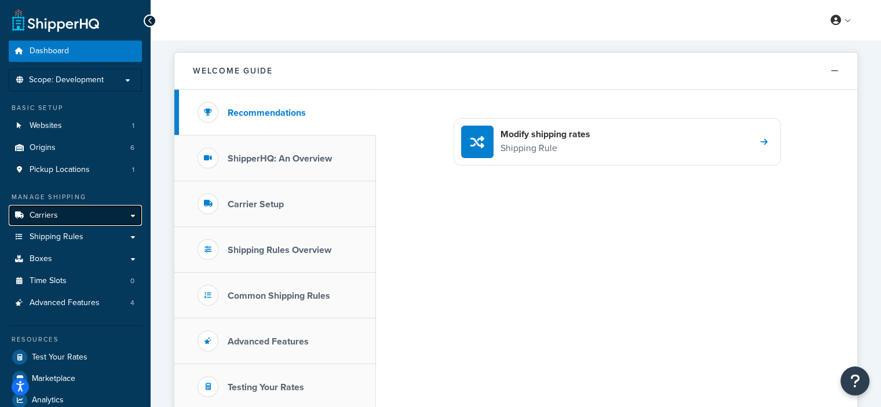
click at [70, 215] on link "Carriers" at bounding box center [75, 215] width 133 height 21
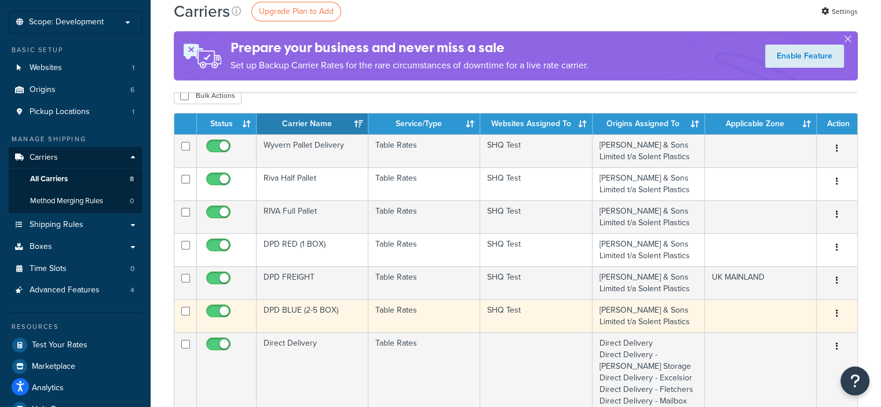
scroll to position [58, 0]
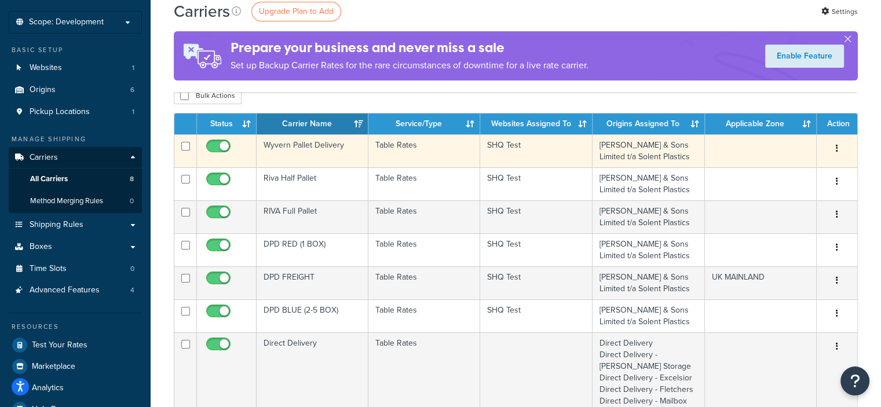
click at [836, 147] on icon "button" at bounding box center [837, 148] width 2 height 8
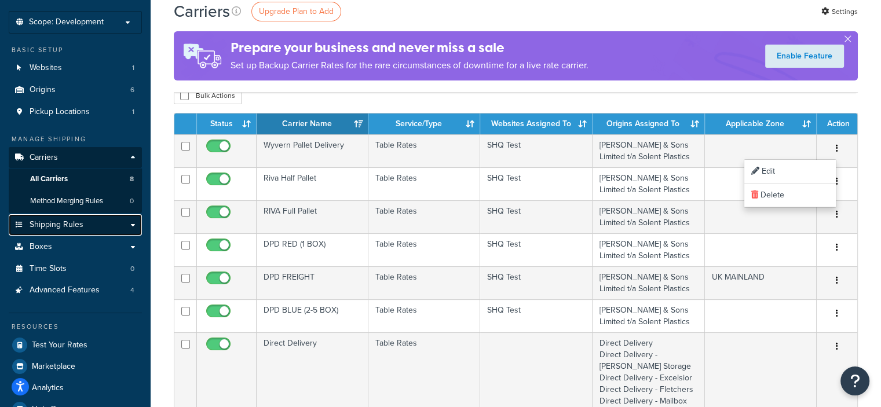
click at [74, 229] on span "Shipping Rules" at bounding box center [57, 225] width 54 height 10
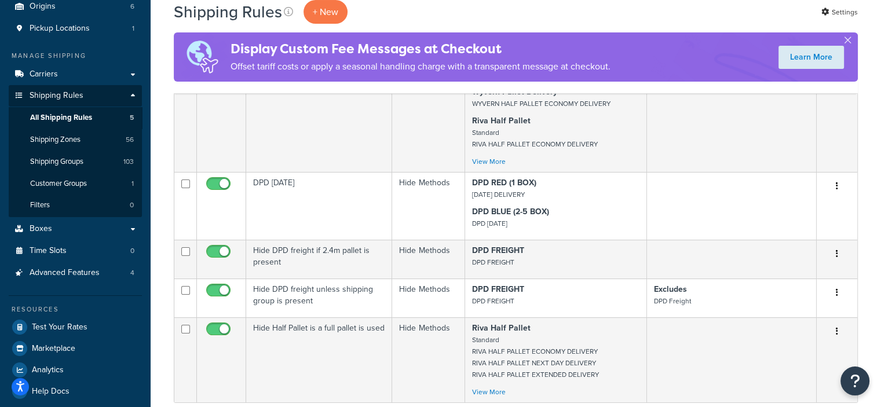
scroll to position [116, 0]
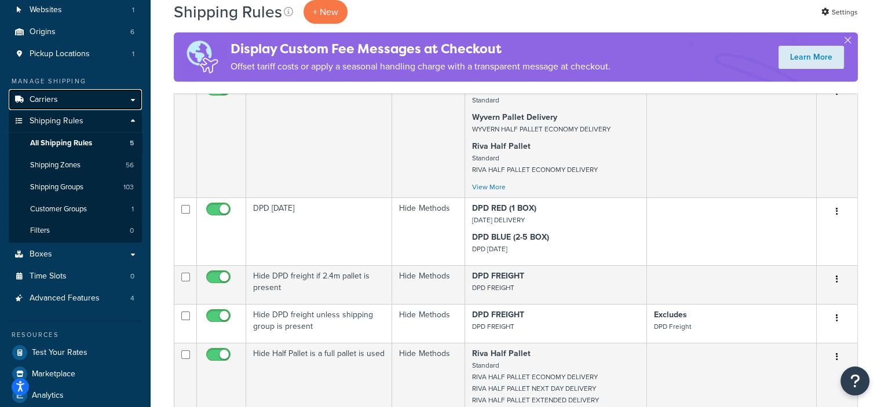
click at [82, 101] on link "Carriers" at bounding box center [75, 99] width 133 height 21
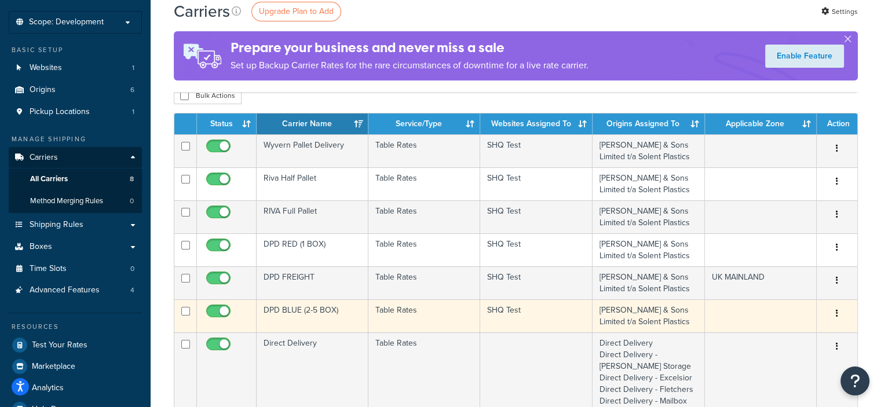
click at [324, 309] on td "DPD BLUE (2-5 BOX)" at bounding box center [313, 315] width 112 height 33
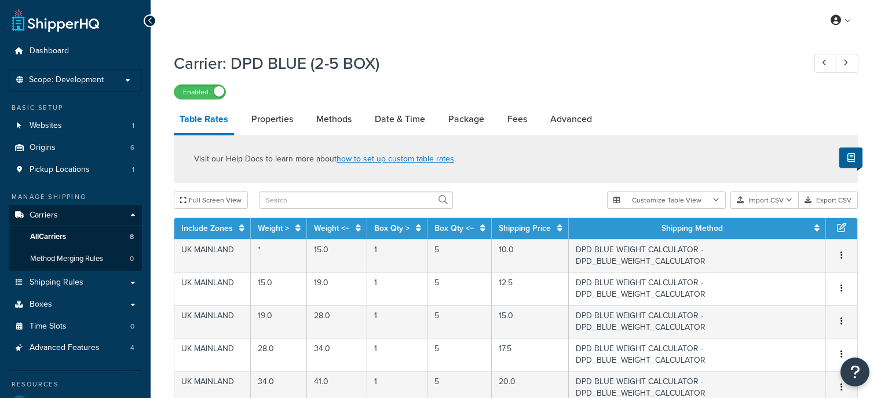
select select "25"
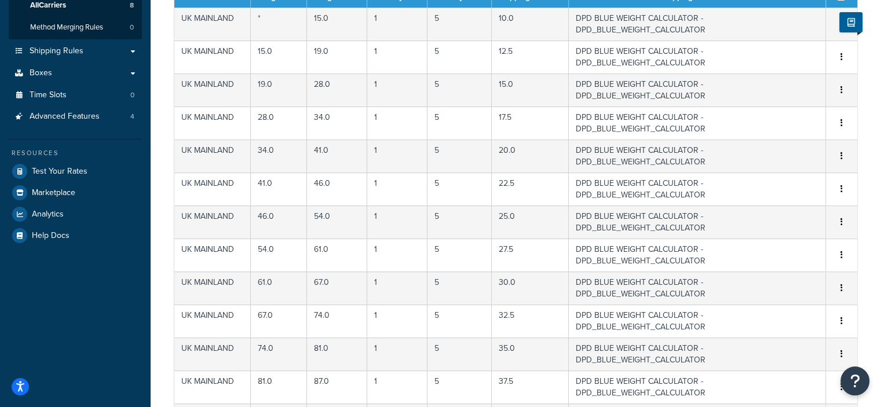
scroll to position [116, 0]
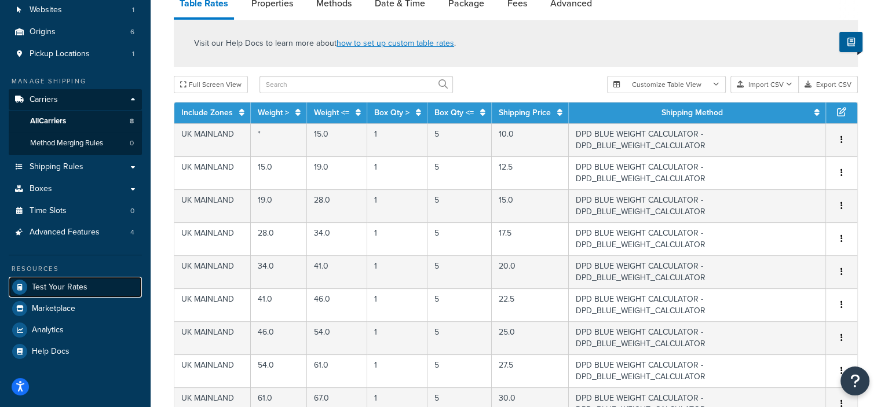
click at [58, 287] on span "Test Your Rates" at bounding box center [60, 288] width 56 height 10
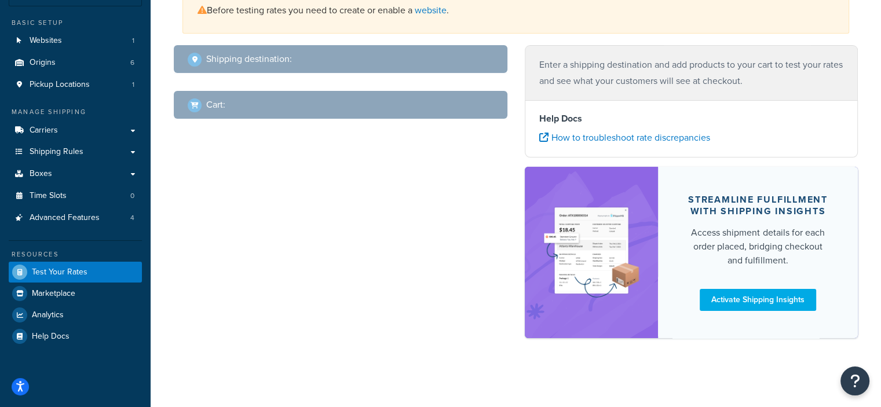
select select "TX"
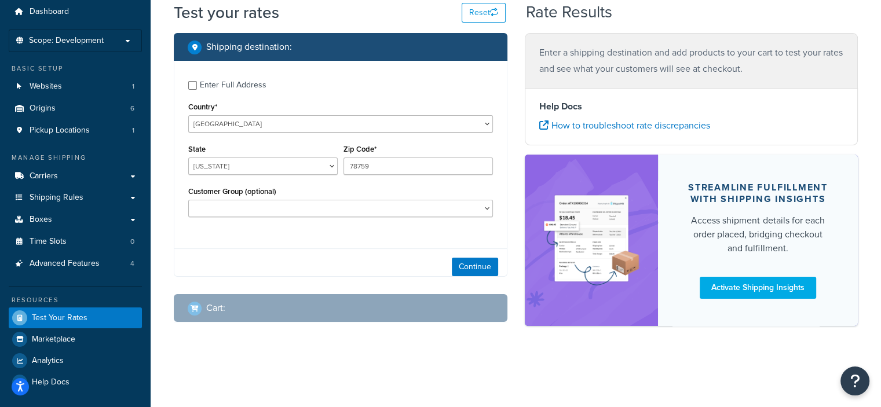
scroll to position [39, 0]
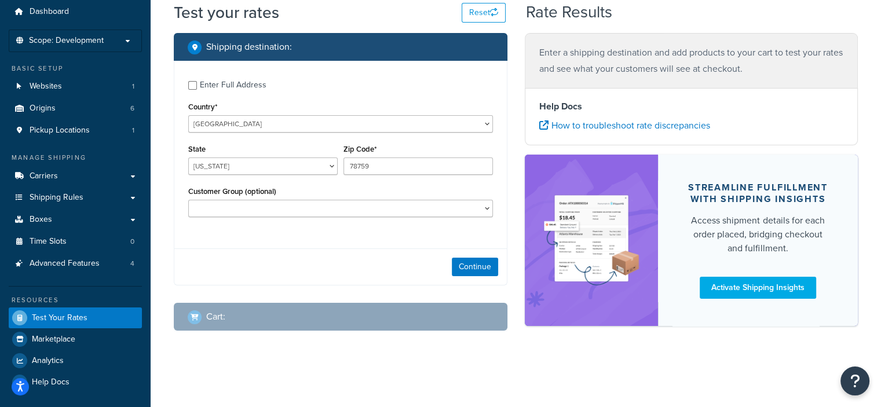
click at [234, 86] on div "Enter Full Address" at bounding box center [233, 85] width 67 height 16
click at [197, 86] on input "Enter Full Address" at bounding box center [192, 85] width 9 height 9
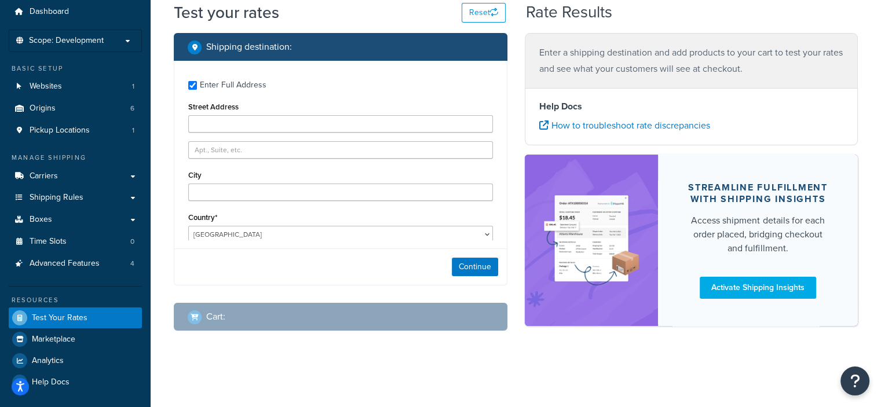
click at [229, 87] on div "Enter Full Address" at bounding box center [233, 85] width 67 height 16
click at [197, 87] on input "Enter Full Address" at bounding box center [192, 85] width 9 height 9
checkbox input "false"
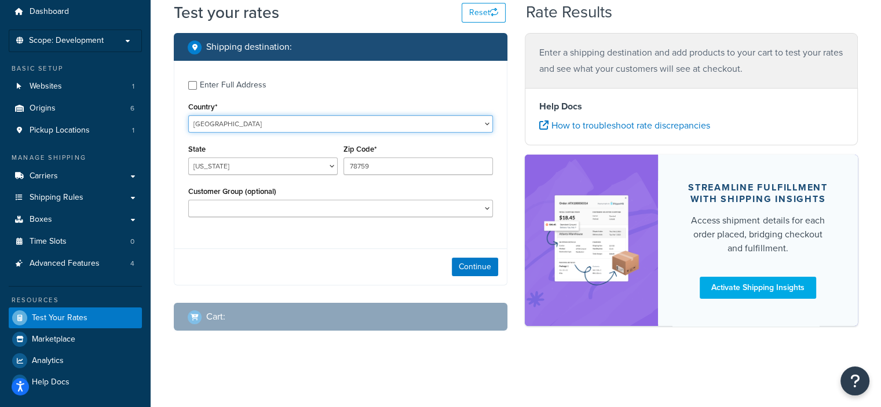
click at [236, 130] on select "United States United Kingdom Afghanistan Åland Islands Albania Algeria American…" at bounding box center [340, 123] width 305 height 17
select select "GB"
click at [188, 115] on select "United States United Kingdom Afghanistan Åland Islands Albania Algeria American…" at bounding box center [340, 123] width 305 height 17
type input "TX"
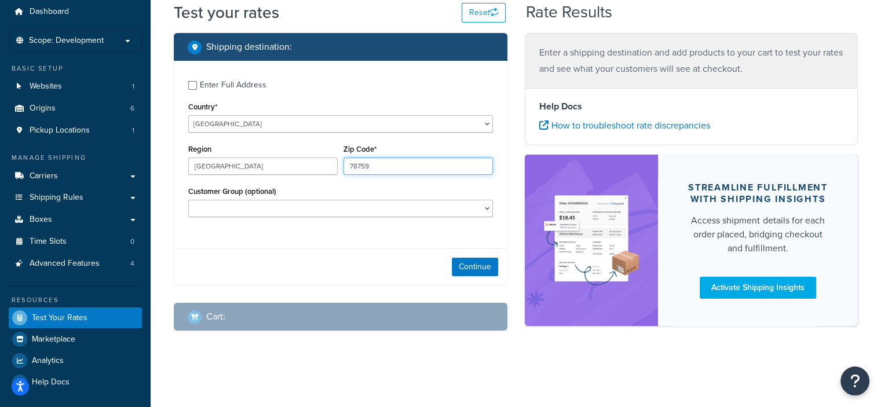
click at [363, 166] on input "78759" at bounding box center [417, 166] width 149 height 17
drag, startPoint x: 415, startPoint y: 168, endPoint x: 322, endPoint y: 156, distance: 94.0
click at [322, 156] on div "Region Zip Code* 7875a9" at bounding box center [340, 162] width 310 height 42
type input "ST18 0RB"
click at [476, 275] on button "Continue" at bounding box center [475, 267] width 46 height 19
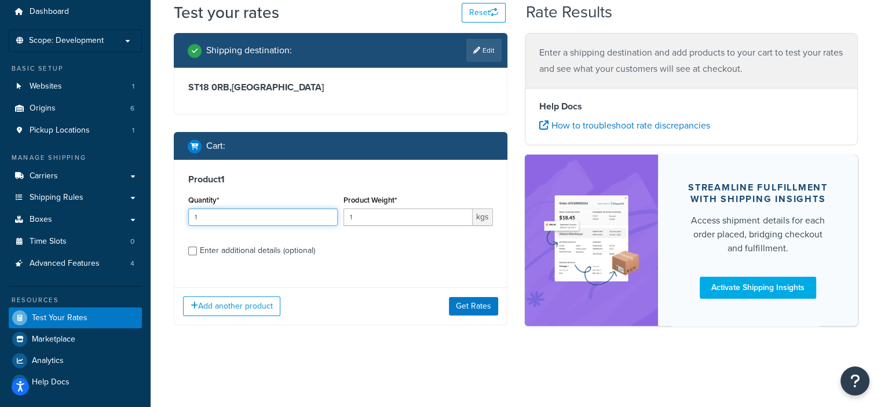
click at [256, 218] on input "1" at bounding box center [262, 217] width 149 height 17
click at [235, 250] on div "Enter additional details (optional)" at bounding box center [257, 251] width 115 height 16
click at [197, 250] on input "Enter additional details (optional)" at bounding box center [192, 251] width 9 height 9
checkbox input "true"
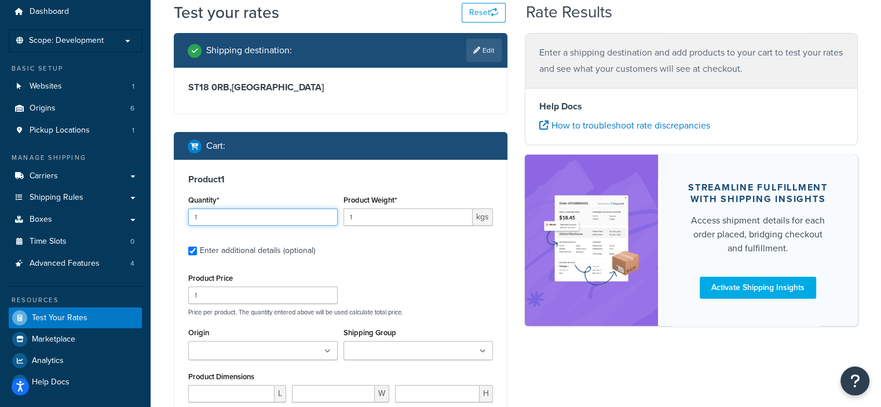
click at [229, 219] on input "1" at bounding box center [262, 217] width 149 height 17
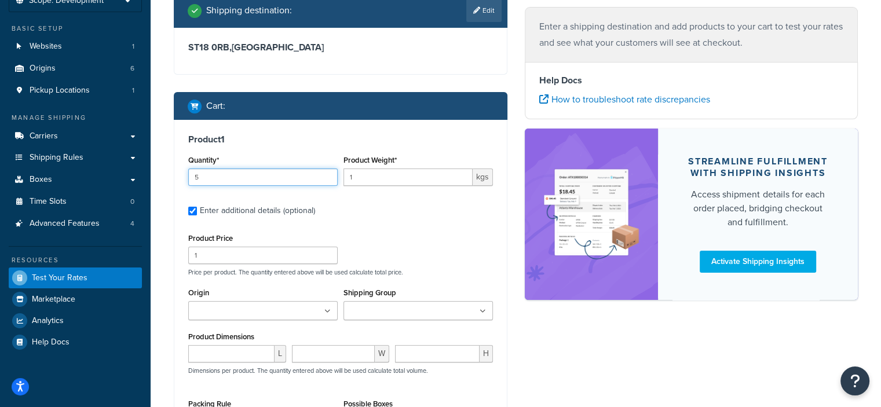
scroll to position [97, 0]
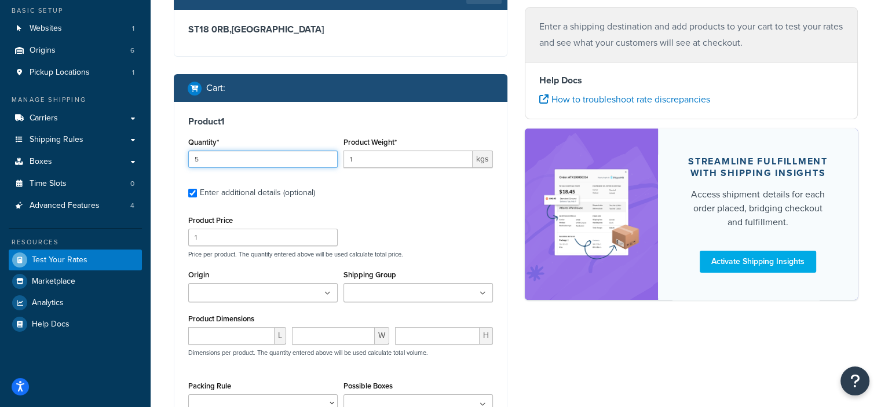
type input "5"
click at [221, 330] on input "number" at bounding box center [231, 335] width 86 height 17
type input "60"
type input "40"
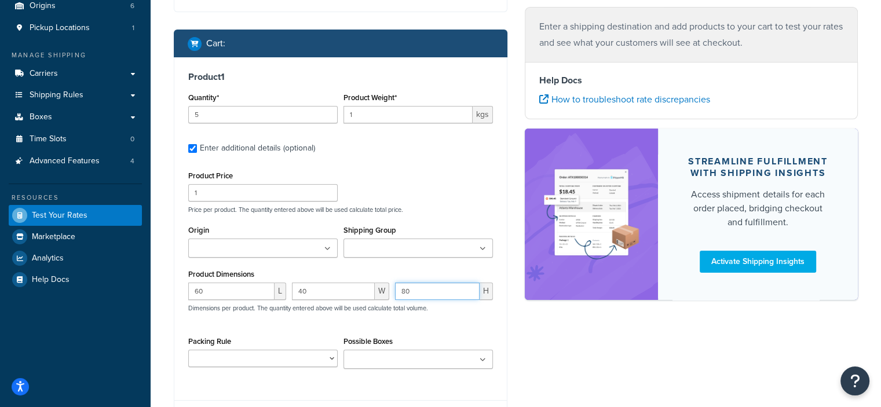
scroll to position [155, 0]
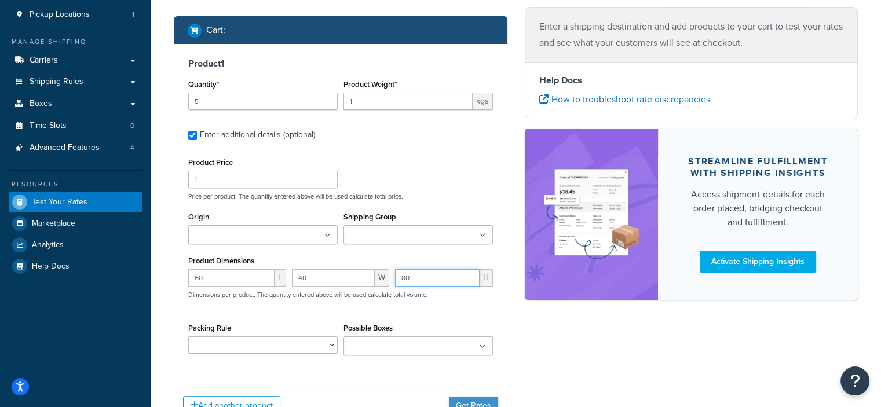
type input "80"
click at [463, 398] on button "Get Rates" at bounding box center [473, 406] width 49 height 19
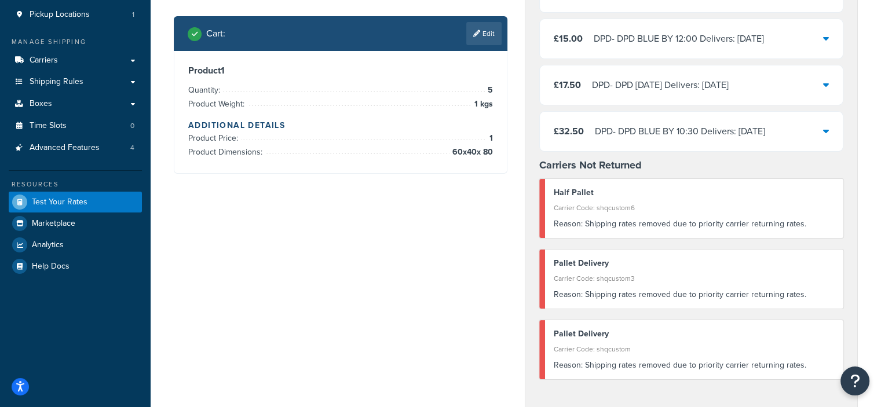
scroll to position [39, 0]
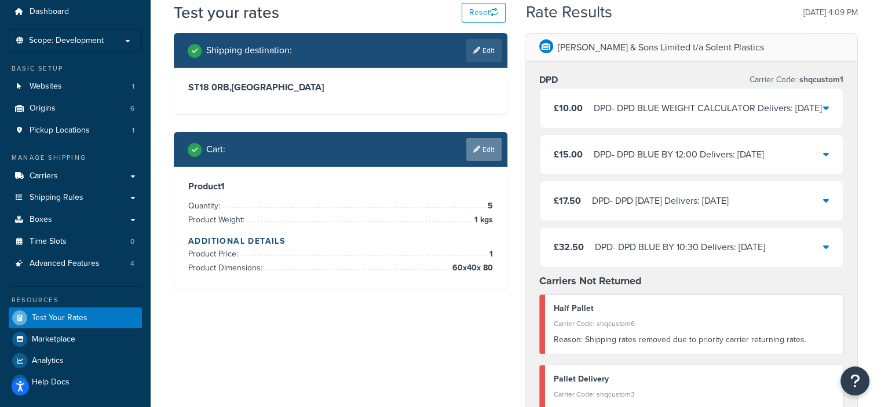
click at [487, 156] on link "Edit" at bounding box center [483, 149] width 35 height 23
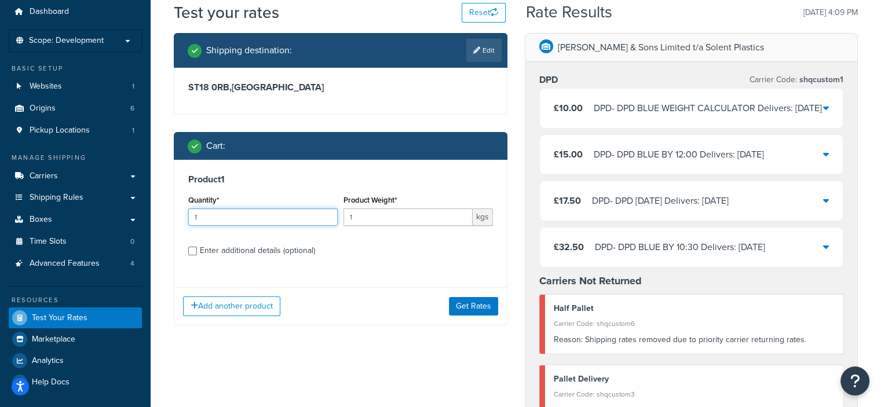
click at [224, 215] on input "1" at bounding box center [262, 217] width 149 height 17
type input "6"
click at [476, 306] on button "Get Rates" at bounding box center [473, 306] width 49 height 19
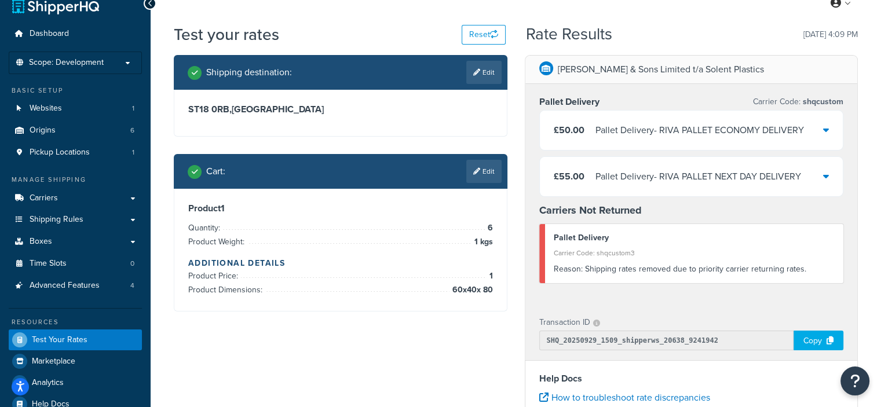
scroll to position [0, 0]
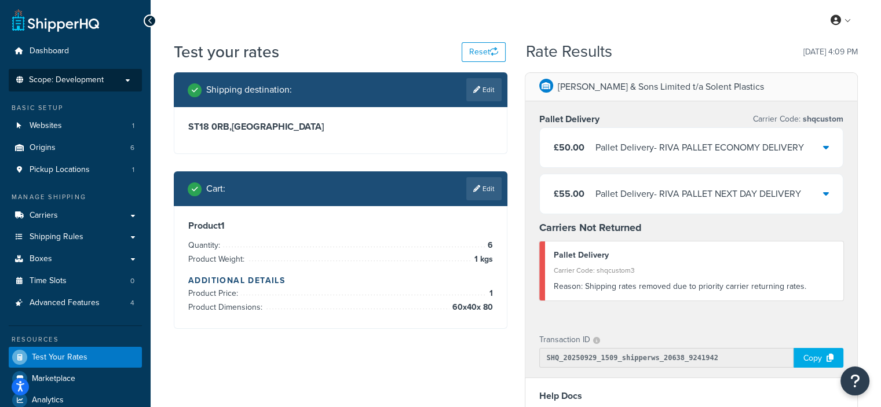
click at [81, 78] on span "Scope: Development" at bounding box center [66, 80] width 75 height 10
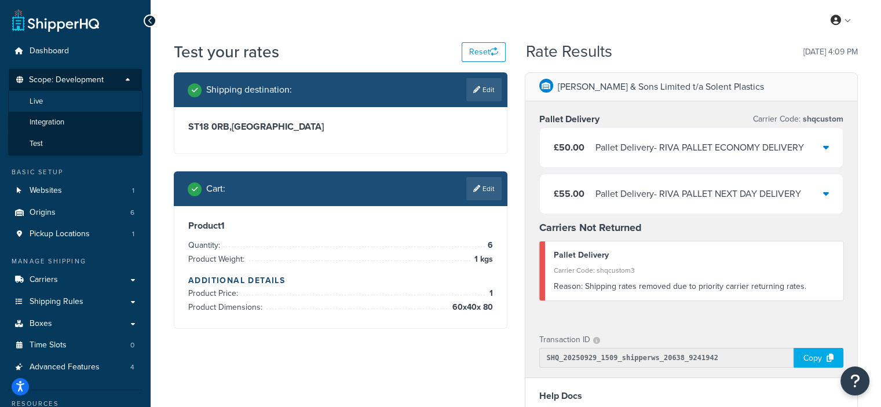
click at [64, 103] on li "Live" at bounding box center [75, 101] width 134 height 21
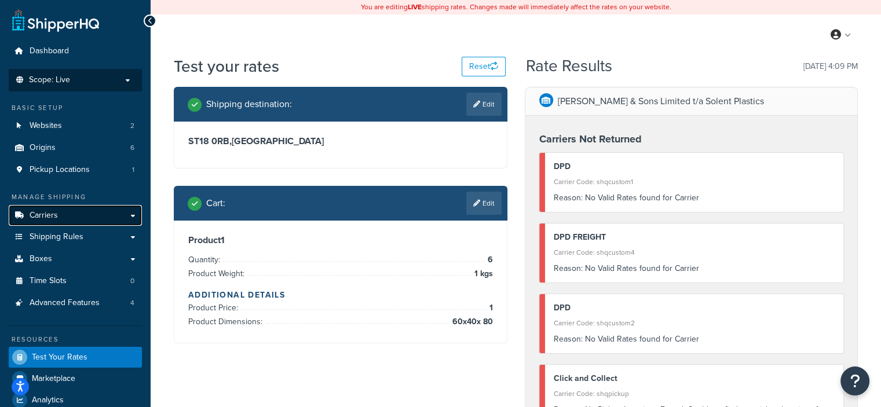
click at [76, 221] on link "Carriers" at bounding box center [75, 215] width 133 height 21
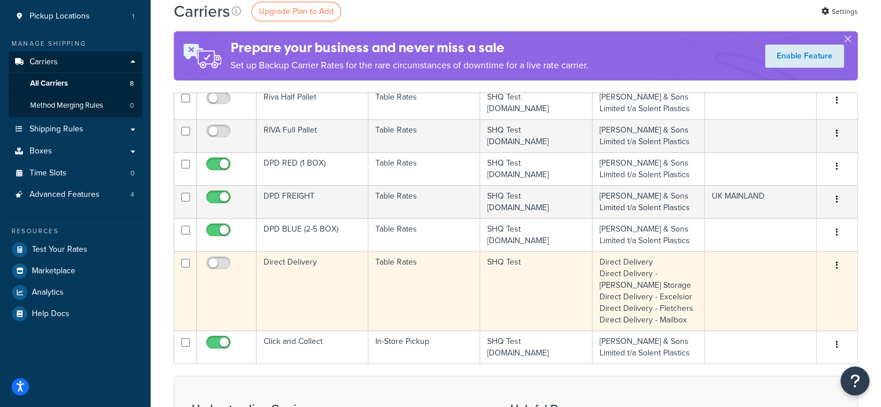
scroll to position [174, 0]
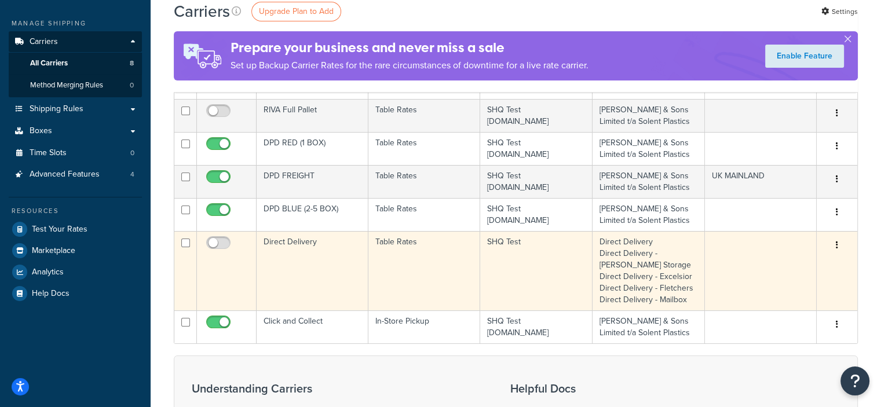
click at [449, 265] on td "Table Rates" at bounding box center [424, 270] width 112 height 79
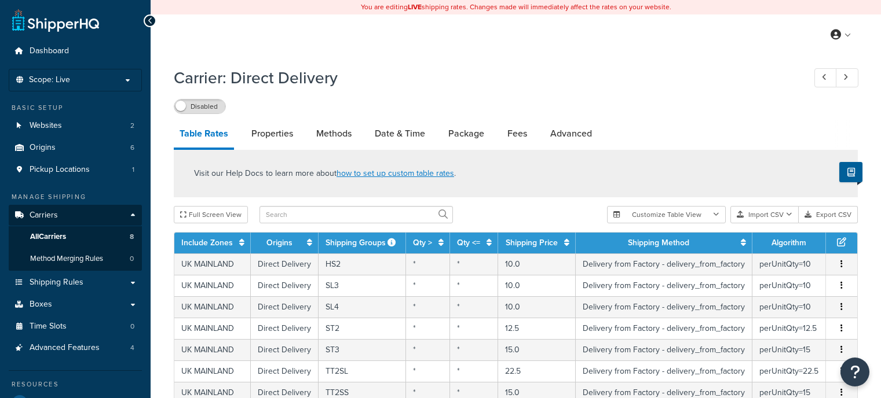
select select "25"
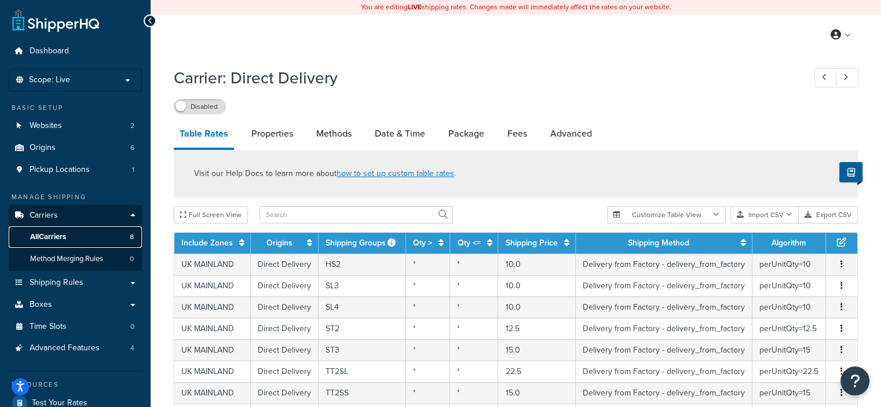
click at [93, 236] on link "All Carriers 8" at bounding box center [75, 236] width 133 height 21
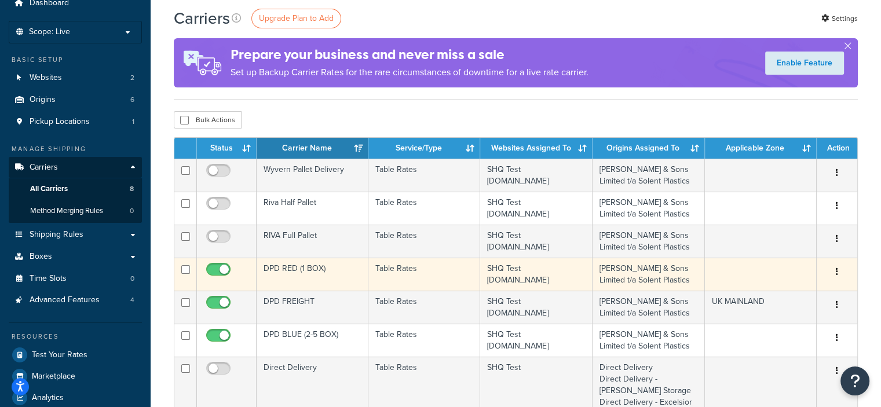
scroll to position [116, 0]
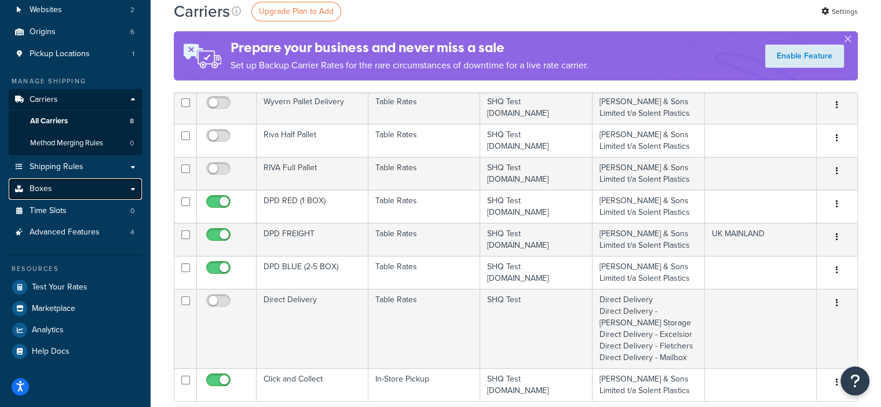
click at [79, 184] on link "Boxes" at bounding box center [75, 188] width 133 height 21
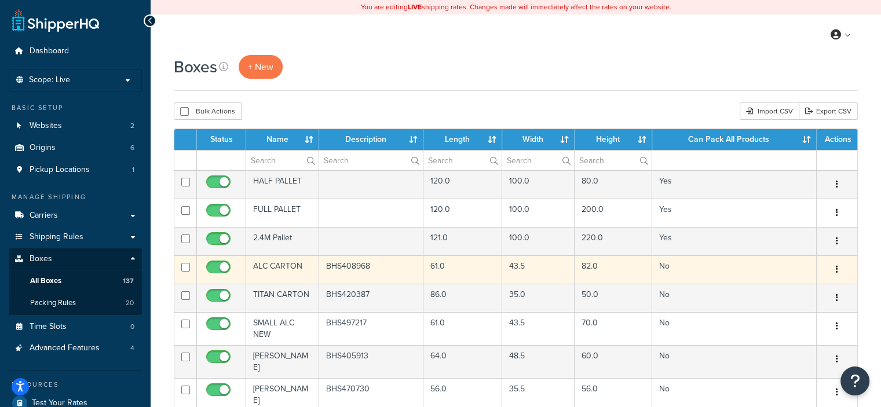
scroll to position [58, 0]
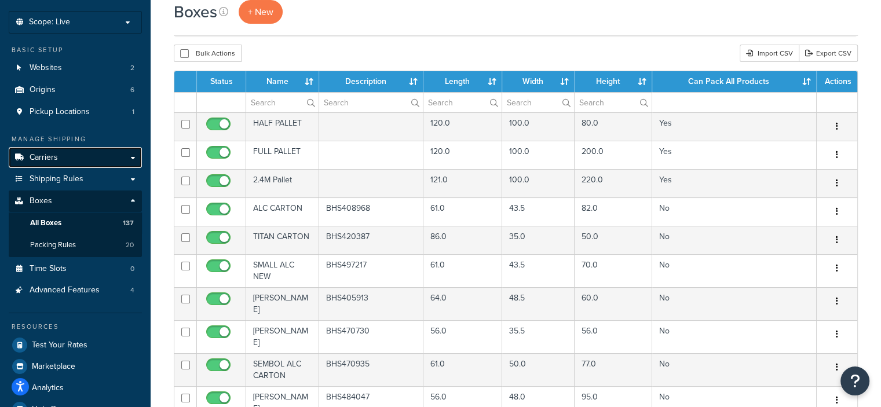
click at [70, 162] on link "Carriers" at bounding box center [75, 157] width 133 height 21
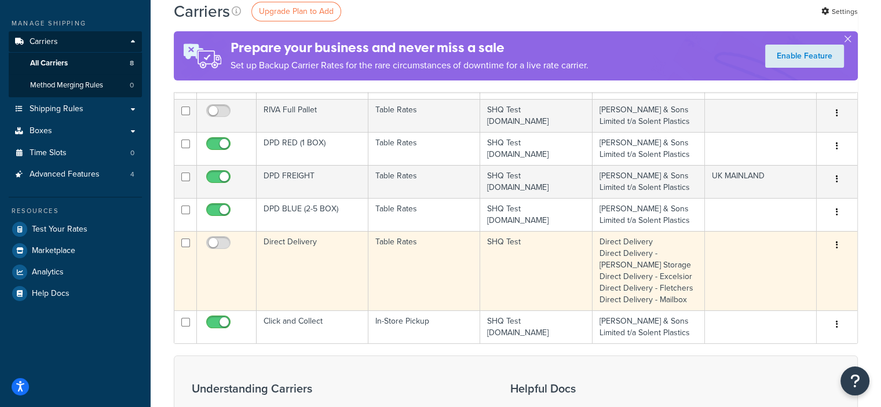
click at [504, 238] on td "SHQ Test" at bounding box center [536, 270] width 112 height 79
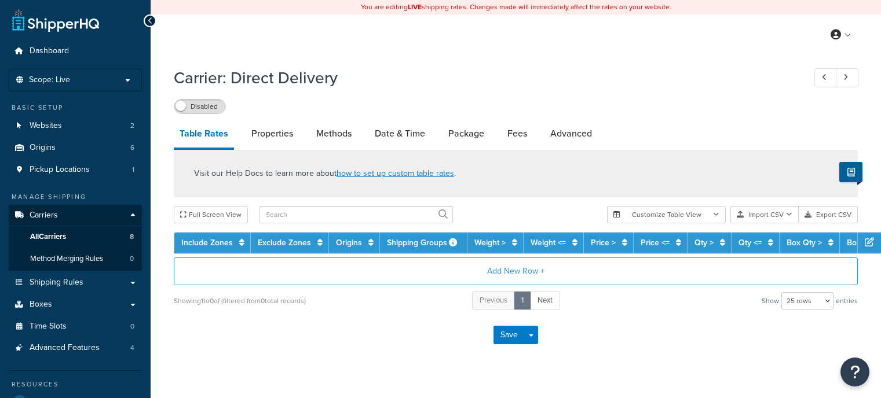
select select "25"
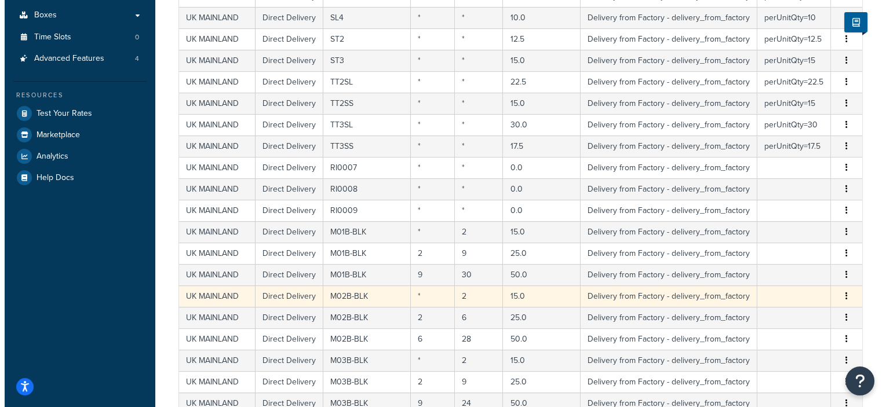
scroll to position [348, 0]
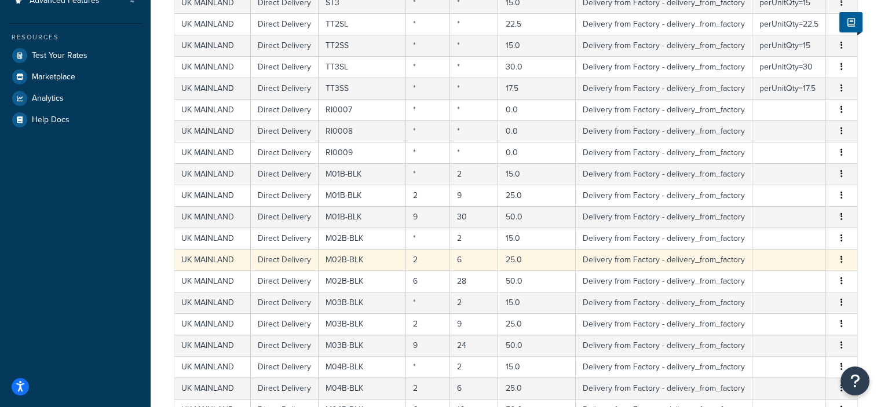
click at [355, 258] on td "M02B-BLK" at bounding box center [362, 259] width 87 height 21
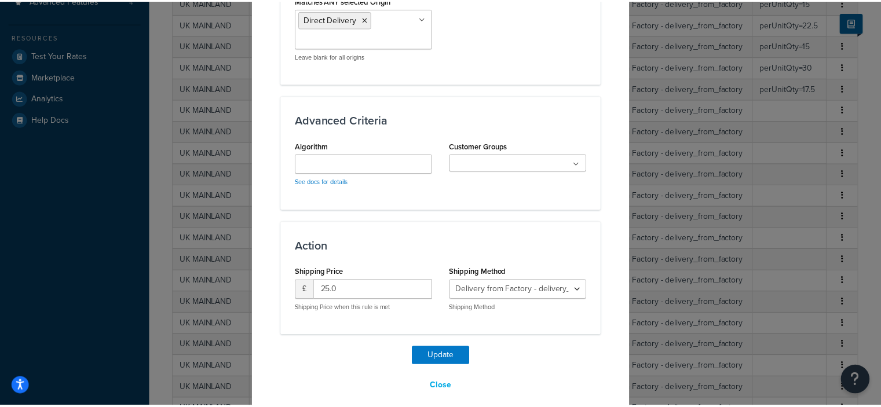
scroll to position [957, 0]
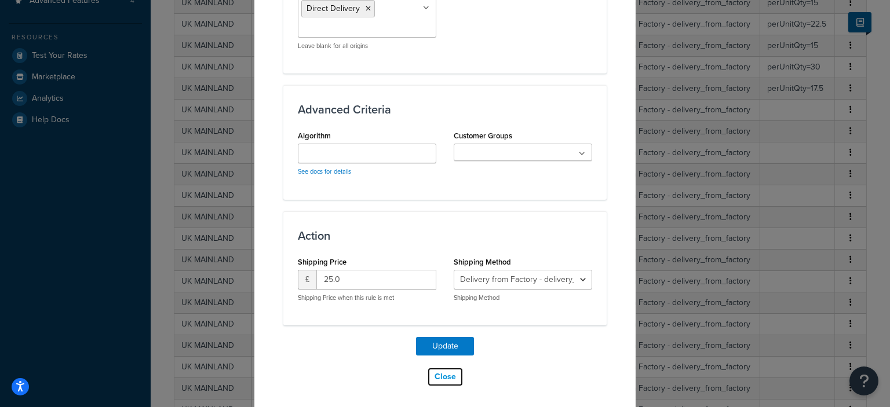
click at [444, 374] on button "Close" at bounding box center [445, 377] width 36 height 20
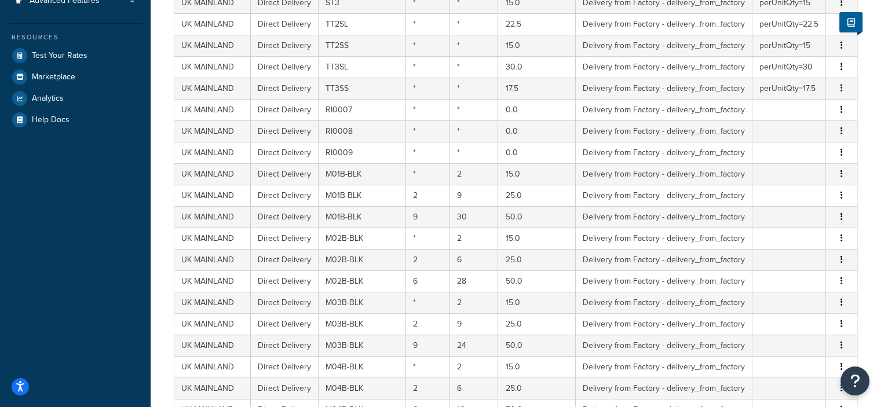
scroll to position [0, 0]
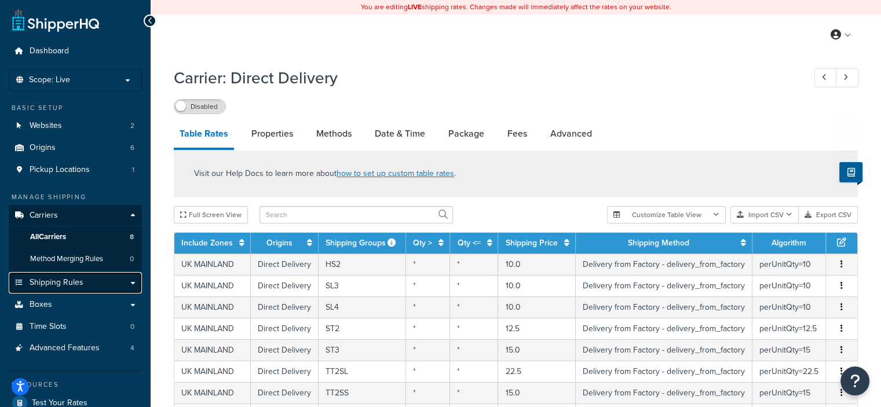
click at [56, 289] on link "Shipping Rules" at bounding box center [75, 282] width 133 height 21
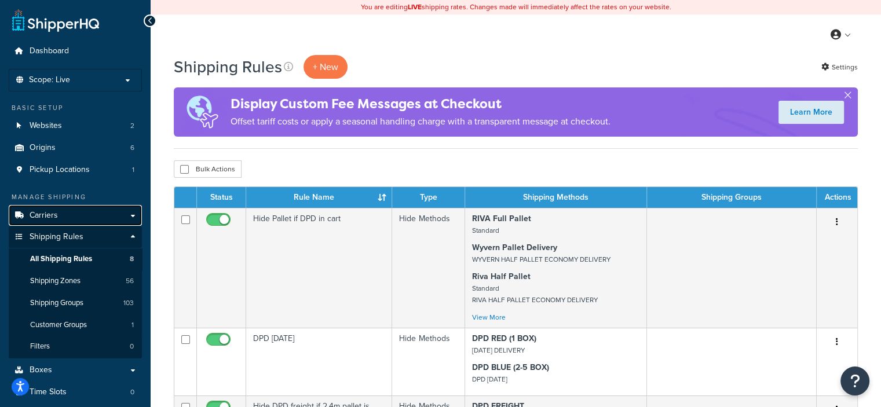
click at [95, 214] on link "Carriers" at bounding box center [75, 215] width 133 height 21
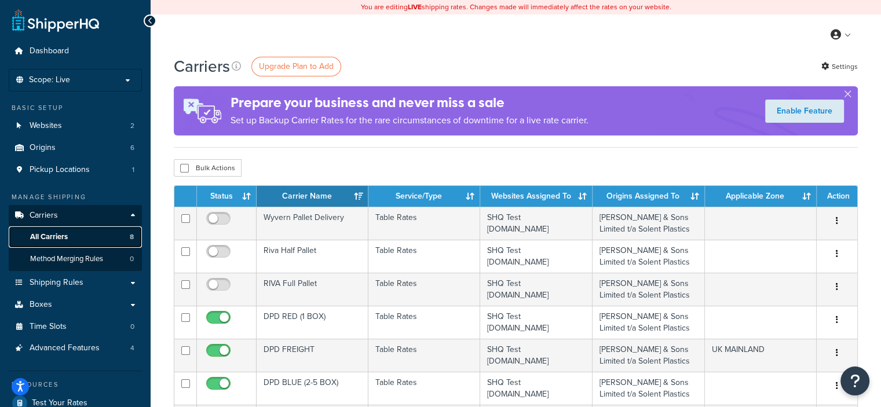
click at [83, 237] on link "All Carriers 8" at bounding box center [75, 236] width 133 height 21
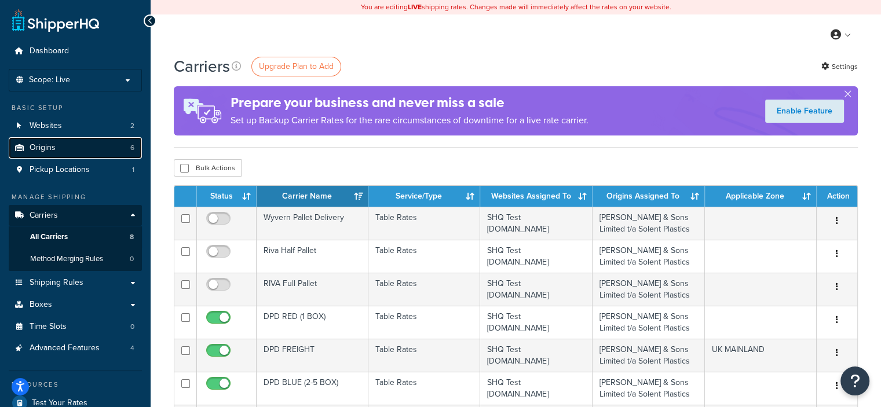
click at [100, 154] on link "Origins 6" at bounding box center [75, 147] width 133 height 21
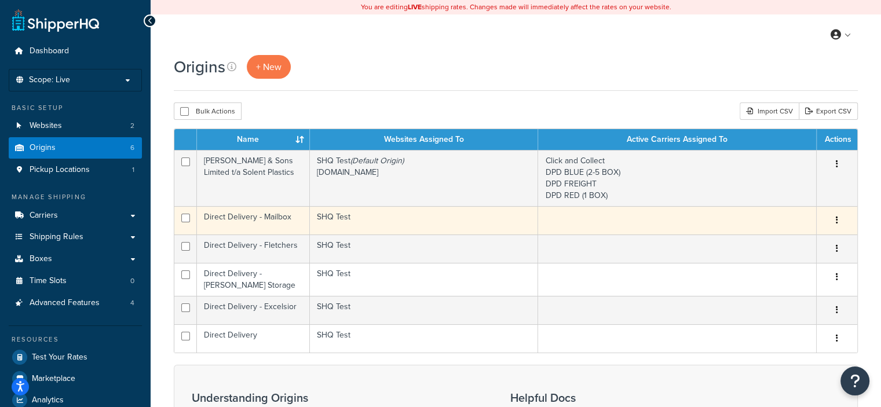
click at [391, 220] on td "SHQ Test" at bounding box center [424, 220] width 228 height 28
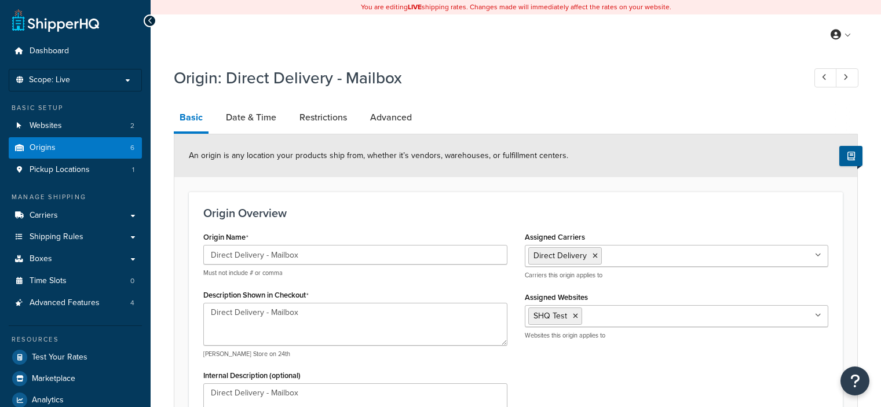
select select "1226"
click at [250, 114] on link "Date & Time" at bounding box center [251, 118] width 62 height 28
select select "PER_SHIPPING_METHOD_TYPE"
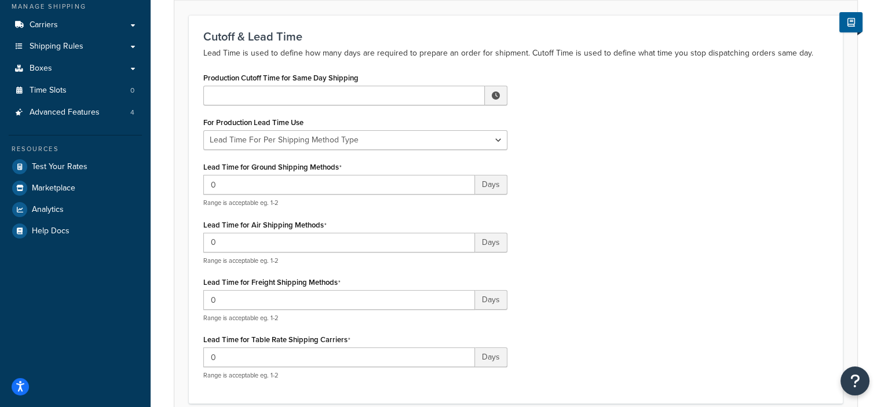
scroll to position [116, 0]
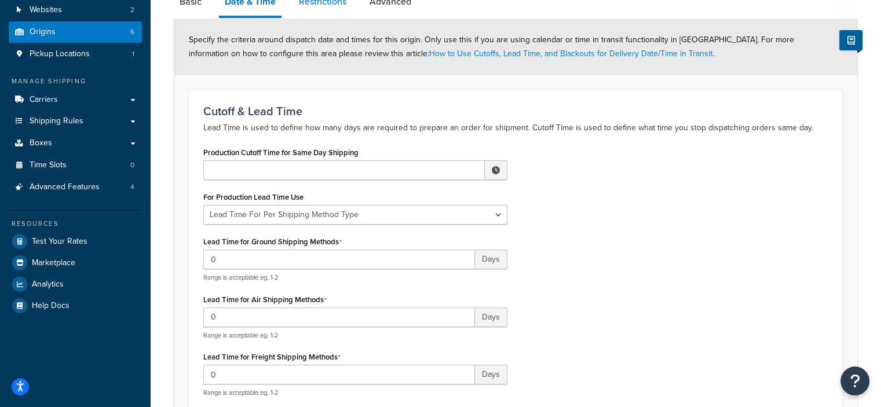
click at [317, 8] on link "Restrictions" at bounding box center [322, 2] width 59 height 28
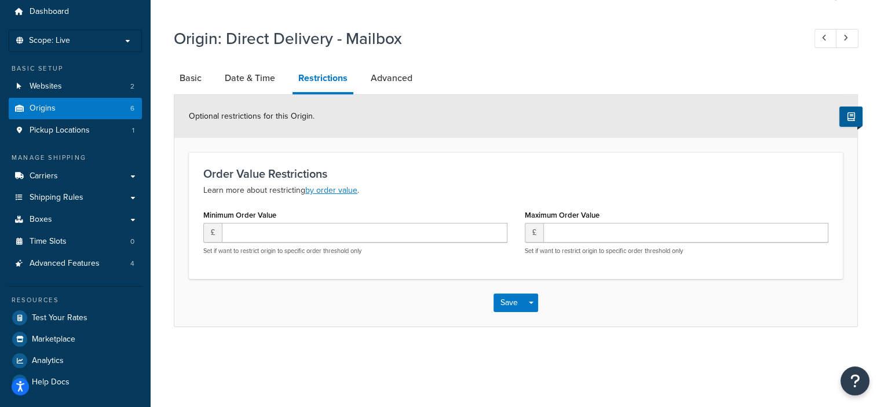
scroll to position [39, 0]
click at [382, 60] on div "Origin: Direct Delivery - Mailbox Basic Date & Time Restrictions Advanced Optio…" at bounding box center [516, 174] width 684 height 306
click at [388, 78] on link "Advanced" at bounding box center [391, 78] width 53 height 28
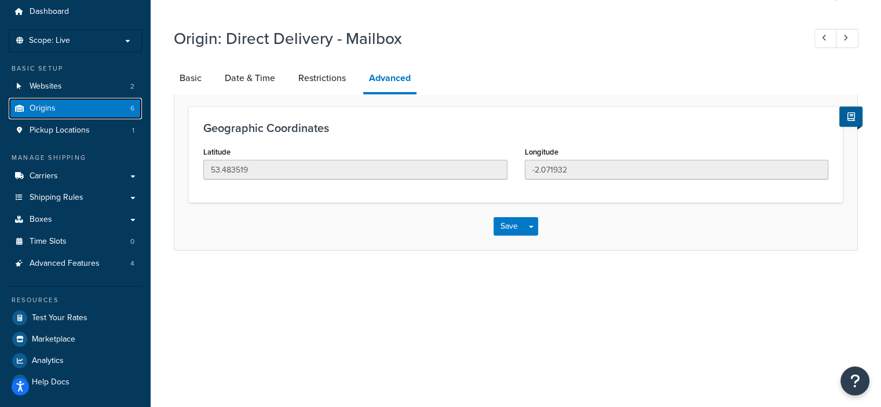
click at [60, 106] on link "Origins 6" at bounding box center [75, 108] width 133 height 21
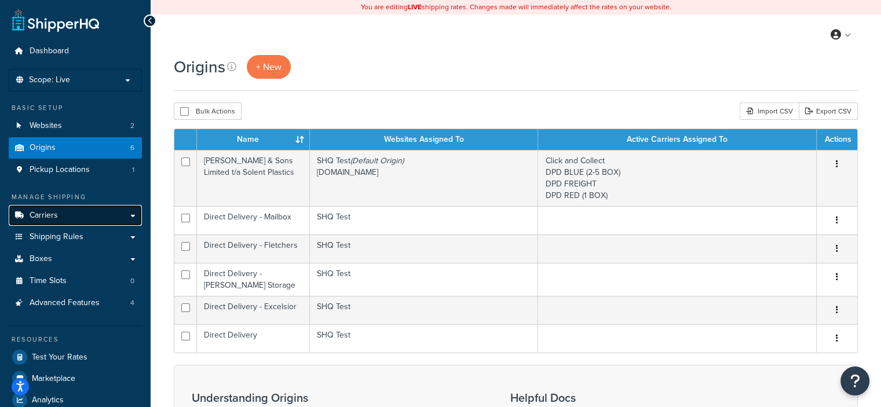
click at [89, 210] on link "Carriers" at bounding box center [75, 215] width 133 height 21
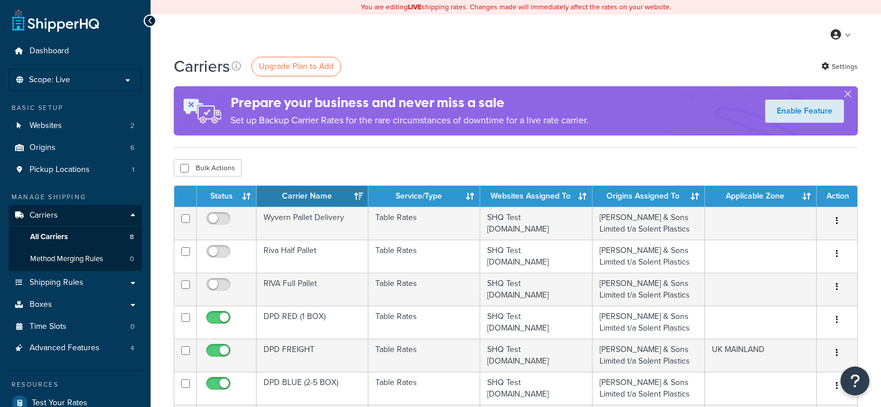
click at [66, 279] on span "Shipping Rules" at bounding box center [57, 283] width 54 height 10
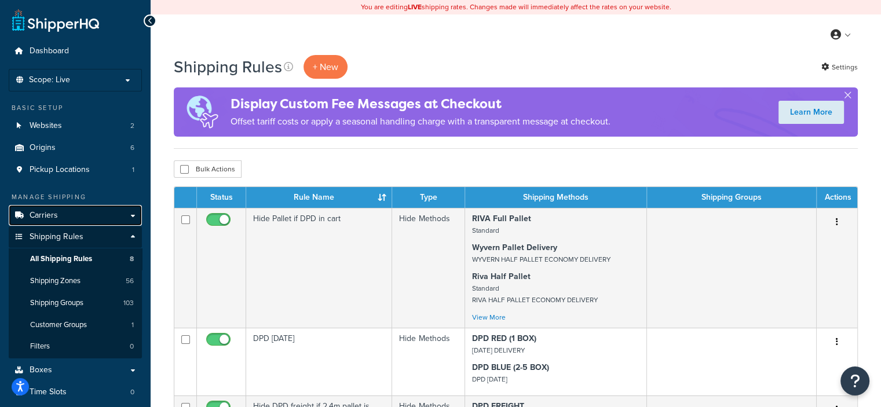
click at [83, 215] on link "Carriers" at bounding box center [75, 215] width 133 height 21
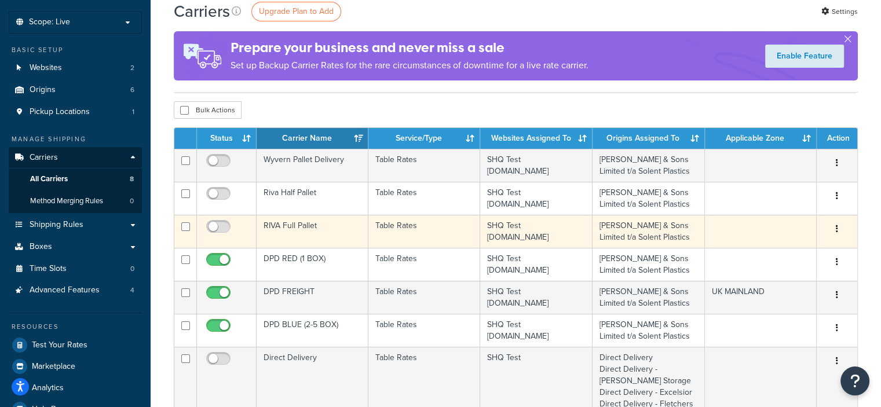
scroll to position [116, 0]
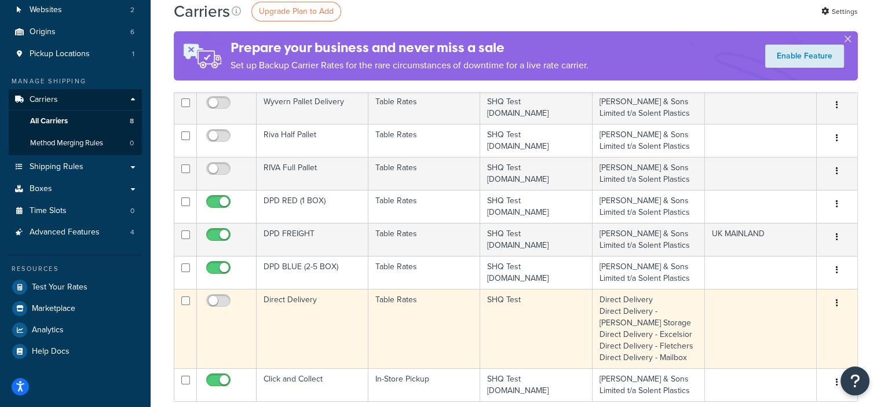
click at [792, 312] on td at bounding box center [761, 328] width 112 height 79
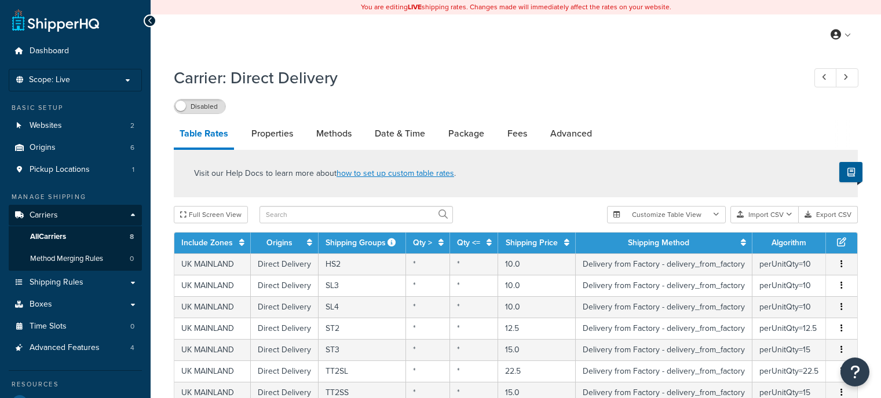
select select "25"
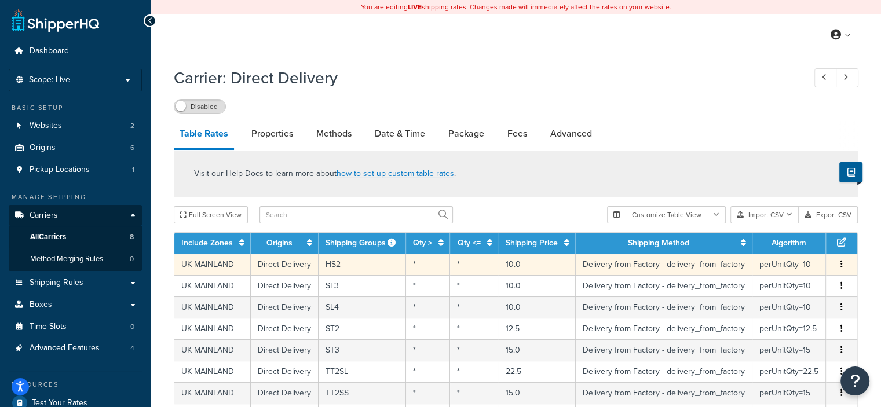
click at [331, 261] on td "HS2" at bounding box center [362, 264] width 87 height 21
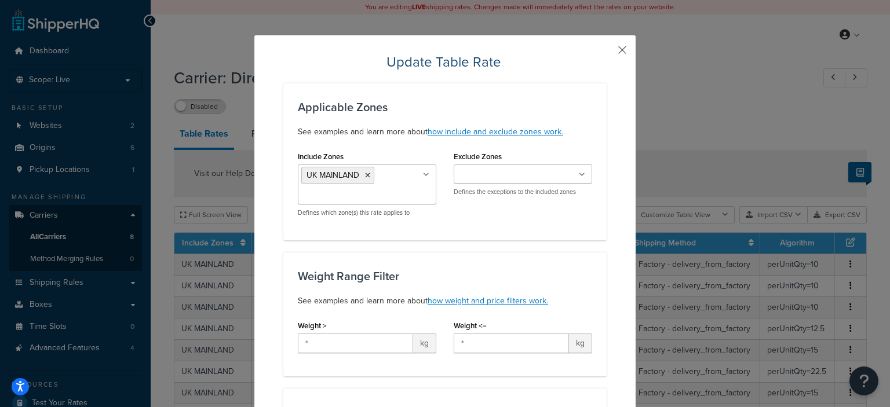
click at [606, 53] on button "button" at bounding box center [604, 54] width 3 height 3
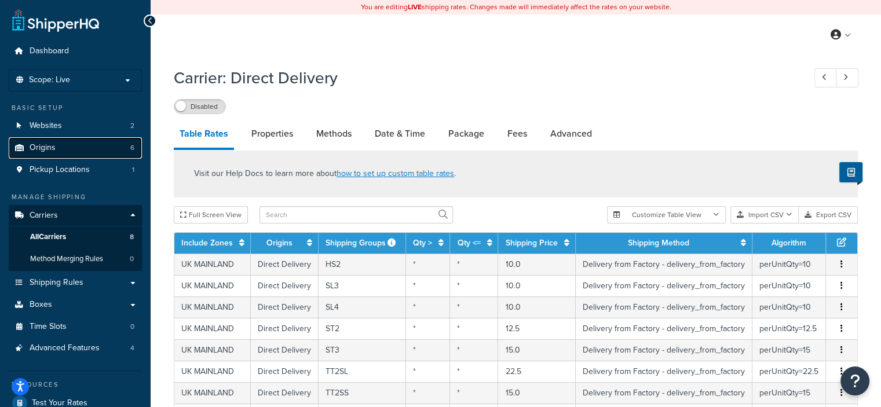
click at [123, 152] on link "Origins 6" at bounding box center [75, 147] width 133 height 21
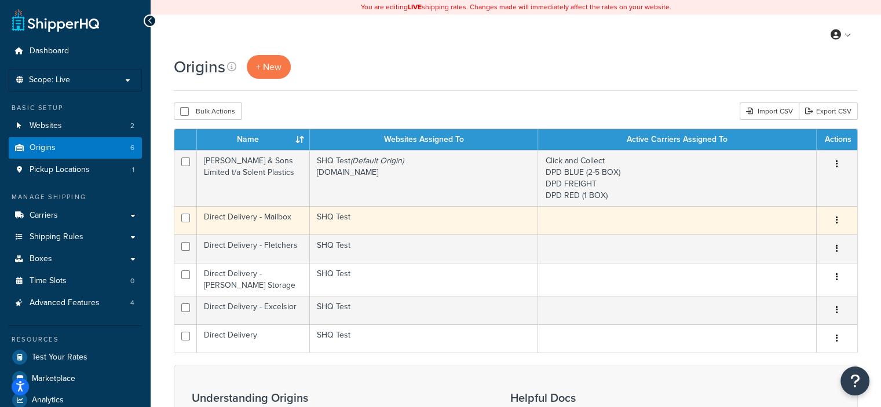
click at [330, 225] on td "SHQ Test" at bounding box center [424, 220] width 228 height 28
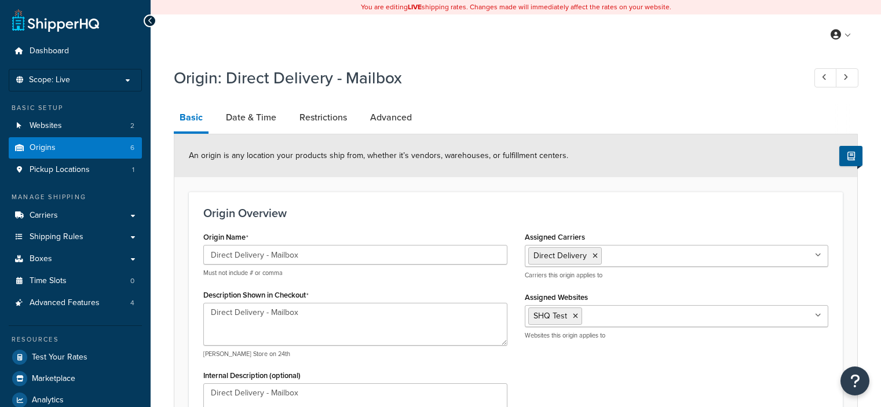
select select "1226"
click at [242, 122] on link "Date & Time" at bounding box center [251, 118] width 62 height 28
select select "PER_SHIPPING_METHOD_TYPE"
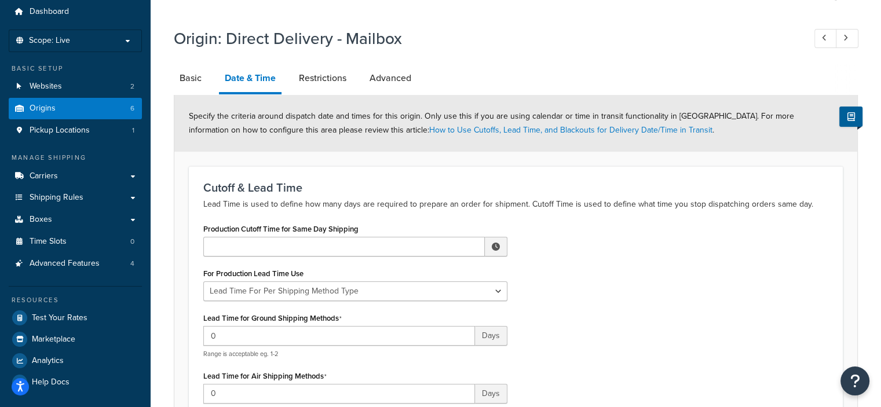
scroll to position [14, 0]
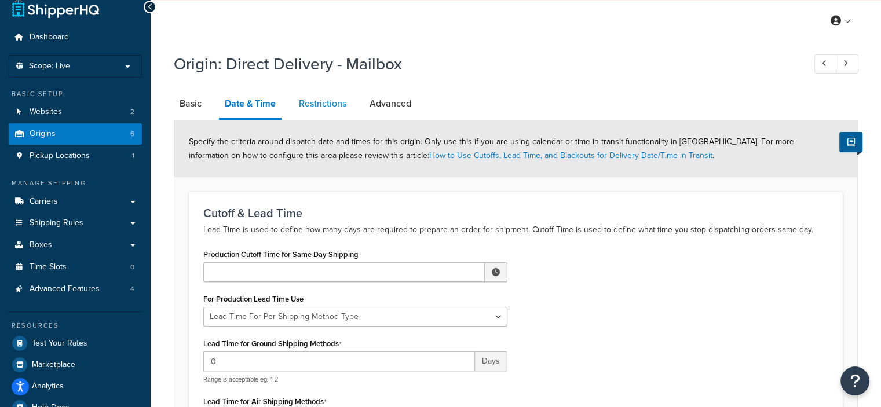
click at [321, 108] on link "Restrictions" at bounding box center [322, 104] width 59 height 28
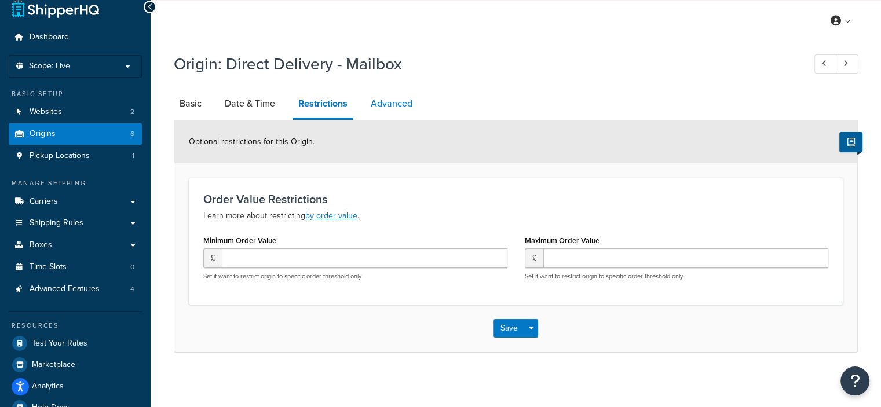
click at [389, 108] on link "Advanced" at bounding box center [391, 104] width 53 height 28
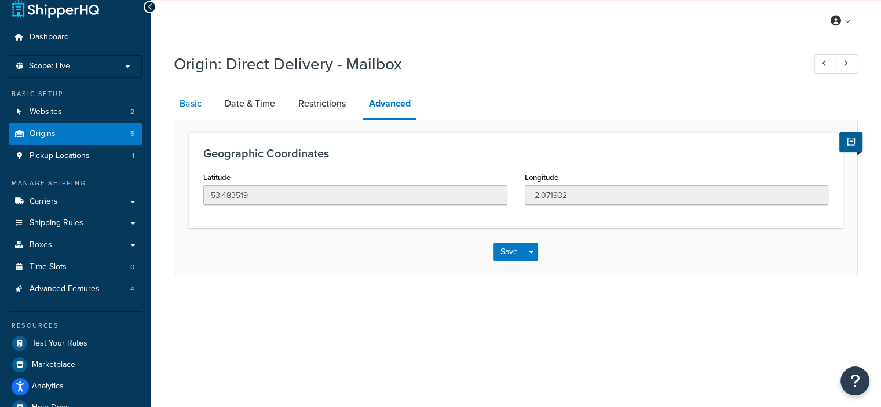
click at [189, 101] on link "Basic" at bounding box center [191, 104] width 34 height 28
select select "1226"
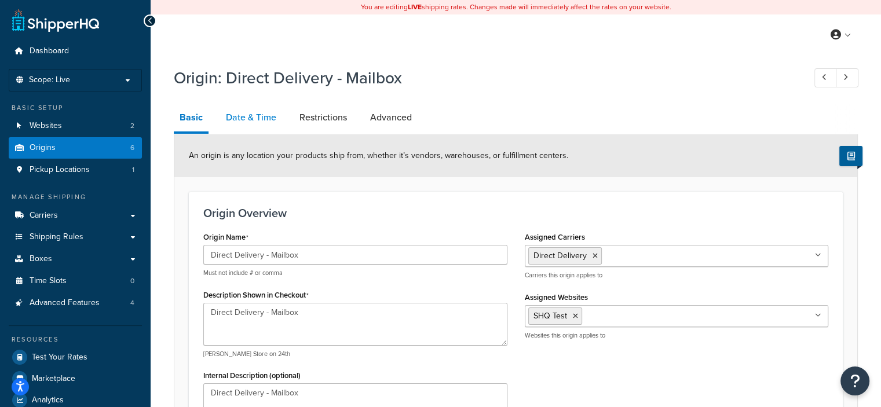
click at [232, 115] on link "Date & Time" at bounding box center [251, 118] width 62 height 28
select select "PER_SHIPPING_METHOD_TYPE"
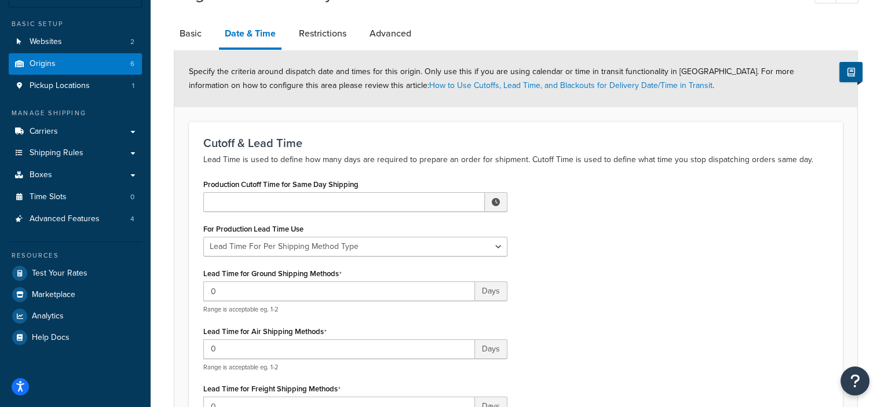
scroll to position [116, 0]
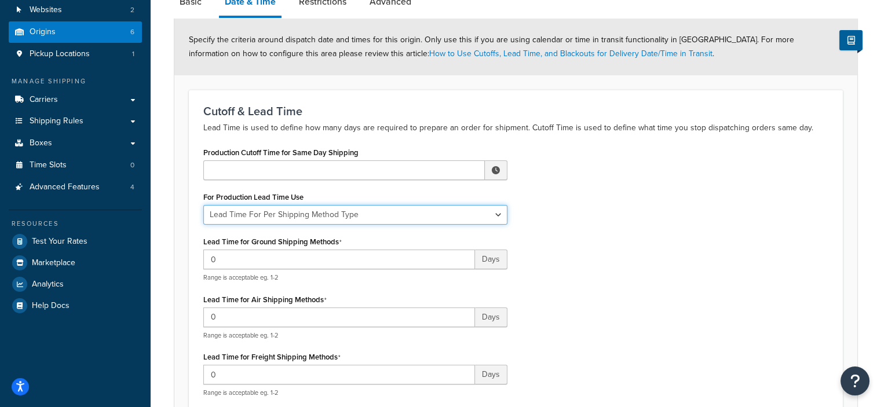
click at [320, 222] on select "Global Lead Time For This Origin Lead Time For Per Shipping Method Type" at bounding box center [355, 215] width 304 height 20
click at [364, 218] on select "Global Lead Time For This Origin Lead Time For Per Shipping Method Type" at bounding box center [355, 215] width 304 height 20
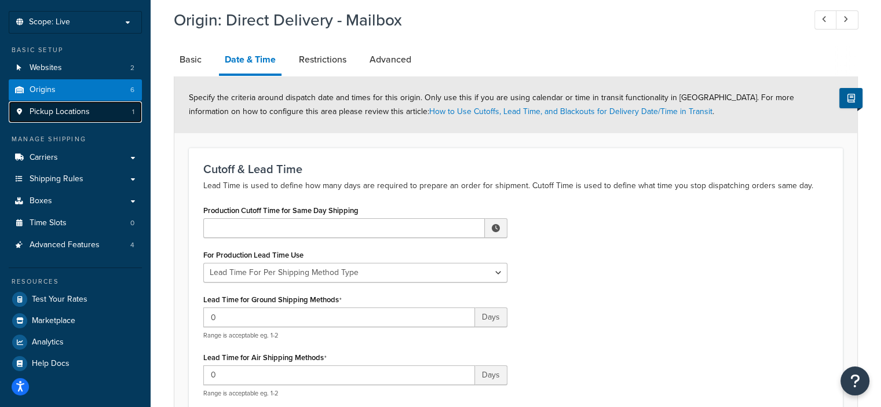
click at [102, 115] on link "Pickup Locations 1" at bounding box center [75, 111] width 133 height 21
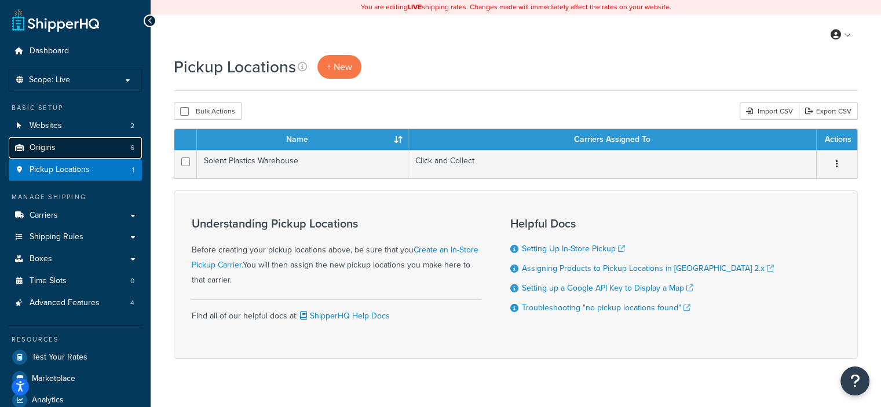
click at [89, 151] on link "Origins 6" at bounding box center [75, 147] width 133 height 21
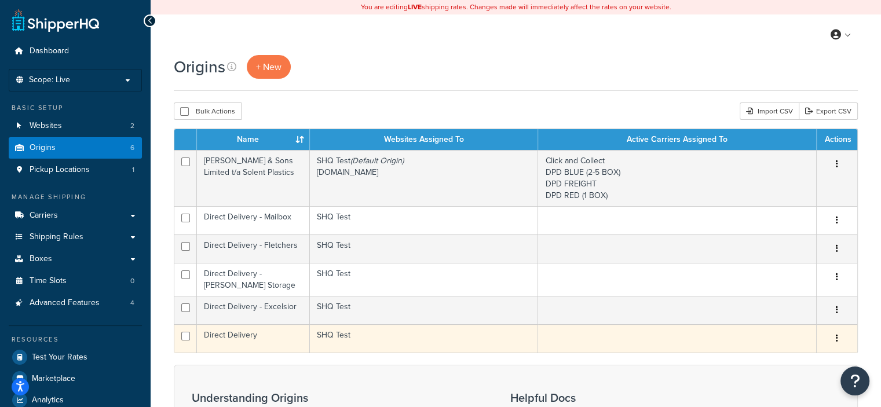
click at [345, 330] on td "SHQ Test" at bounding box center [424, 338] width 228 height 28
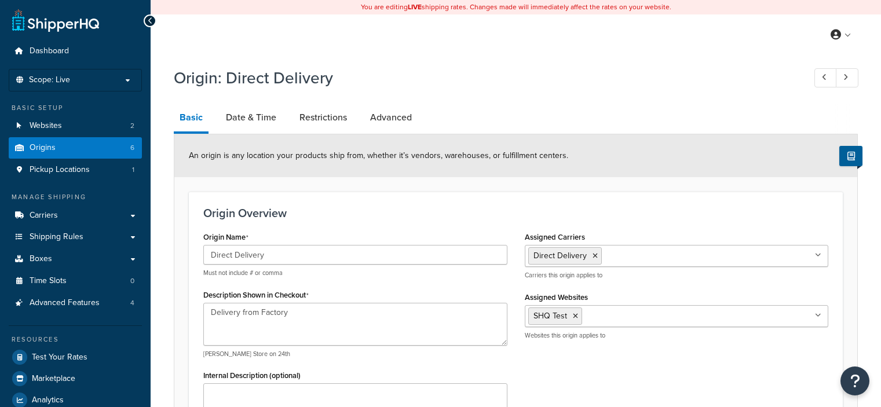
select select "1226"
click at [269, 122] on link "Date & Time" at bounding box center [251, 118] width 62 height 28
select select "PER_SHIPPING_METHOD_TYPE"
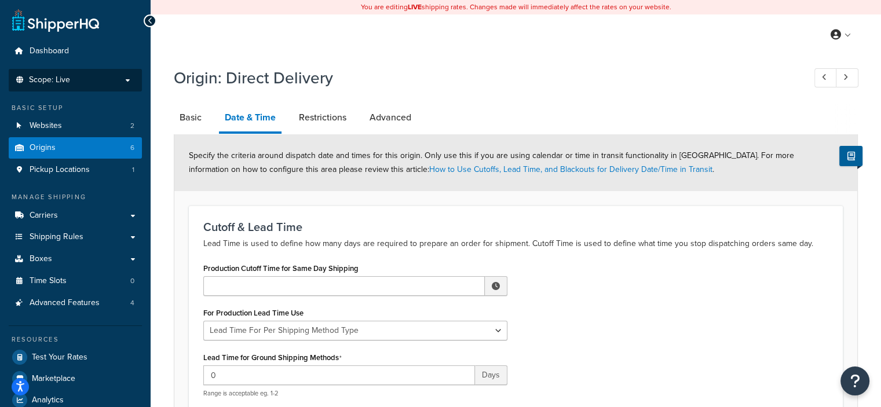
click at [86, 80] on p "Scope: Live" at bounding box center [75, 80] width 123 height 10
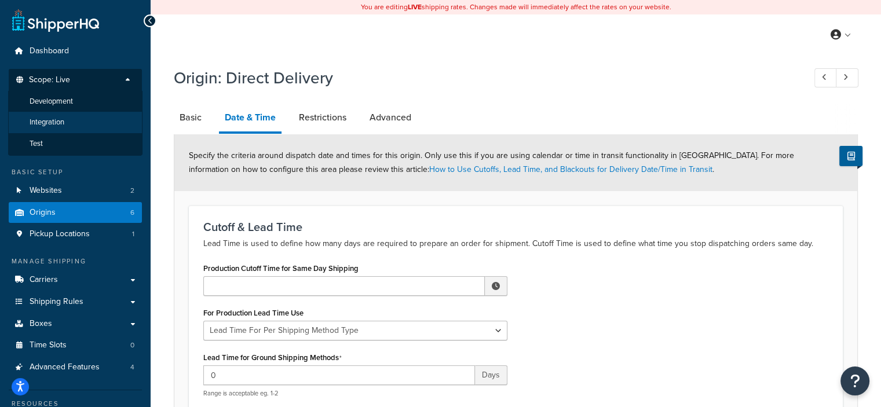
click at [86, 125] on li "Integration" at bounding box center [75, 122] width 134 height 21
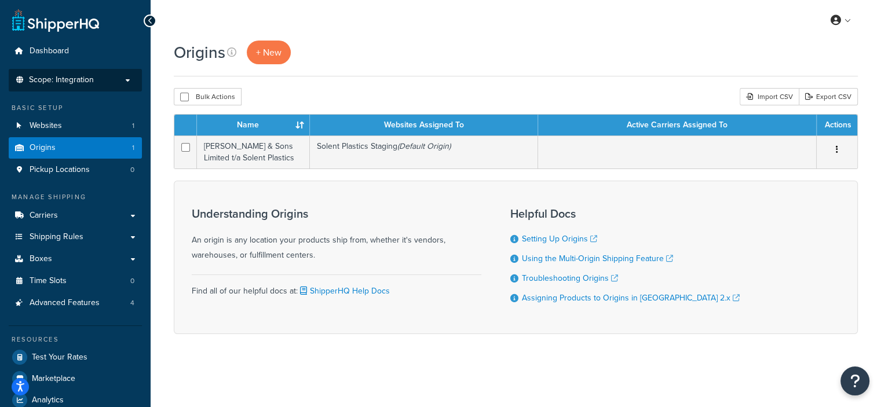
click at [110, 81] on p "Scope: Integration" at bounding box center [75, 80] width 123 height 10
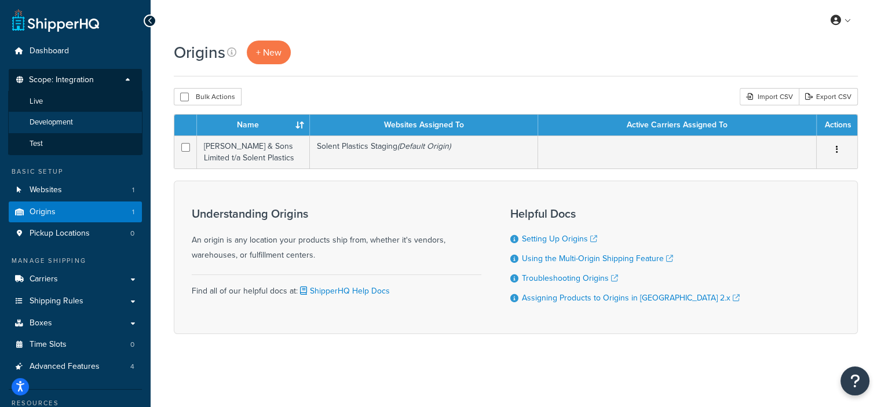
click at [63, 120] on span "Development" at bounding box center [51, 123] width 43 height 10
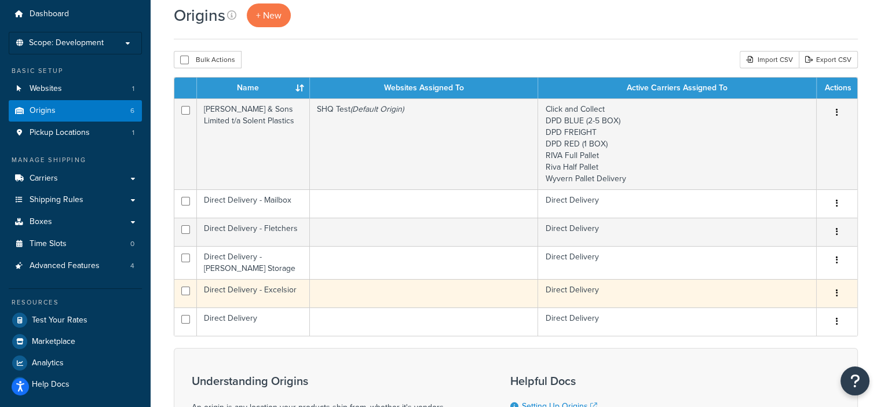
scroll to position [58, 0]
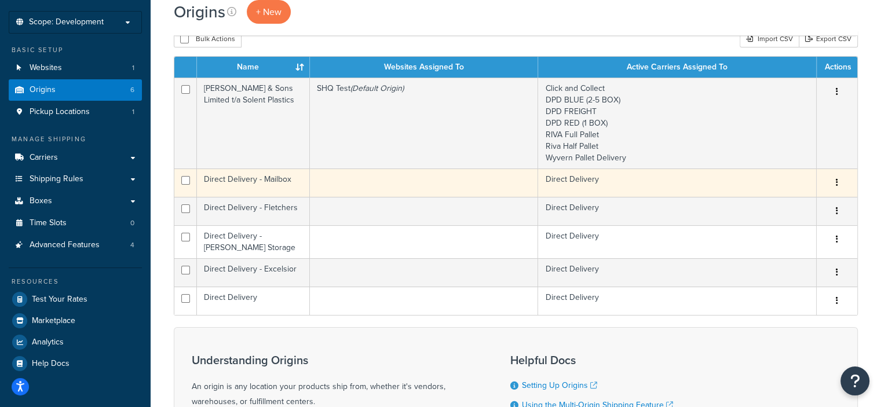
click at [361, 185] on td at bounding box center [424, 183] width 228 height 28
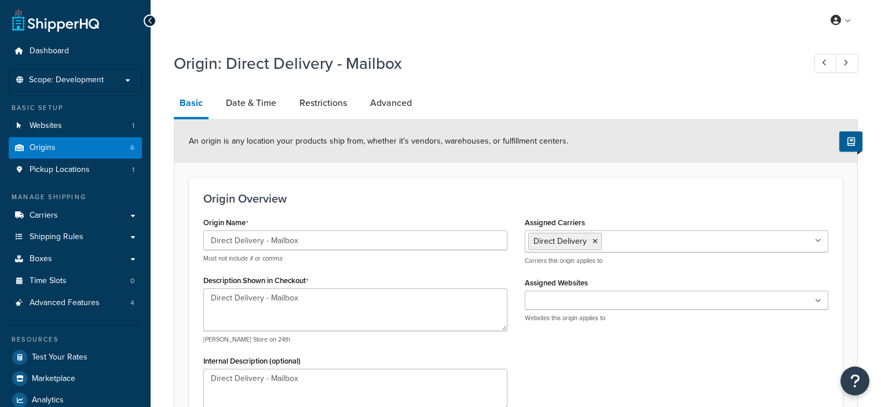
select select "1226"
click at [262, 108] on link "Date & Time" at bounding box center [251, 103] width 62 height 28
select select "PER_SHIPPING_METHOD_TYPE"
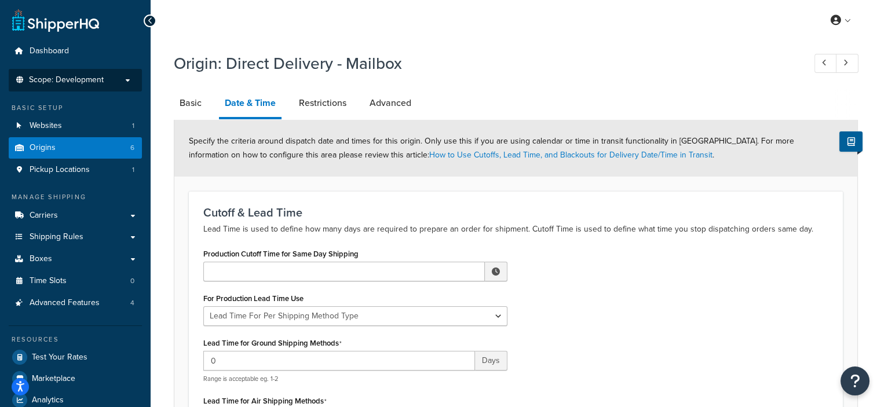
click at [109, 86] on li "Scope: Development" at bounding box center [75, 80] width 133 height 23
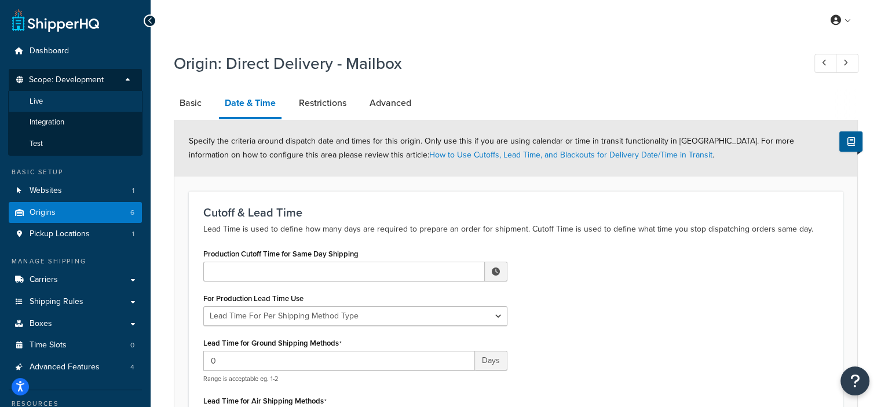
click at [65, 104] on li "Live" at bounding box center [75, 101] width 134 height 21
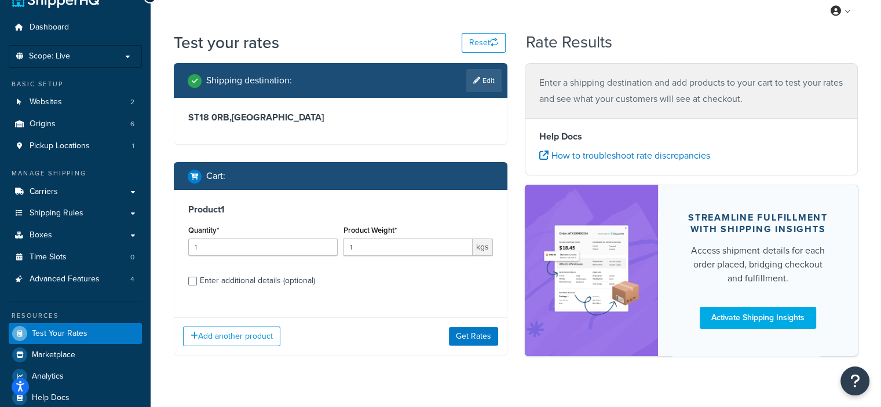
scroll to position [46, 0]
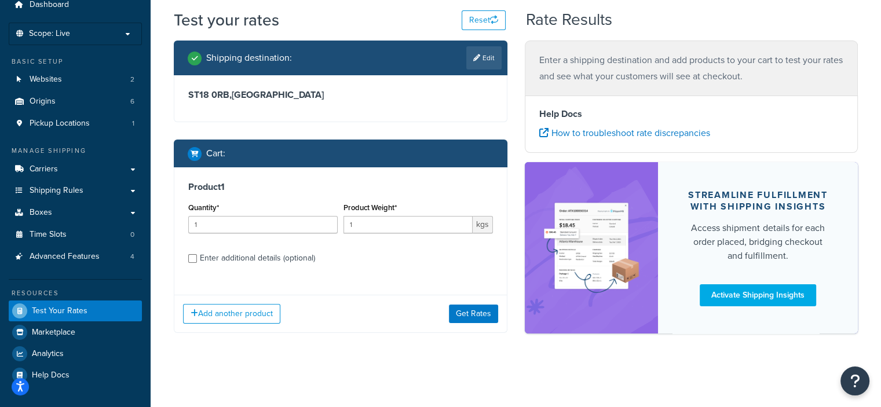
click at [230, 256] on div "Enter additional details (optional)" at bounding box center [257, 258] width 115 height 16
click at [197, 256] on input "Enter additional details (optional)" at bounding box center [192, 258] width 9 height 9
checkbox input "true"
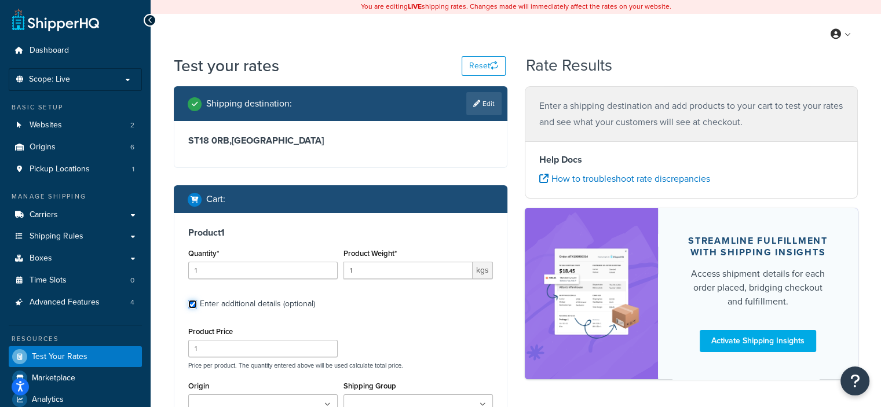
scroll to position [0, 0]
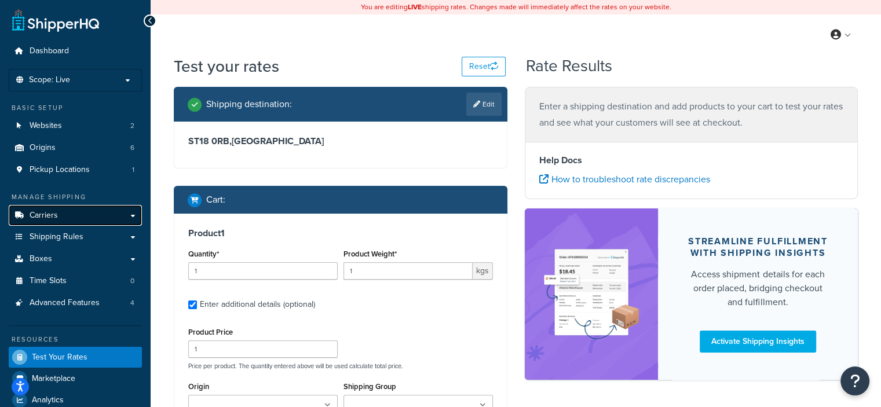
click at [83, 215] on link "Carriers" at bounding box center [75, 215] width 133 height 21
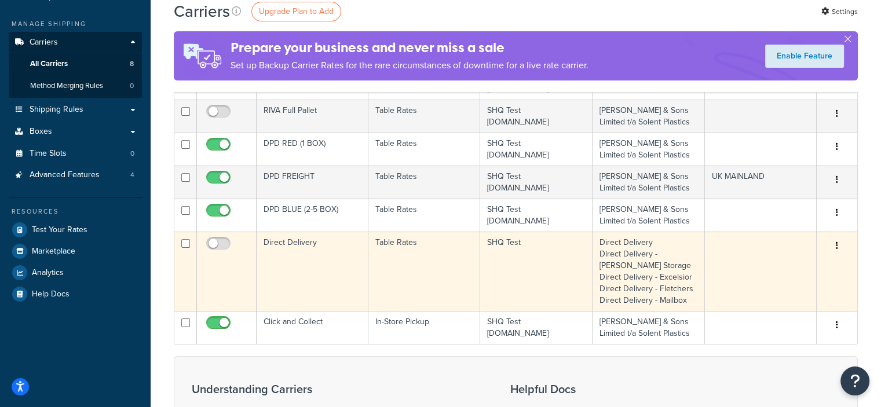
scroll to position [174, 0]
click at [216, 239] on input "checkbox" at bounding box center [220, 246] width 32 height 14
checkbox input "true"
click at [687, 260] on td "Direct Delivery Direct Delivery - Barton Storage Direct Delivery - Excelsior Di…" at bounding box center [648, 270] width 112 height 79
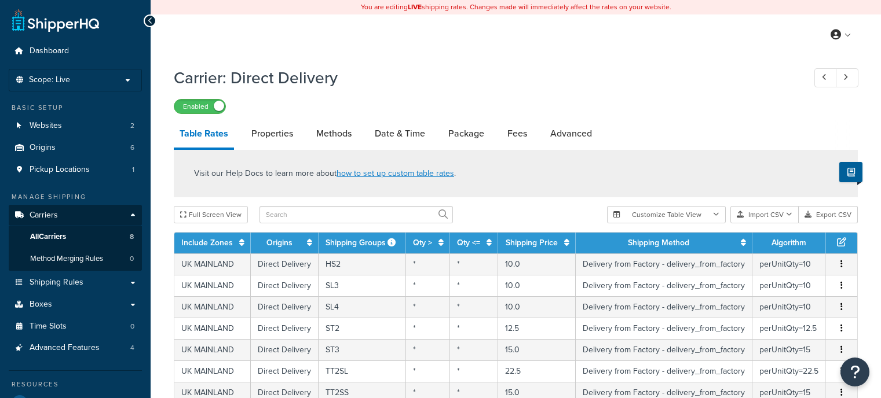
select select "25"
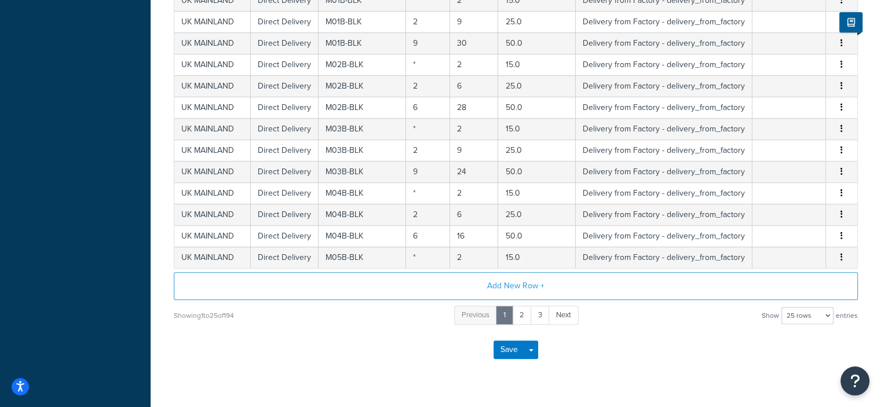
scroll to position [174, 0]
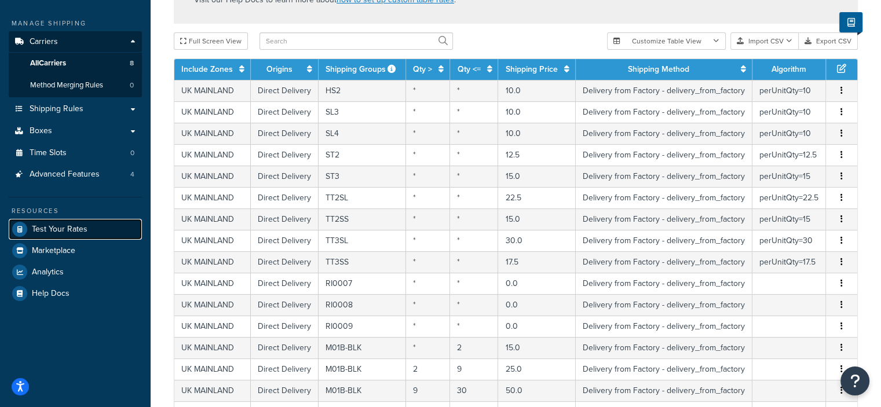
click at [74, 226] on span "Test Your Rates" at bounding box center [60, 230] width 56 height 10
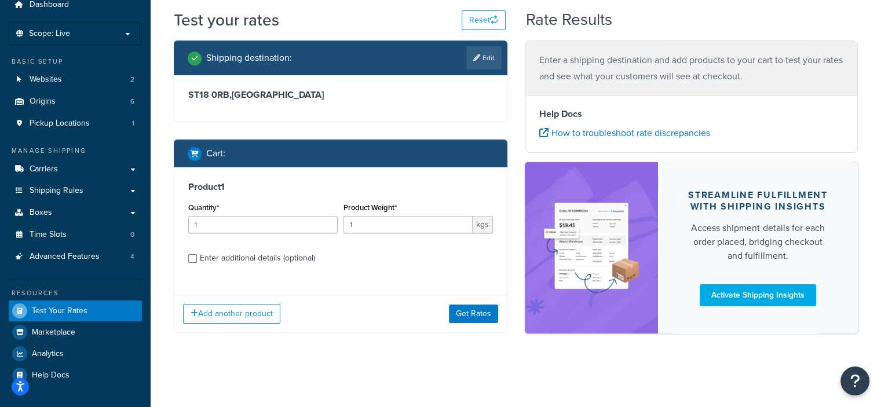
scroll to position [46, 0]
click at [241, 264] on div "Enter additional details (optional)" at bounding box center [257, 258] width 115 height 16
click at [197, 263] on input "Enter additional details (optional)" at bounding box center [192, 258] width 9 height 9
checkbox input "true"
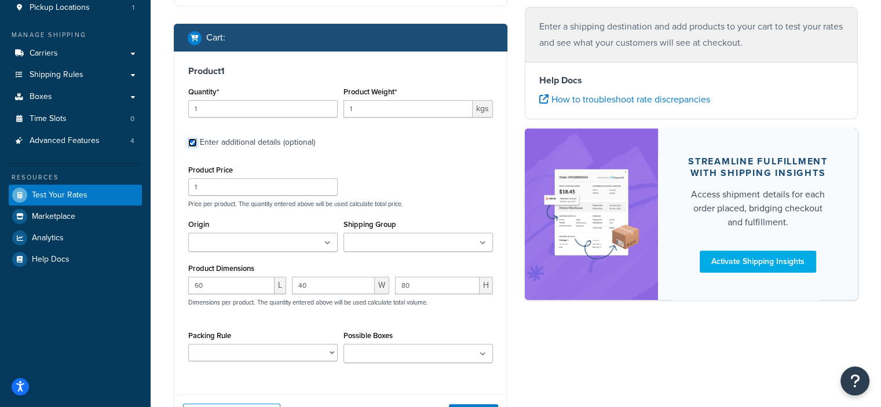
scroll to position [220, 0]
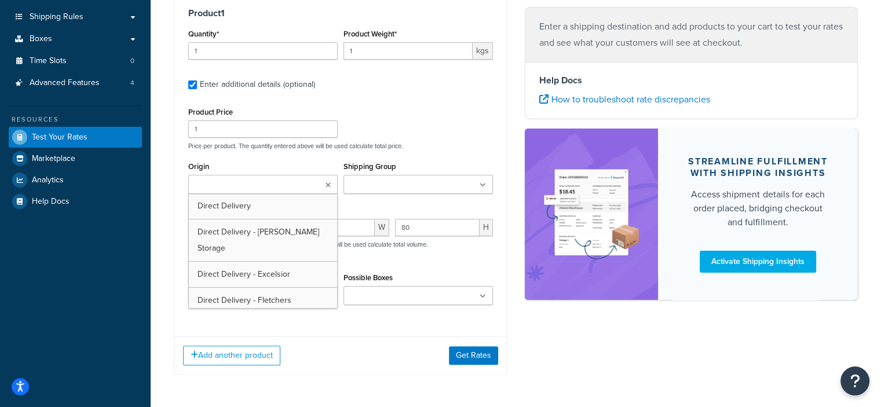
click at [279, 182] on input "Origin" at bounding box center [243, 185] width 103 height 13
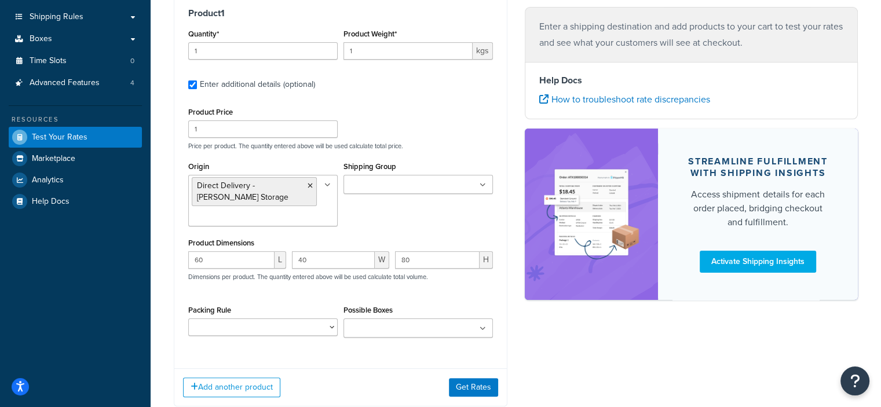
click at [468, 132] on div "Product Price 1 Price per product. The quantity entered above will be used calc…" at bounding box center [340, 127] width 310 height 46
click at [218, 262] on input "60" at bounding box center [231, 259] width 86 height 17
click at [216, 263] on input "60" at bounding box center [231, 259] width 86 height 17
type input "6"
type input "1"
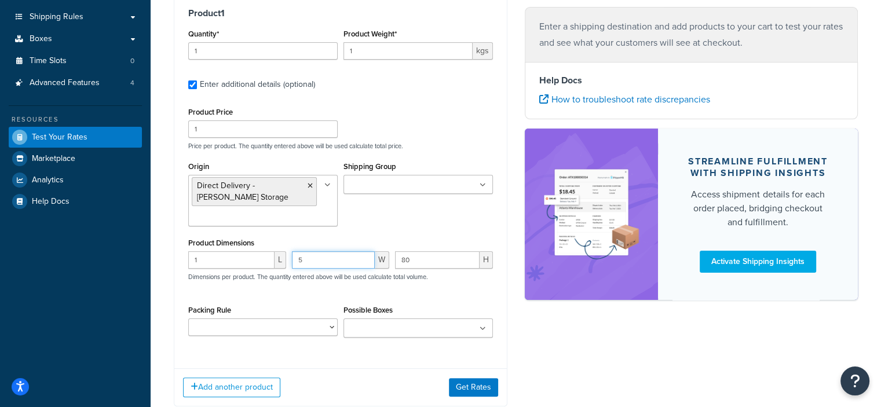
type input "5"
click at [425, 186] on input "Shipping Group" at bounding box center [398, 185] width 103 height 13
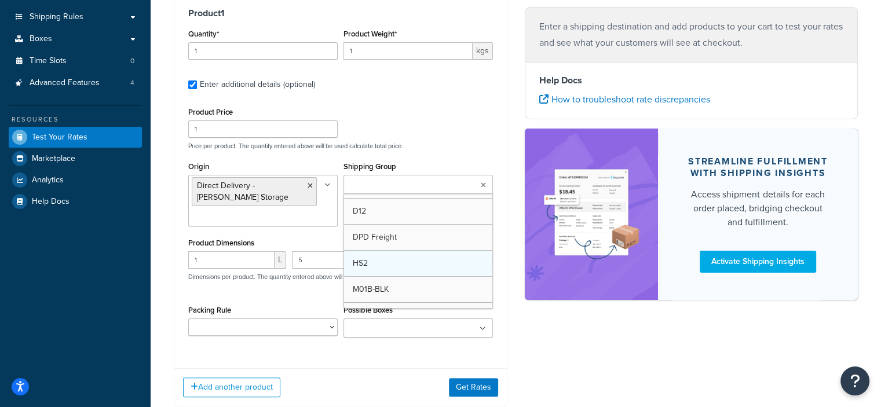
scroll to position [58, 0]
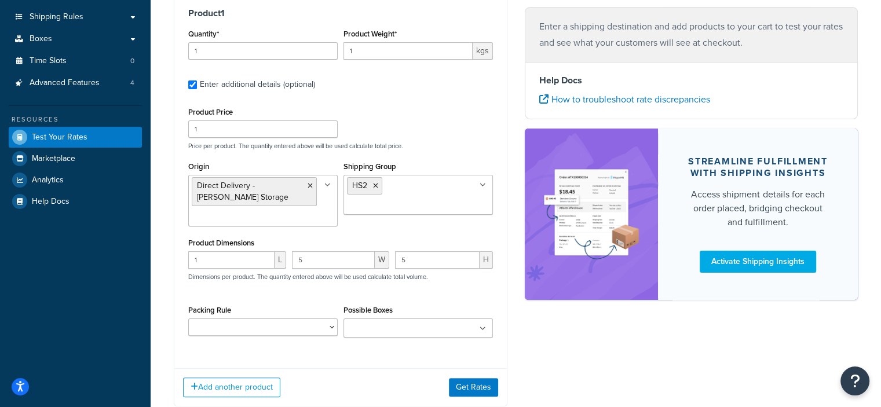
click at [460, 130] on div "Product Price 1 Price per product. The quantity entered above will be used calc…" at bounding box center [340, 127] width 310 height 46
click at [469, 387] on button "Get Rates" at bounding box center [473, 387] width 49 height 19
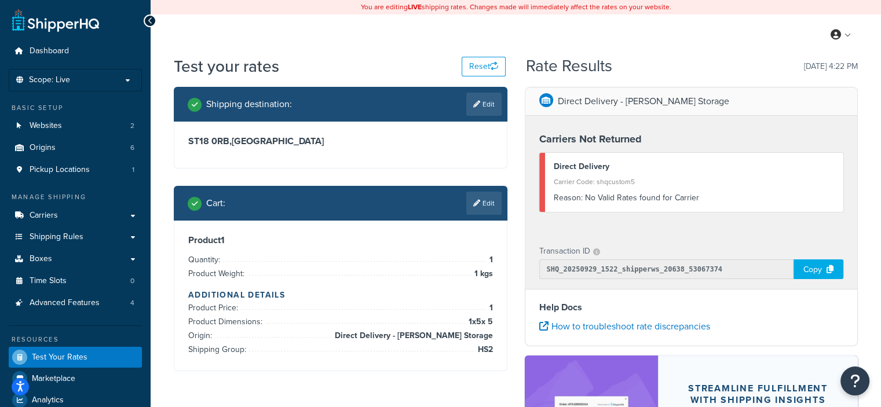
scroll to position [0, 0]
click at [104, 236] on link "Shipping Rules" at bounding box center [75, 236] width 133 height 21
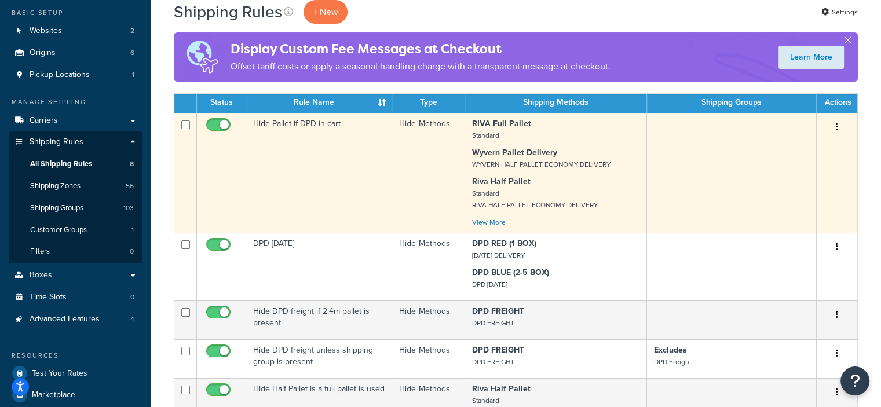
scroll to position [116, 0]
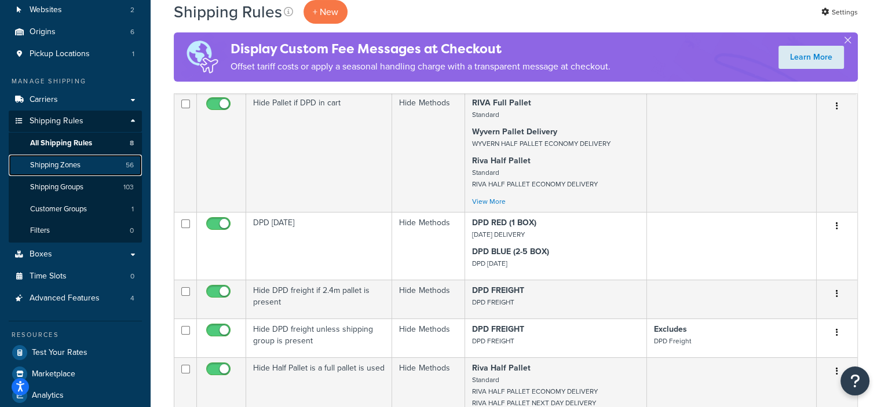
click at [78, 171] on link "Shipping Zones 56" at bounding box center [75, 165] width 133 height 21
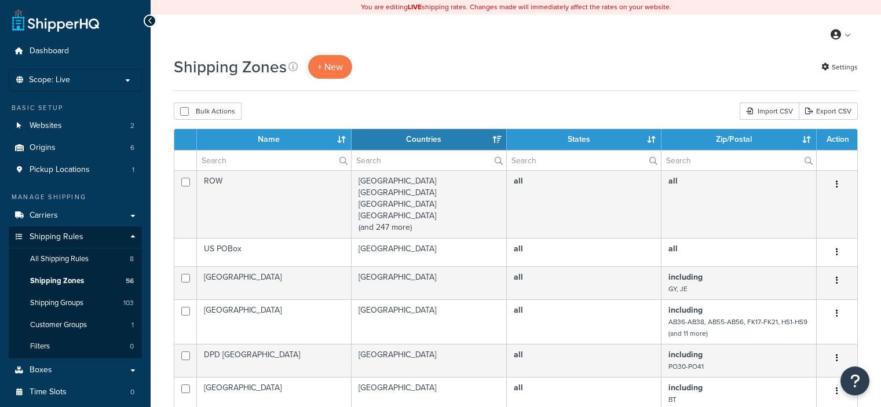
select select "15"
click at [71, 217] on link "Carriers" at bounding box center [75, 215] width 133 height 21
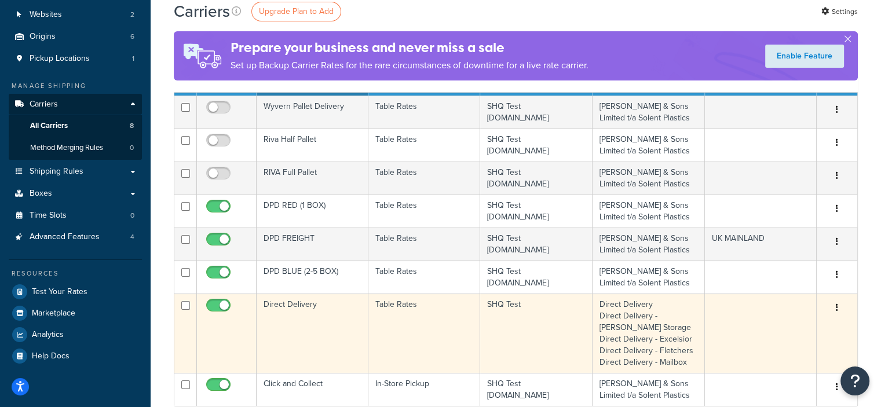
scroll to position [116, 0]
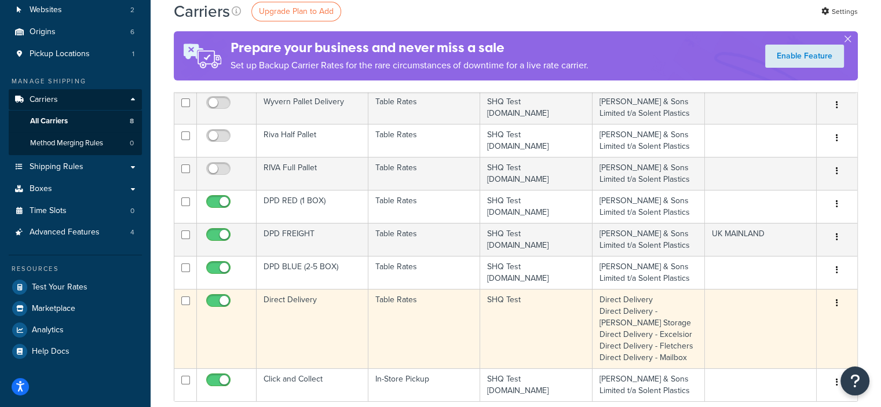
click at [627, 308] on td "Direct Delivery Direct Delivery - Barton Storage Direct Delivery - Excelsior Di…" at bounding box center [648, 328] width 112 height 79
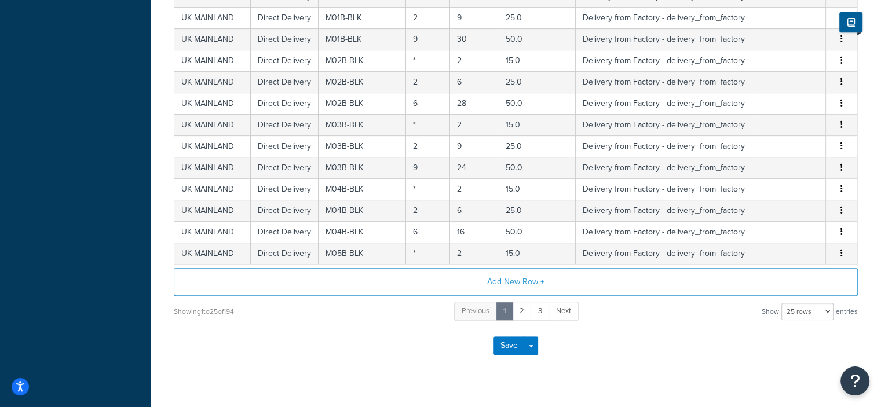
scroll to position [542, 0]
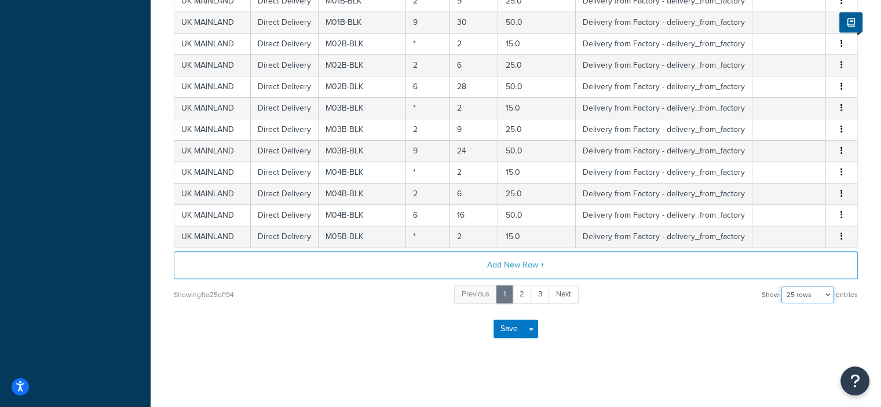
click at [807, 294] on select "10 rows 15 rows 25 rows 50 rows 100 rows 1000 rows" at bounding box center [807, 294] width 52 height 17
select select "100"
click at [782, 286] on select "10 rows 15 rows 25 rows 50 rows 100 rows 1000 rows" at bounding box center [807, 294] width 52 height 17
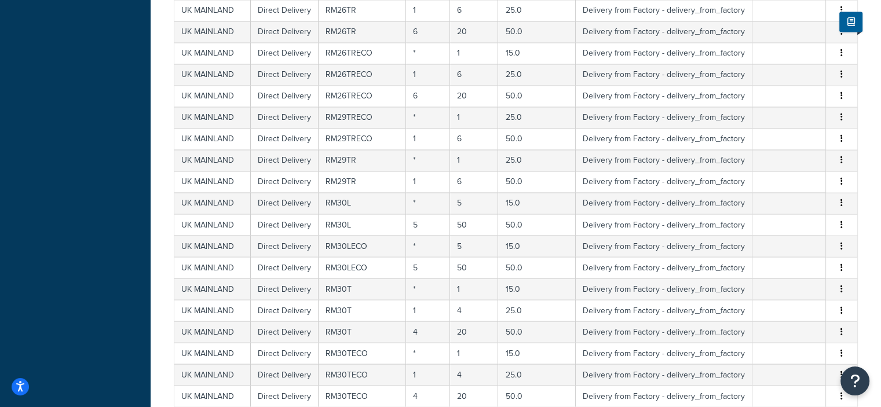
scroll to position [2106, 0]
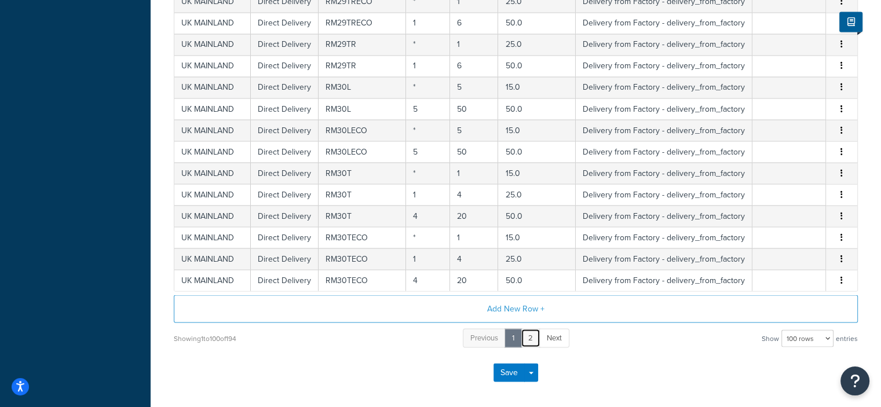
click at [533, 328] on link "2" at bounding box center [531, 337] width 20 height 19
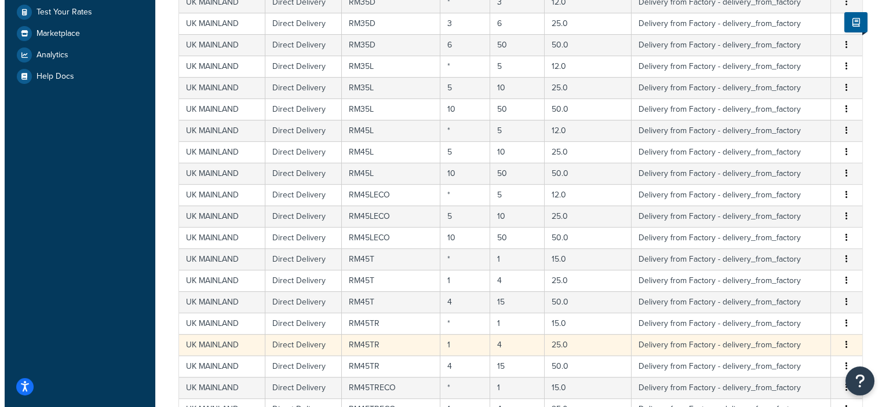
scroll to position [507, 0]
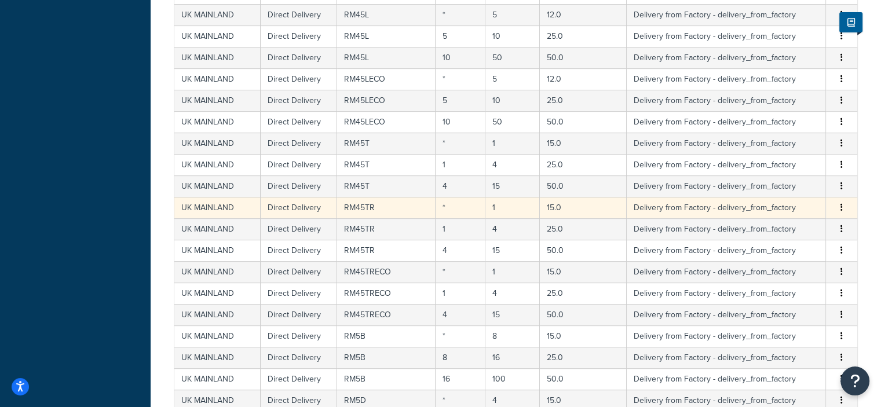
click at [381, 206] on td "RM45TR" at bounding box center [386, 207] width 98 height 21
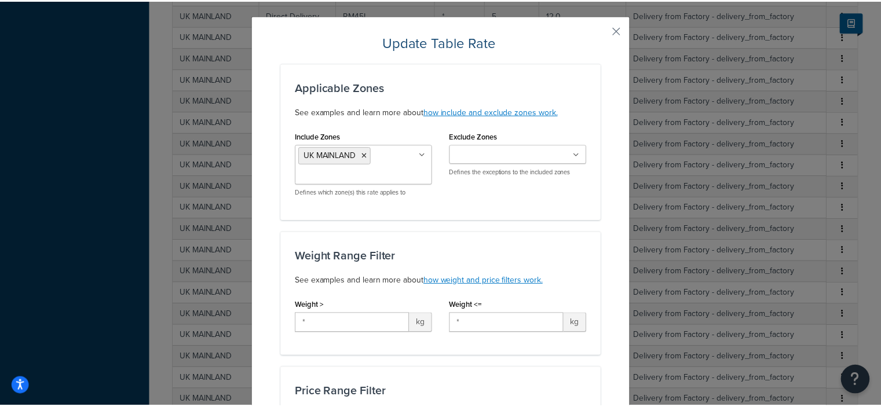
scroll to position [0, 0]
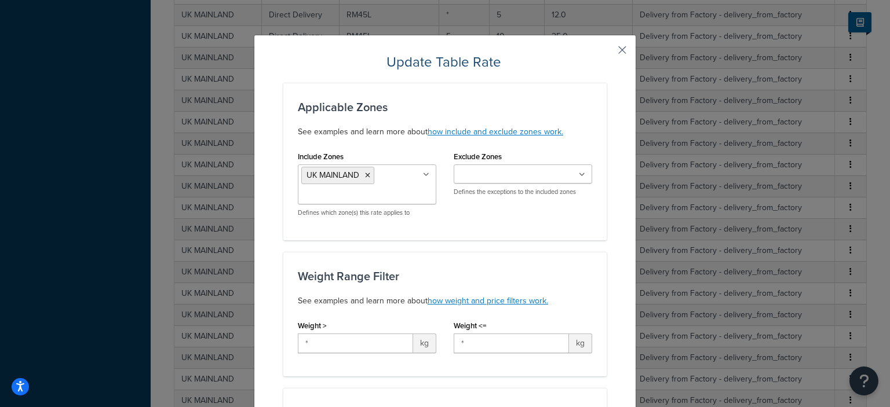
click at [606, 53] on button "button" at bounding box center [604, 54] width 3 height 3
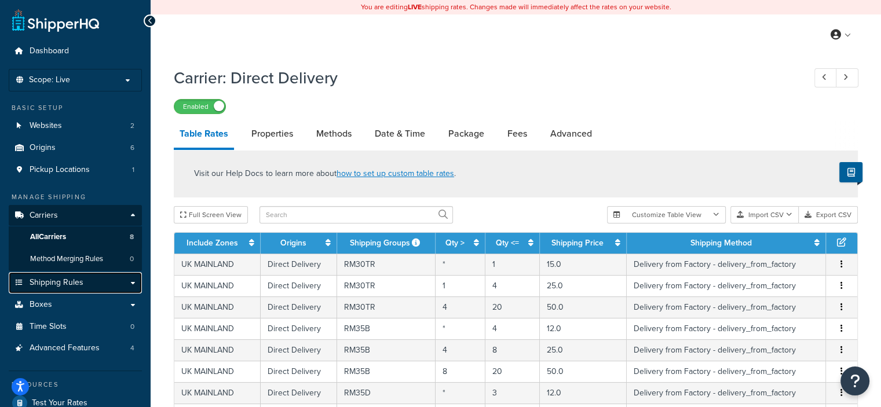
click at [65, 288] on link "Shipping Rules" at bounding box center [75, 282] width 133 height 21
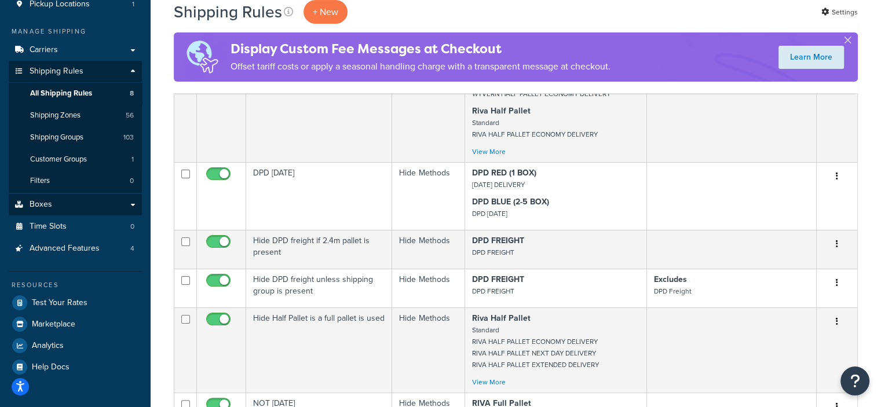
scroll to position [116, 0]
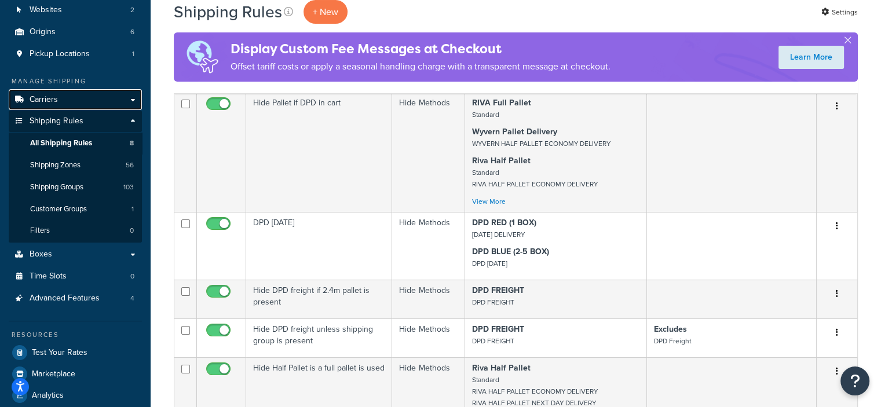
click at [81, 100] on link "Carriers" at bounding box center [75, 99] width 133 height 21
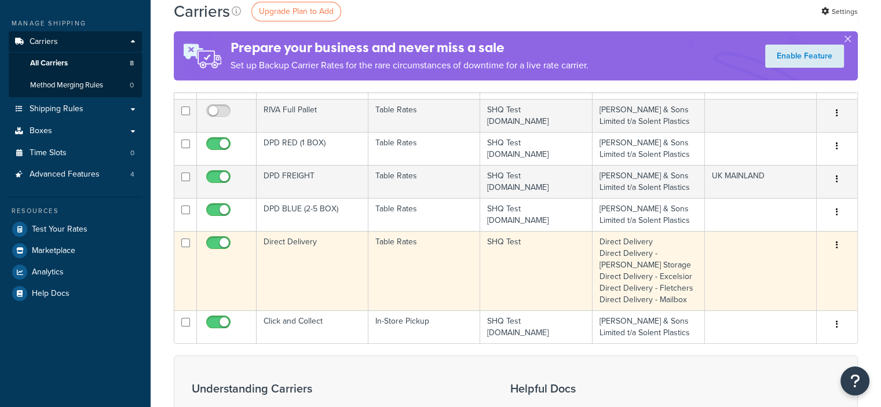
scroll to position [174, 0]
click at [302, 236] on td "Direct Delivery" at bounding box center [313, 270] width 112 height 79
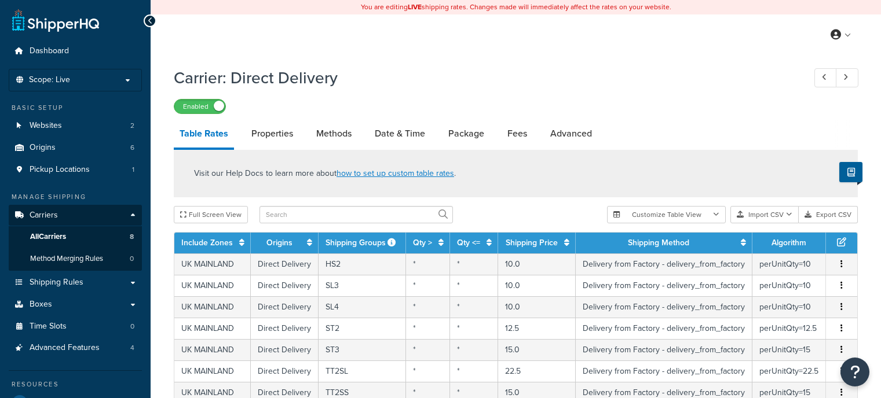
select select "25"
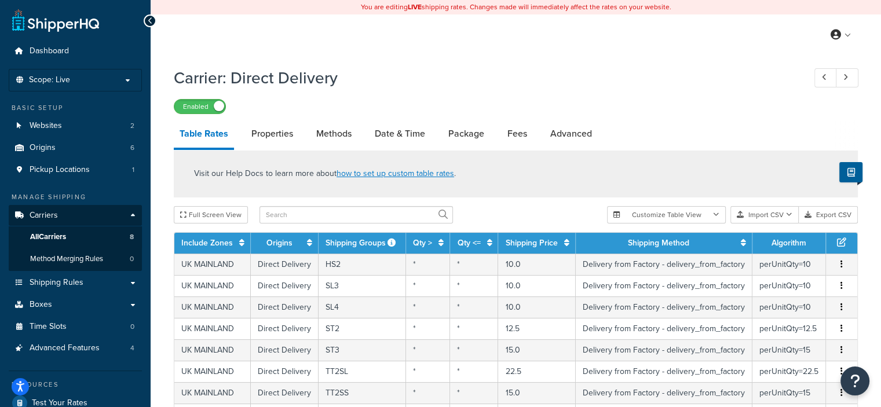
scroll to position [232, 0]
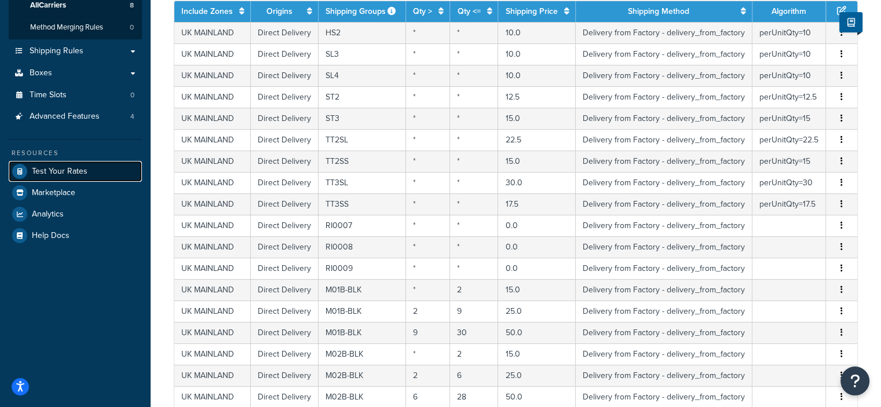
click at [67, 176] on link "Test Your Rates" at bounding box center [75, 171] width 133 height 21
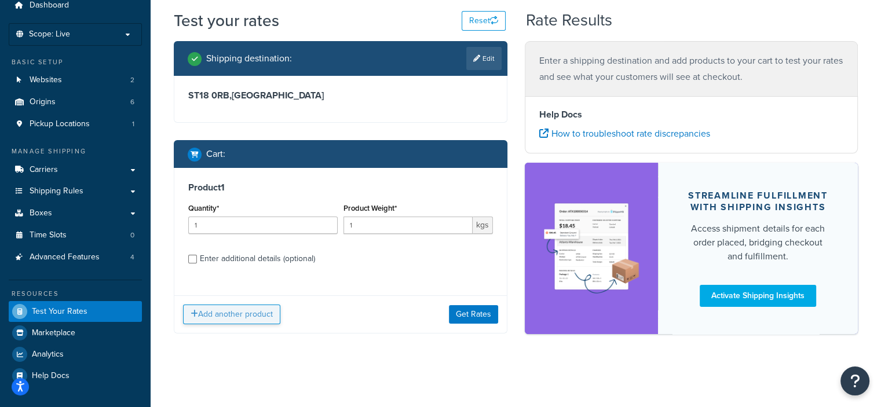
scroll to position [46, 0]
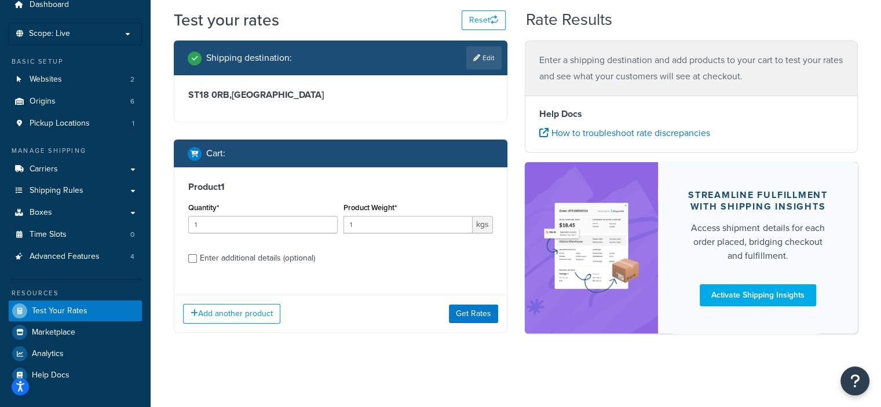
click at [211, 254] on div "Enter additional details (optional)" at bounding box center [257, 258] width 115 height 16
click at [197, 254] on input "Enter additional details (optional)" at bounding box center [192, 258] width 9 height 9
checkbox input "true"
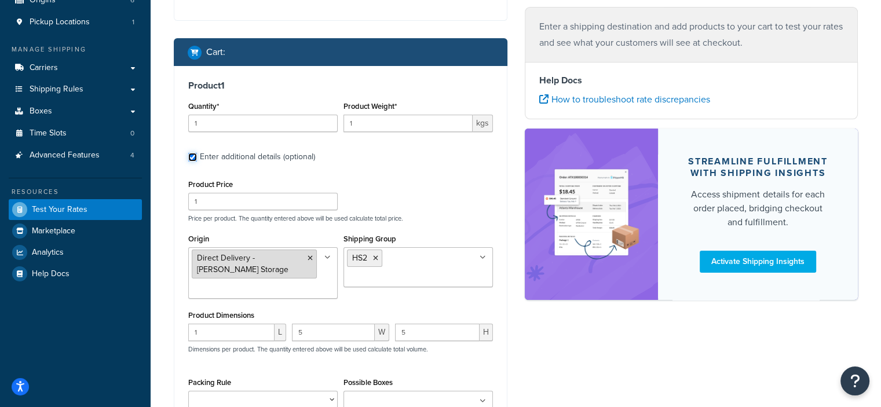
scroll to position [162, 0]
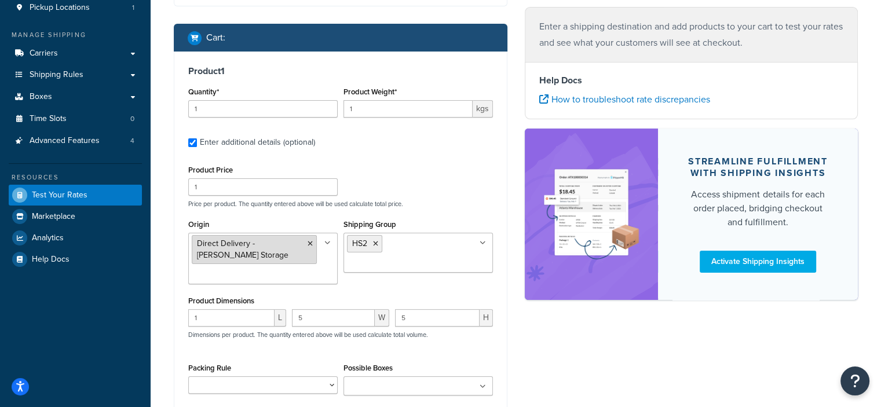
click at [309, 243] on icon at bounding box center [310, 243] width 5 height 7
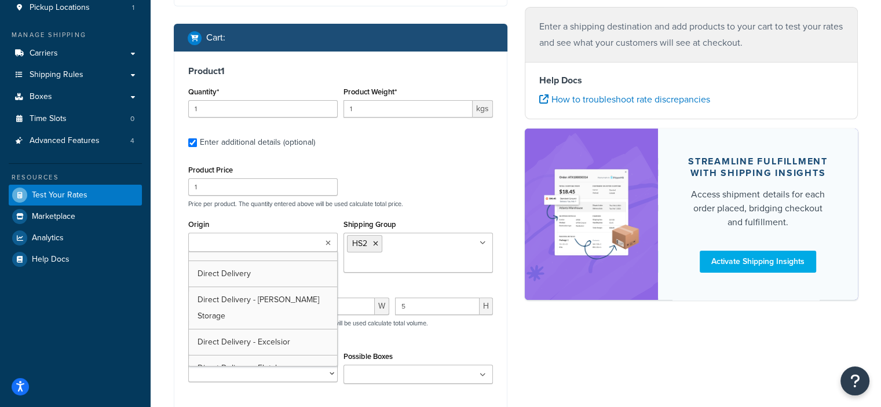
click at [287, 245] on ul at bounding box center [262, 242] width 149 height 19
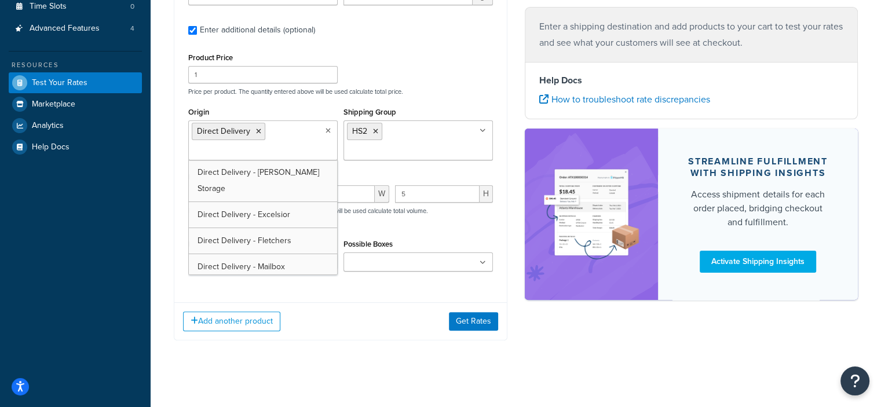
scroll to position [278, 0]
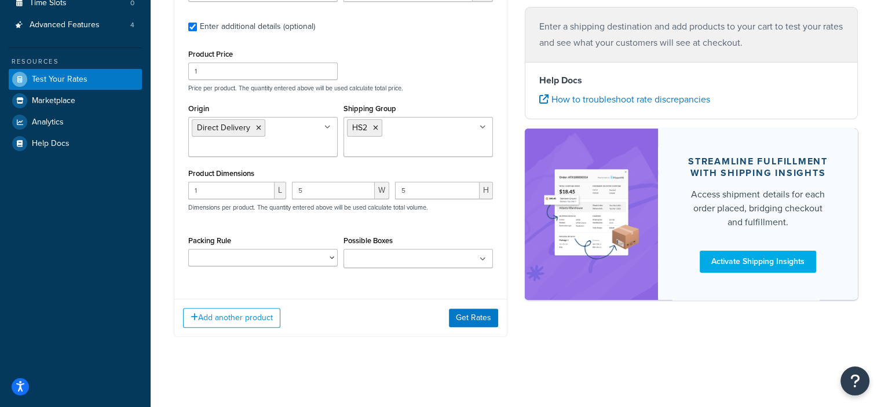
click at [468, 280] on div "Product 1 Quantity* 1 Product Weight* 1 kgs Enter additional details (optional)…" at bounding box center [340, 113] width 332 height 354
click at [474, 317] on button "Get Rates" at bounding box center [473, 318] width 49 height 19
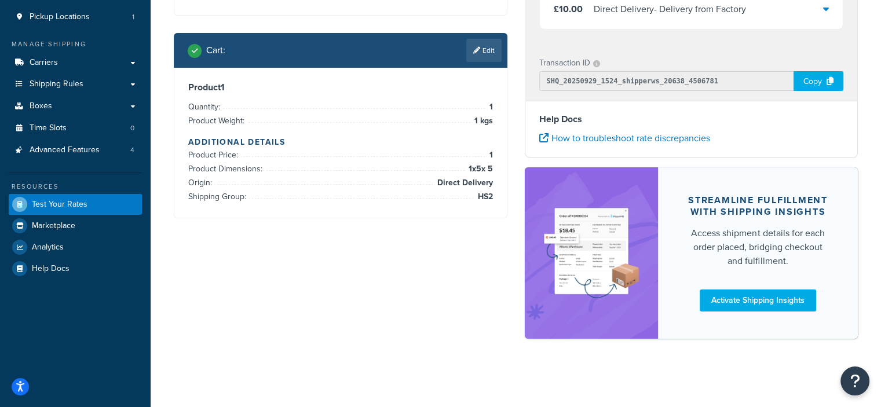
scroll to position [37, 0]
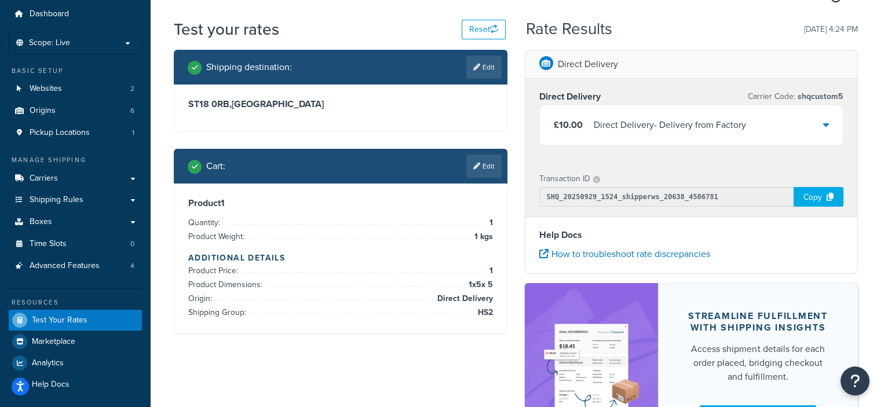
click at [702, 120] on div "Direct Delivery - Delivery from Factory" at bounding box center [670, 125] width 152 height 16
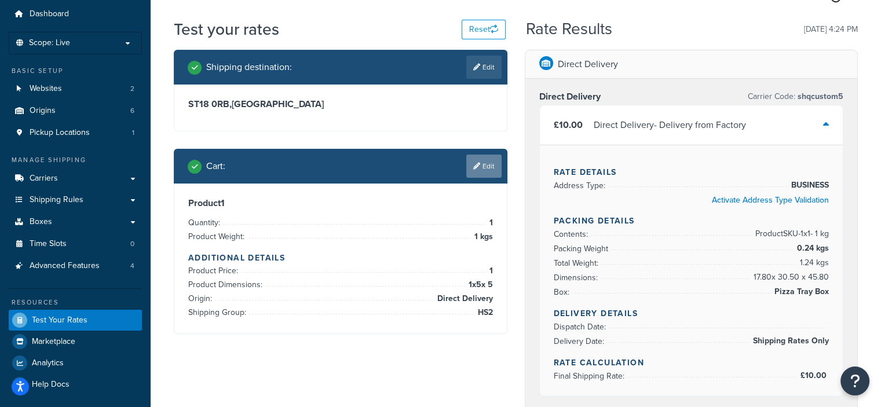
click at [484, 170] on link "Edit" at bounding box center [483, 166] width 35 height 23
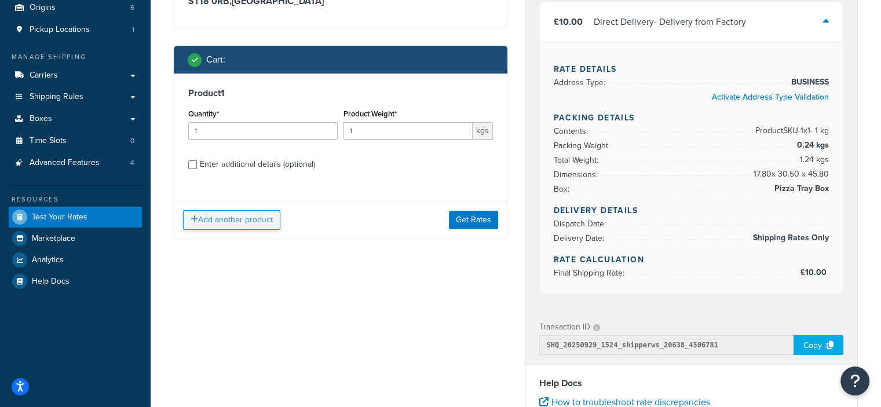
scroll to position [153, 0]
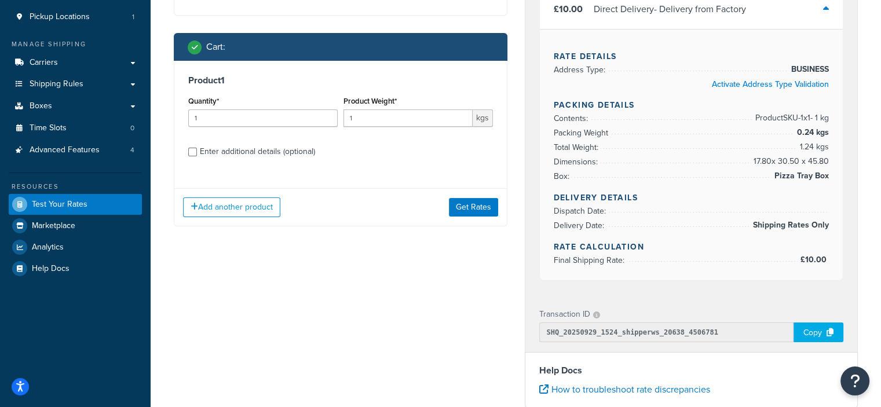
click at [269, 144] on div "Enter additional details (optional)" at bounding box center [257, 152] width 115 height 16
click at [197, 148] on input "Enter additional details (optional)" at bounding box center [192, 152] width 9 height 9
checkbox input "true"
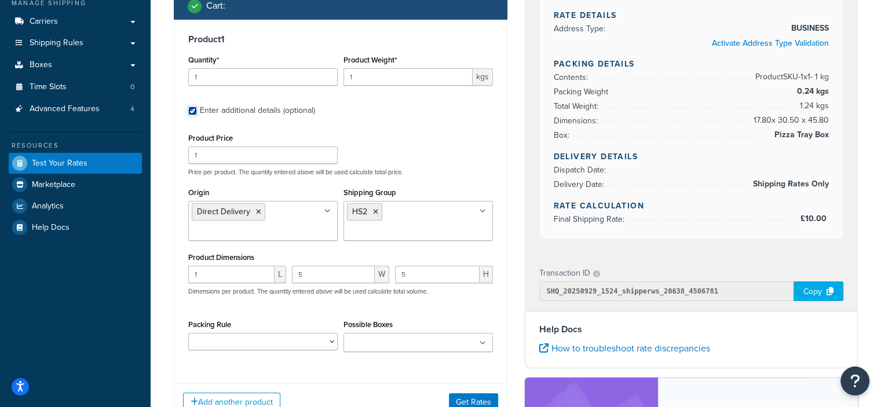
scroll to position [211, 0]
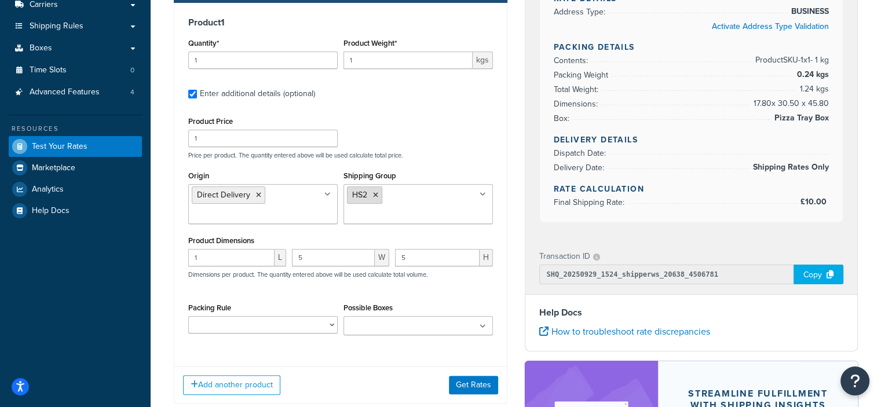
click at [374, 194] on icon at bounding box center [375, 195] width 5 height 7
click at [425, 124] on div "Product Price 1 Price per product. The quantity entered above will be used calc…" at bounding box center [340, 137] width 310 height 46
click at [475, 387] on button "Get Rates" at bounding box center [473, 385] width 49 height 19
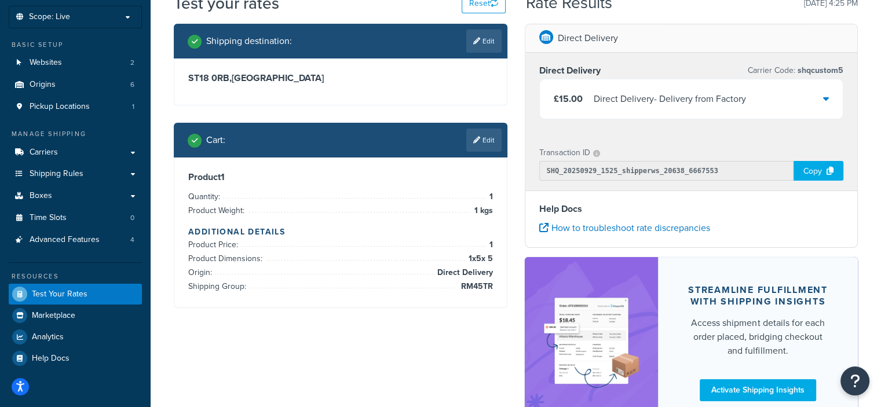
scroll to position [0, 0]
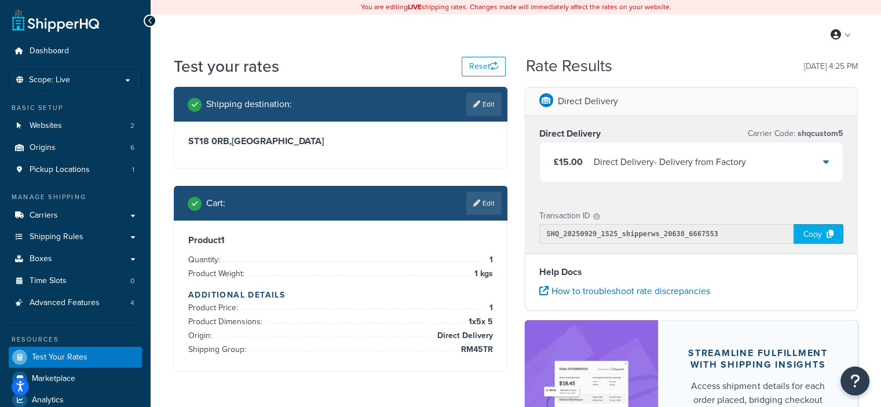
click at [588, 158] on div "£15.00 Direct Delivery - Delivery from Factory" at bounding box center [650, 162] width 192 height 16
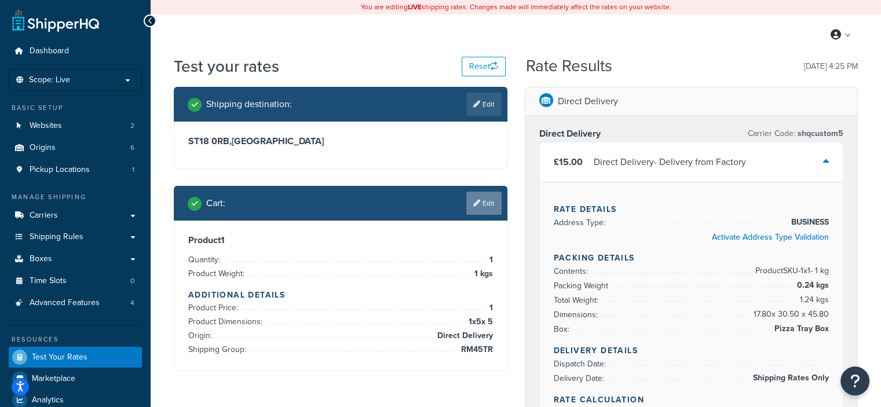
click at [477, 209] on link "Edit" at bounding box center [483, 203] width 35 height 23
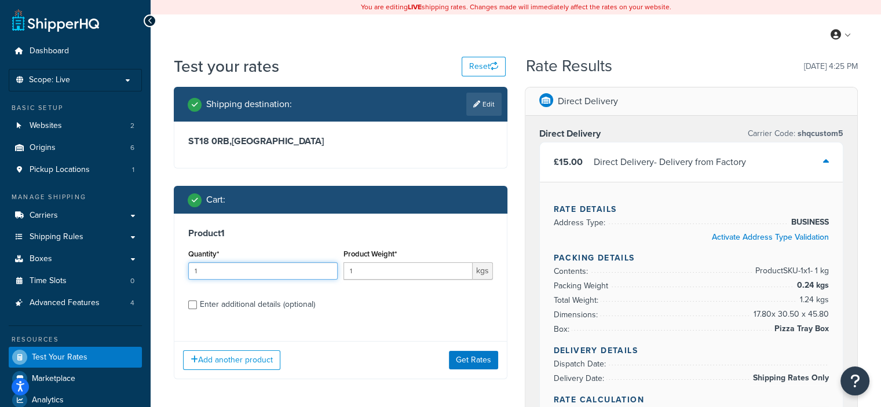
click at [258, 265] on input "1" at bounding box center [262, 270] width 149 height 17
click at [258, 264] on input "1" at bounding box center [262, 270] width 149 height 17
type input "10"
click at [291, 296] on label "Enter additional details (optional)" at bounding box center [346, 303] width 293 height 19
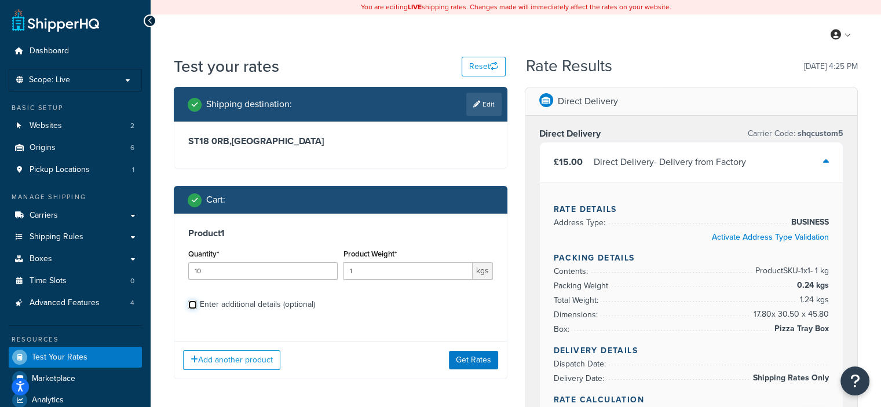
click at [197, 301] on input "Enter additional details (optional)" at bounding box center [192, 305] width 9 height 9
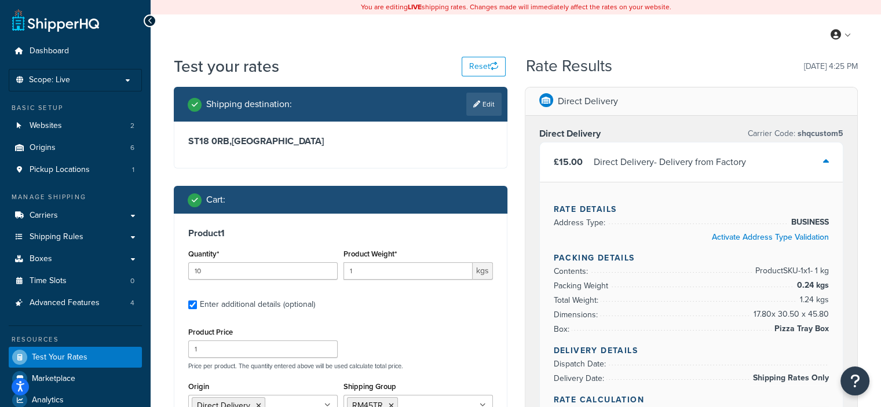
click at [299, 303] on div "Enter additional details (optional)" at bounding box center [257, 305] width 115 height 16
click at [197, 303] on input "Enter additional details (optional)" at bounding box center [192, 305] width 9 height 9
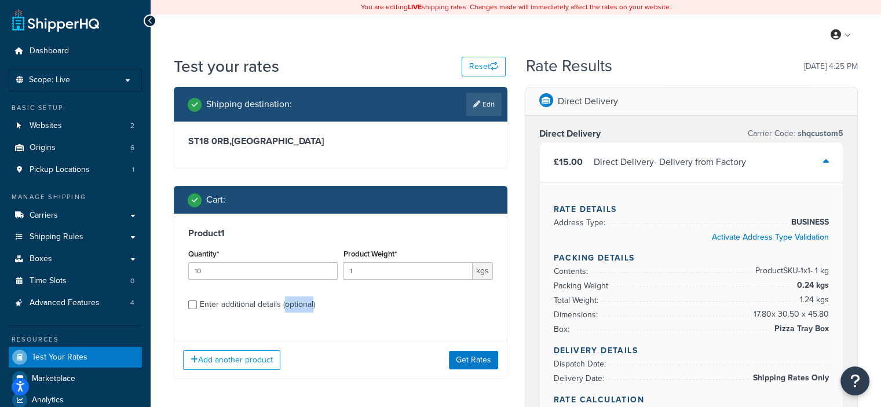
click at [299, 303] on div "Enter additional details (optional)" at bounding box center [257, 305] width 115 height 16
click at [197, 303] on input "Enter additional details (optional)" at bounding box center [192, 305] width 9 height 9
checkbox input "true"
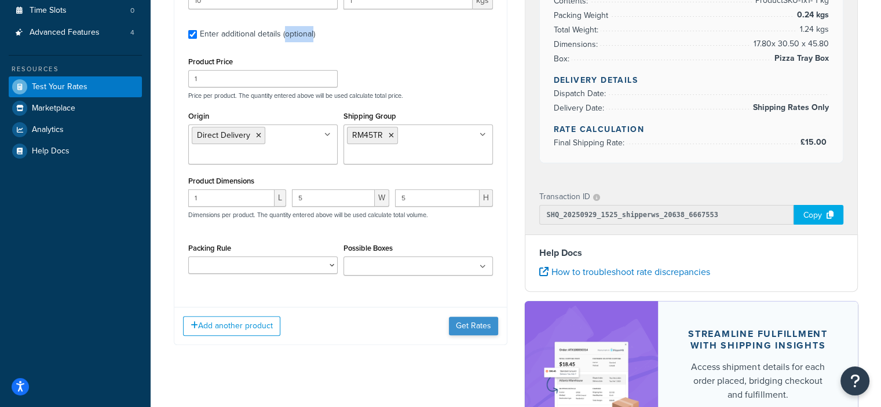
scroll to position [290, 0]
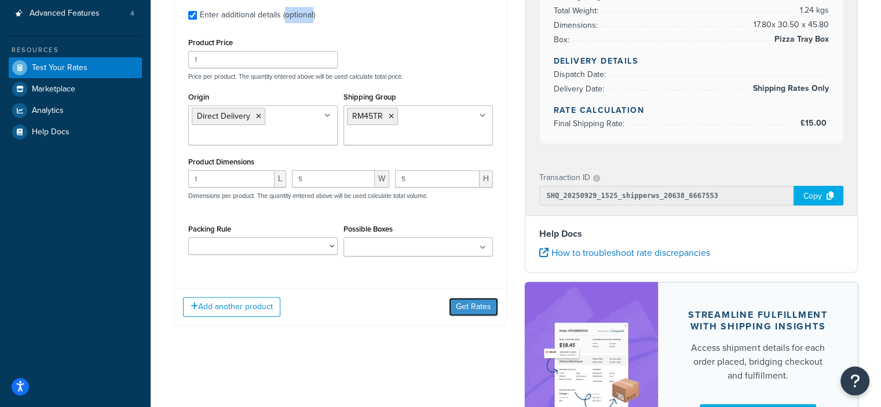
click at [475, 311] on button "Get Rates" at bounding box center [473, 307] width 49 height 19
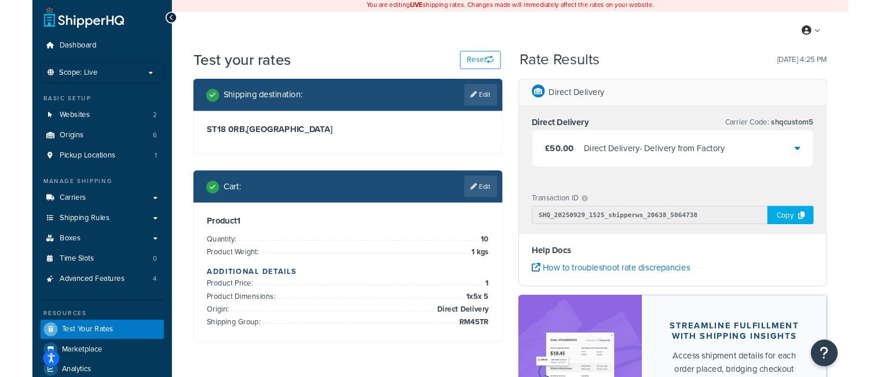
scroll to position [0, 0]
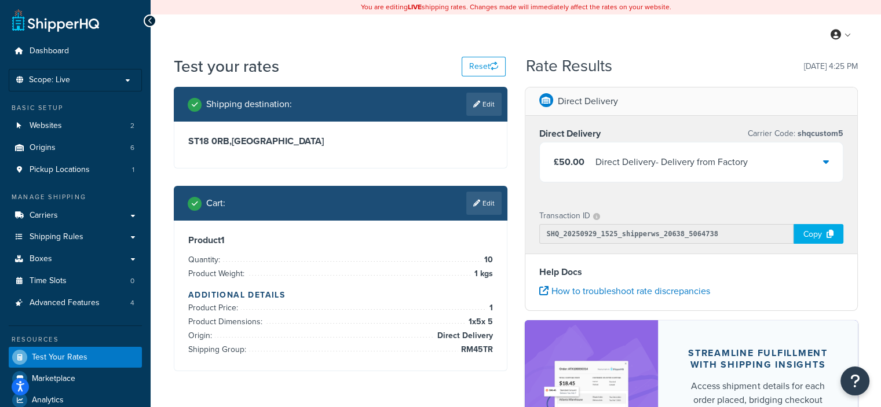
click at [623, 162] on div "Direct Delivery - Delivery from Factory" at bounding box center [671, 162] width 152 height 16
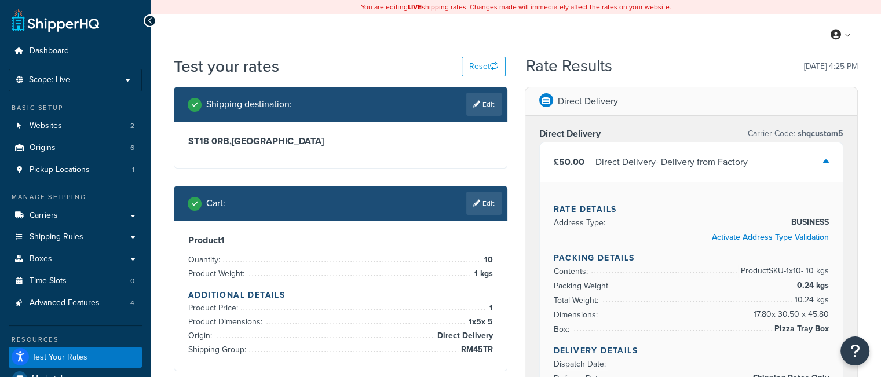
scroll to position [58, 0]
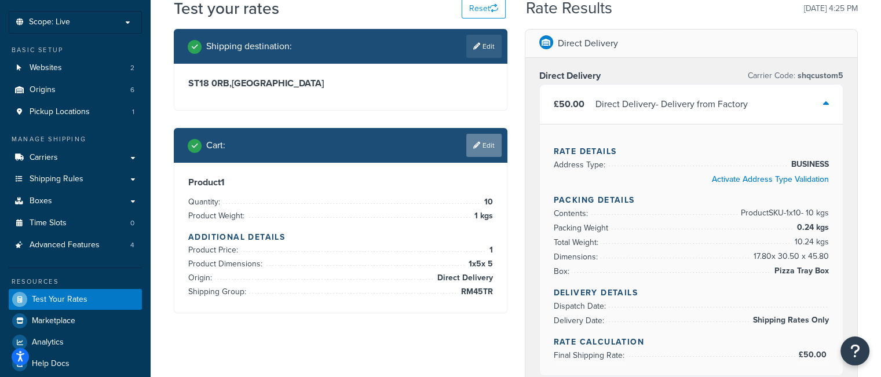
click at [485, 143] on link "Edit" at bounding box center [483, 145] width 35 height 23
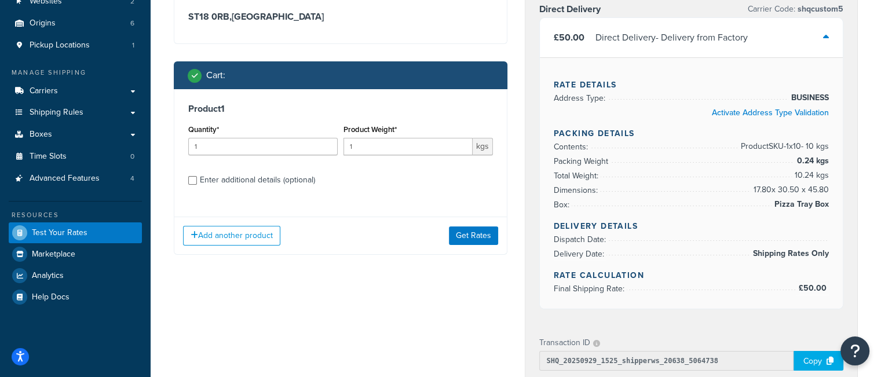
scroll to position [174, 0]
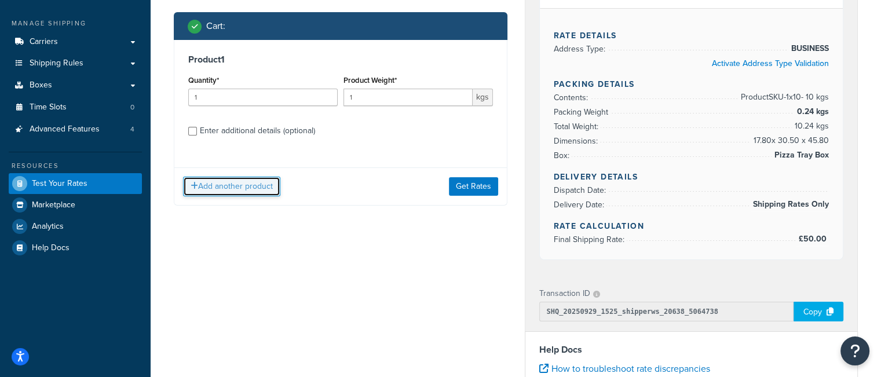
click at [206, 188] on button "Add another product" at bounding box center [231, 187] width 97 height 20
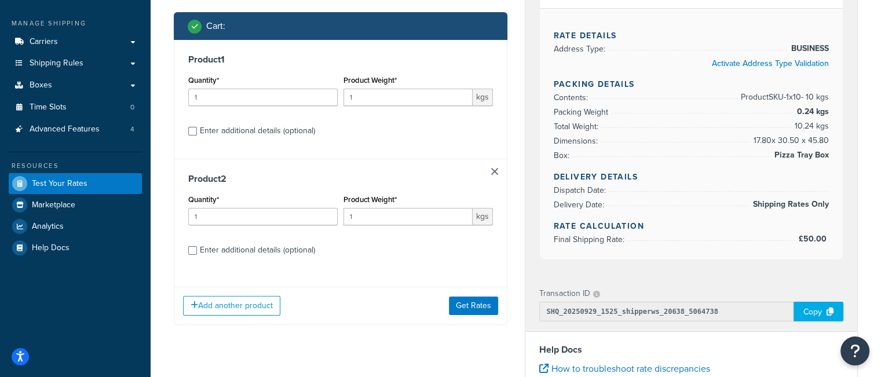
drag, startPoint x: 261, startPoint y: 257, endPoint x: 299, endPoint y: 258, distance: 38.8
click at [261, 257] on div "Enter additional details (optional)" at bounding box center [257, 250] width 115 height 16
click at [197, 255] on input "Enter additional details (optional)" at bounding box center [192, 250] width 9 height 9
checkbox input "true"
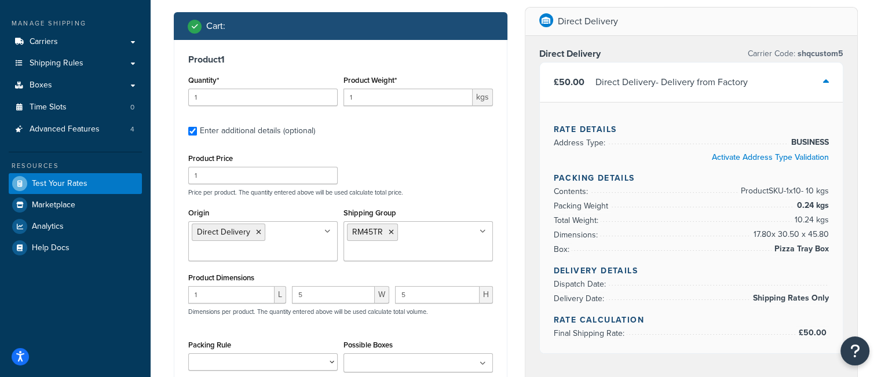
checkbox input "true"
checkbox input "false"
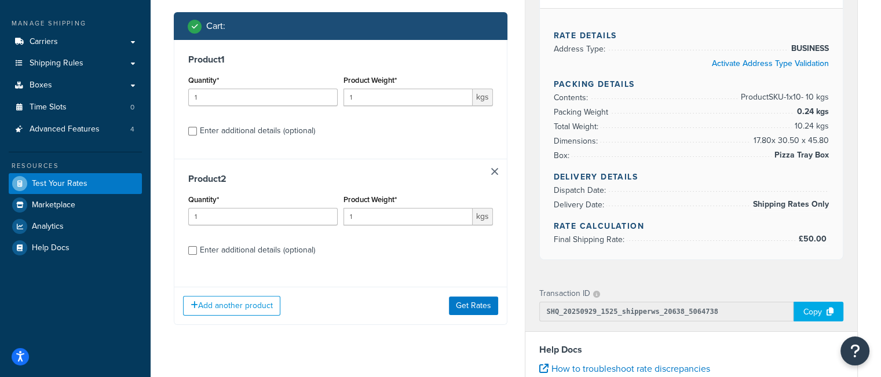
click at [288, 252] on div "Enter additional details (optional)" at bounding box center [257, 250] width 115 height 16
click at [197, 252] on input "Enter additional details (optional)" at bounding box center [192, 250] width 9 height 9
checkbox input "true"
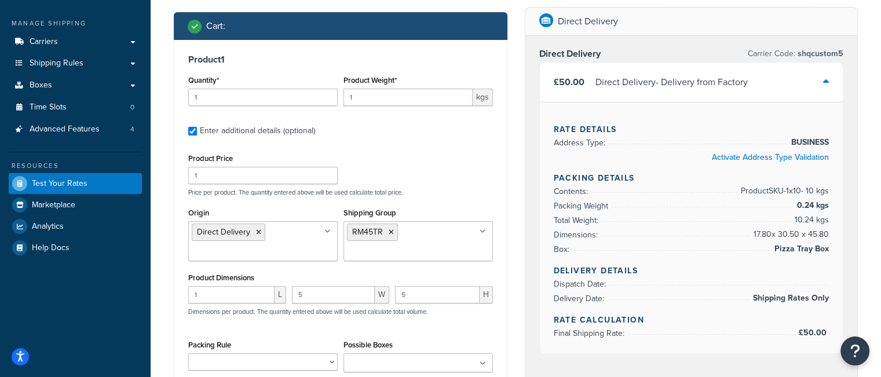
checkbox input "true"
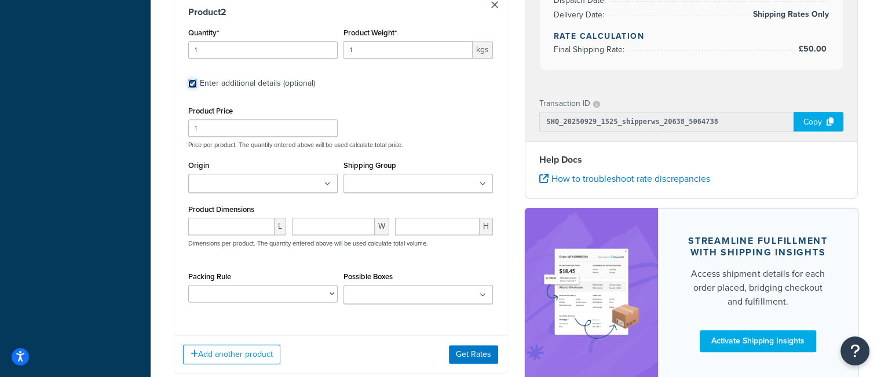
scroll to position [637, 0]
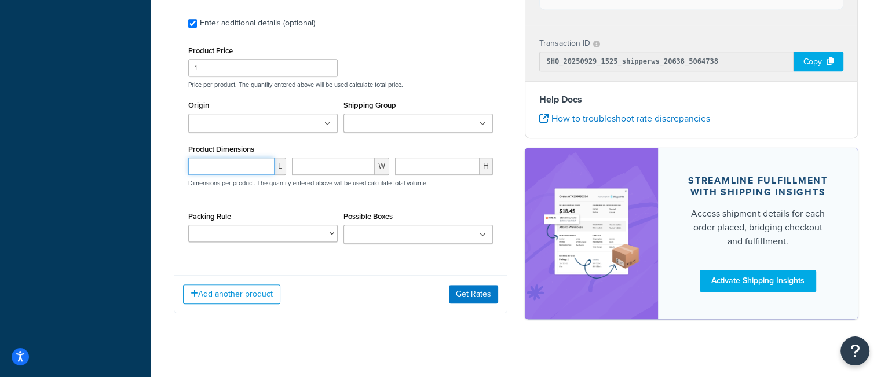
drag, startPoint x: 231, startPoint y: 174, endPoint x: 229, endPoint y: 163, distance: 11.1
click at [230, 171] on div "L" at bounding box center [237, 171] width 104 height 26
click at [231, 157] on input "number" at bounding box center [231, 165] width 86 height 17
type input "60"
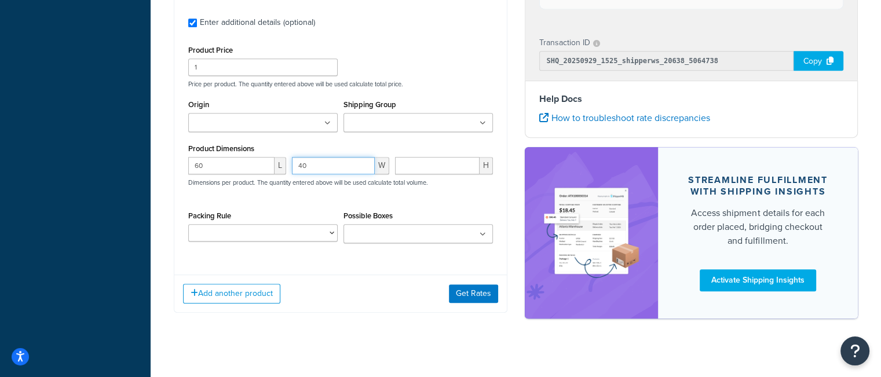
type input "40"
type input "30"
click at [456, 297] on button "Get Rates" at bounding box center [473, 293] width 49 height 19
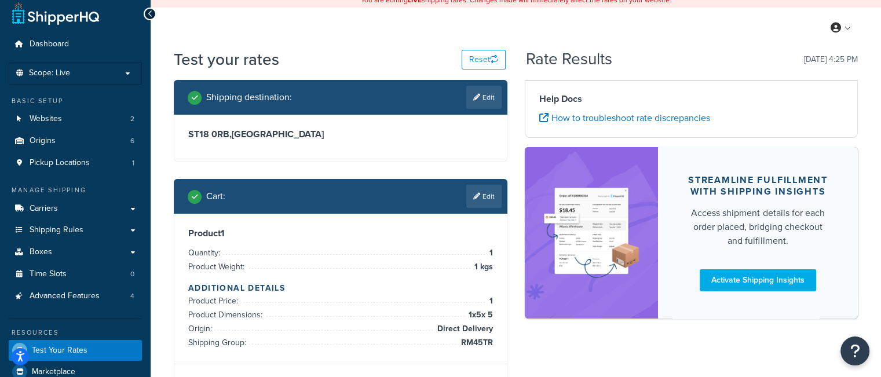
scroll to position [0, 0]
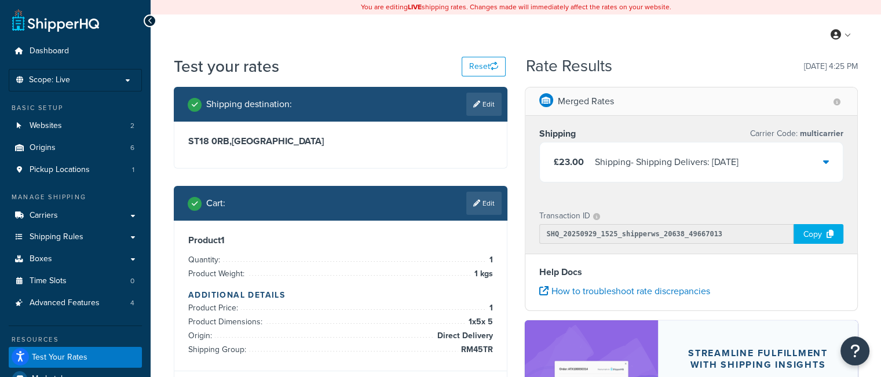
click at [689, 164] on div "Shipping - Shipping Delivers: Wed, 1 Oct" at bounding box center [667, 162] width 144 height 16
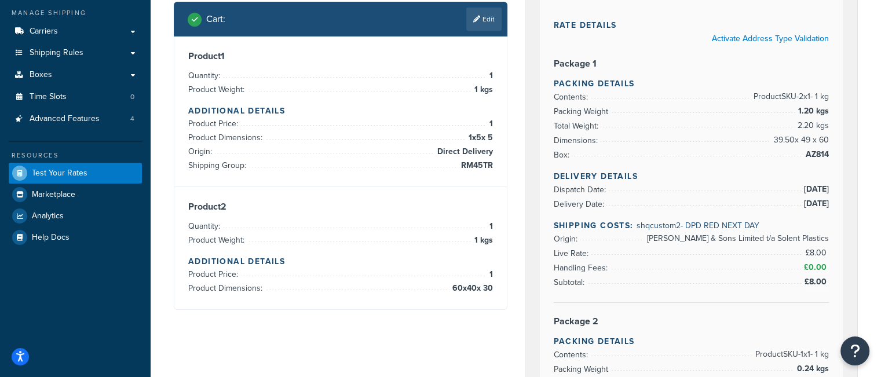
scroll to position [116, 0]
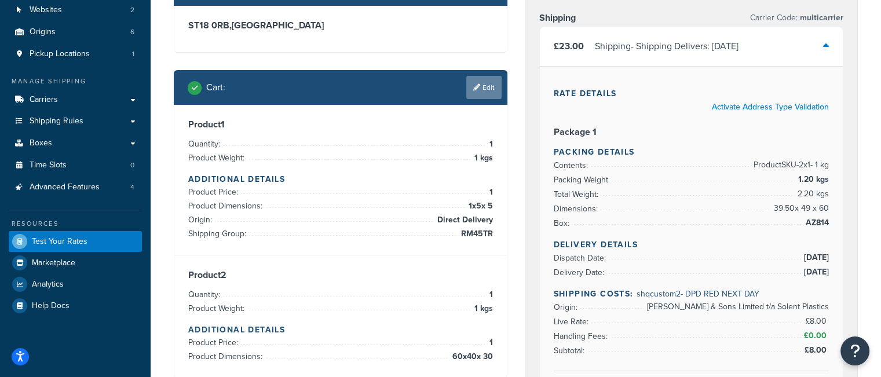
click at [482, 85] on link "Edit" at bounding box center [483, 87] width 35 height 23
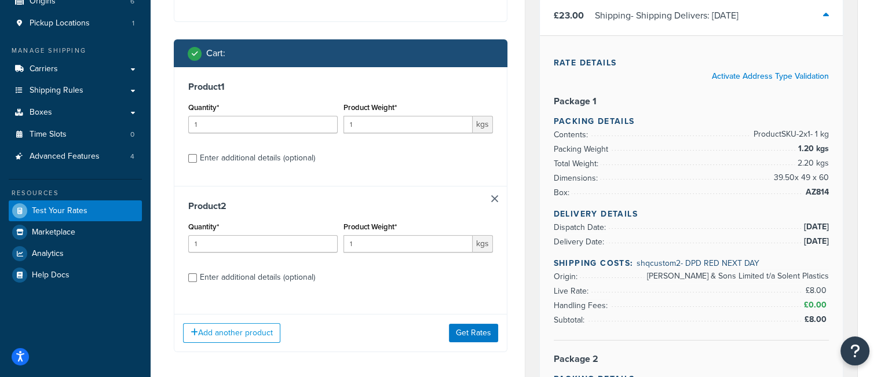
scroll to position [174, 0]
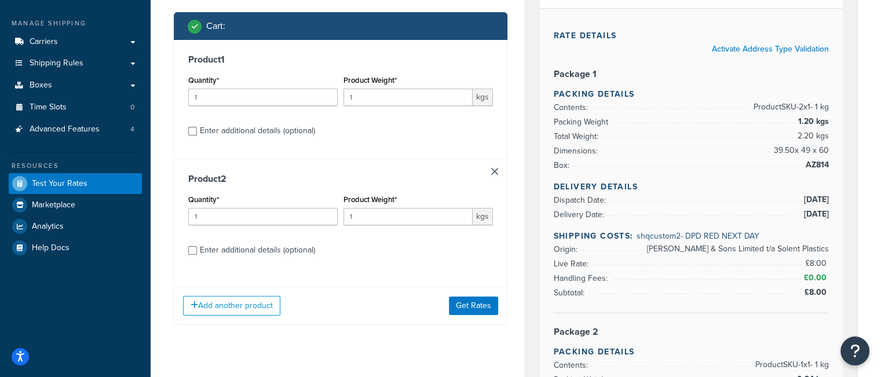
click at [265, 129] on div "Enter additional details (optional)" at bounding box center [257, 131] width 115 height 16
click at [197, 129] on input "Enter additional details (optional)" at bounding box center [192, 131] width 9 height 9
checkbox input "true"
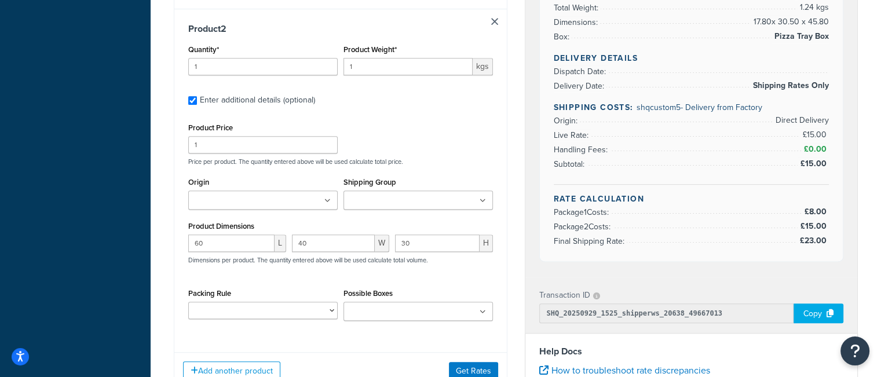
scroll to position [579, 0]
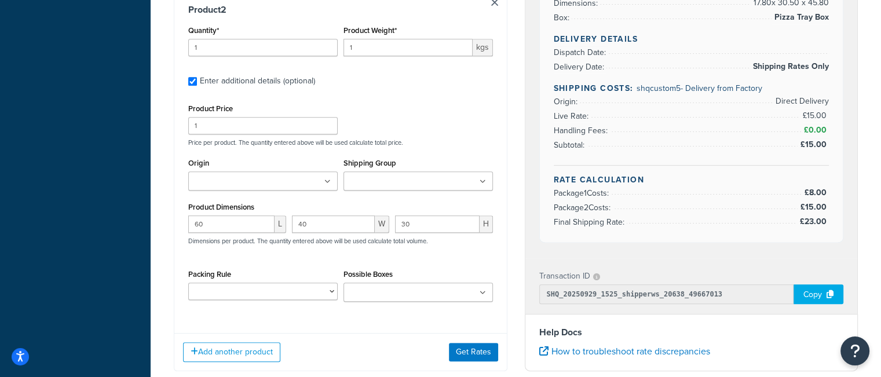
click at [271, 182] on input "Origin" at bounding box center [243, 181] width 103 height 13
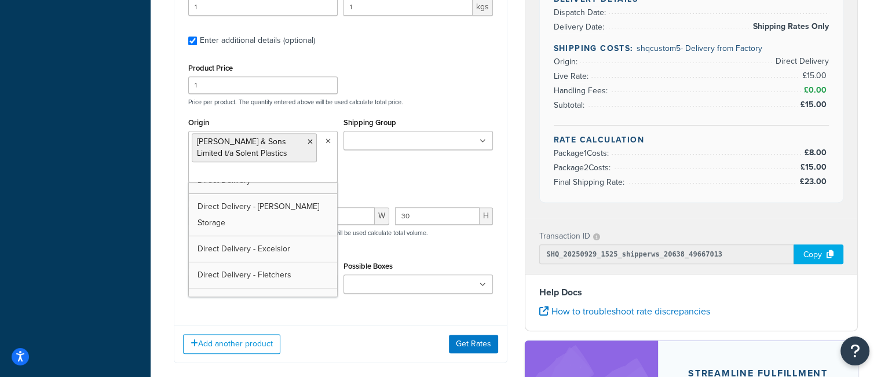
scroll to position [695, 0]
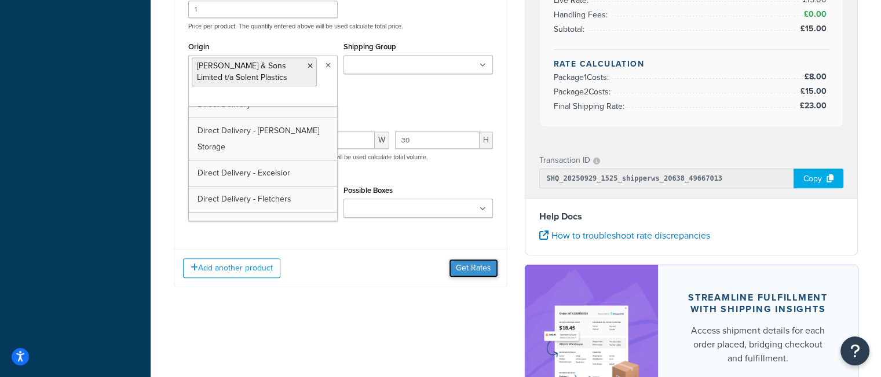
click at [471, 266] on button "Get Rates" at bounding box center [473, 268] width 49 height 19
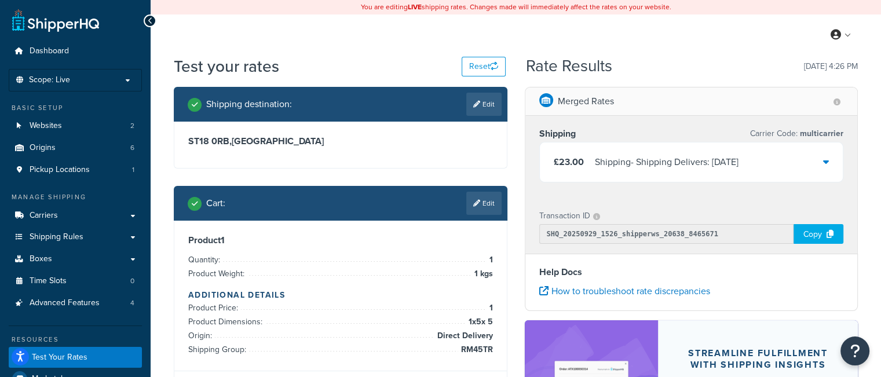
scroll to position [58, 0]
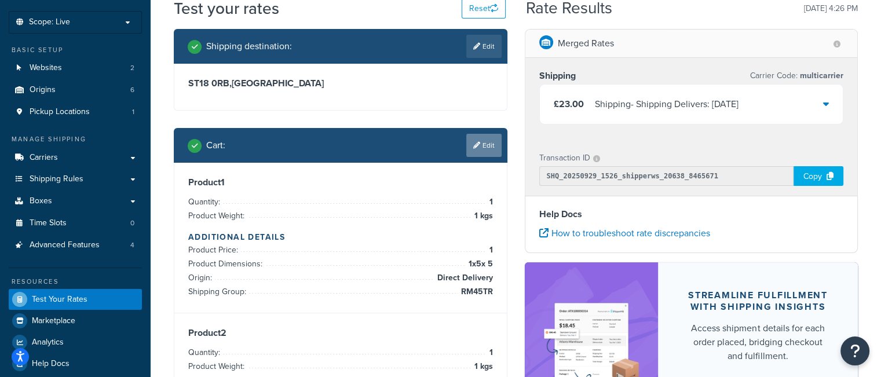
click at [480, 143] on link "Edit" at bounding box center [483, 145] width 35 height 23
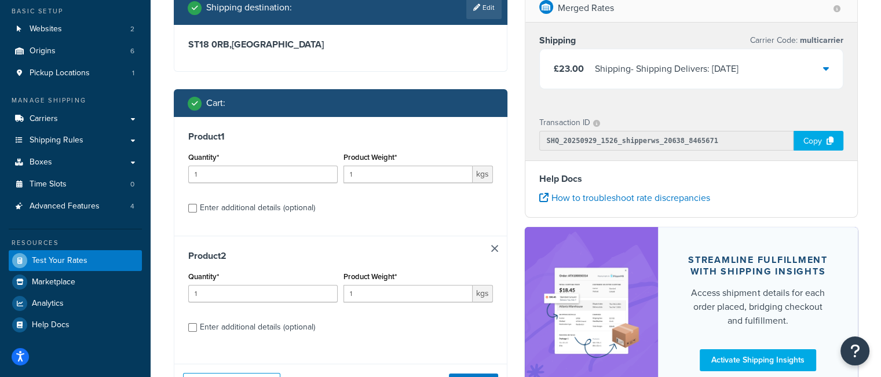
scroll to position [116, 0]
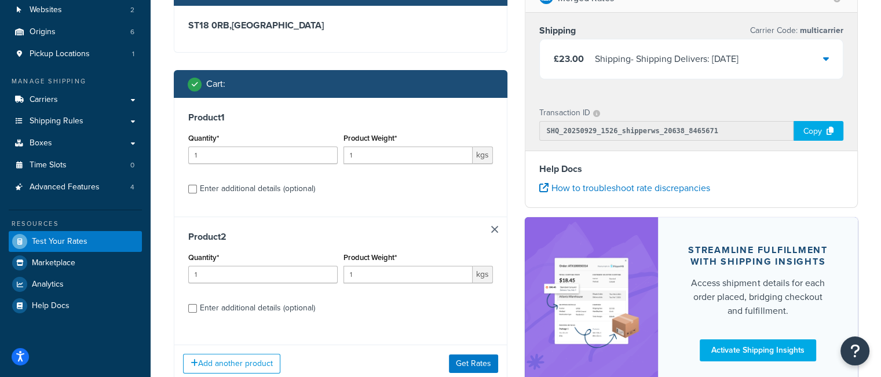
drag, startPoint x: 214, startPoint y: 185, endPoint x: 276, endPoint y: 188, distance: 62.0
click at [215, 186] on div "Enter additional details (optional)" at bounding box center [257, 189] width 115 height 16
click at [197, 186] on input "Enter additional details (optional)" at bounding box center [192, 189] width 9 height 9
checkbox input "true"
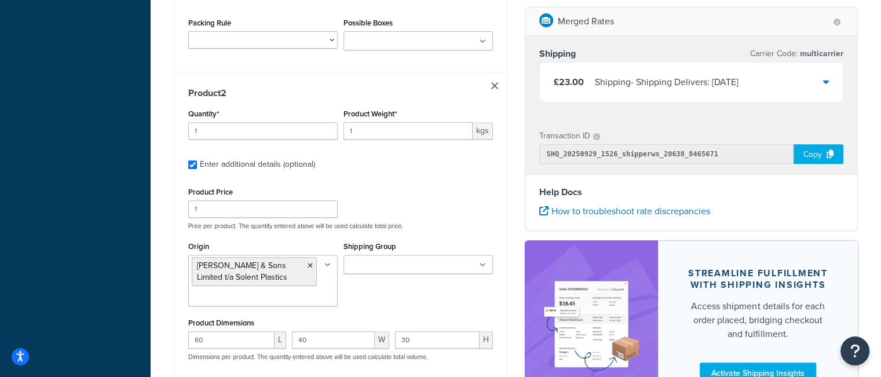
scroll to position [521, 0]
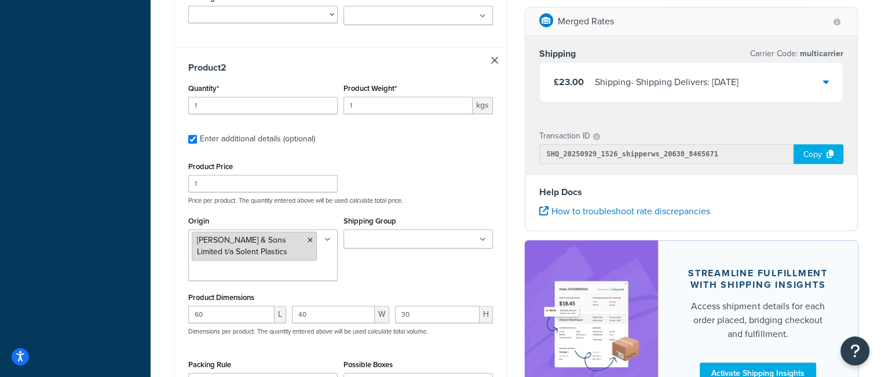
click at [310, 238] on icon at bounding box center [310, 240] width 5 height 7
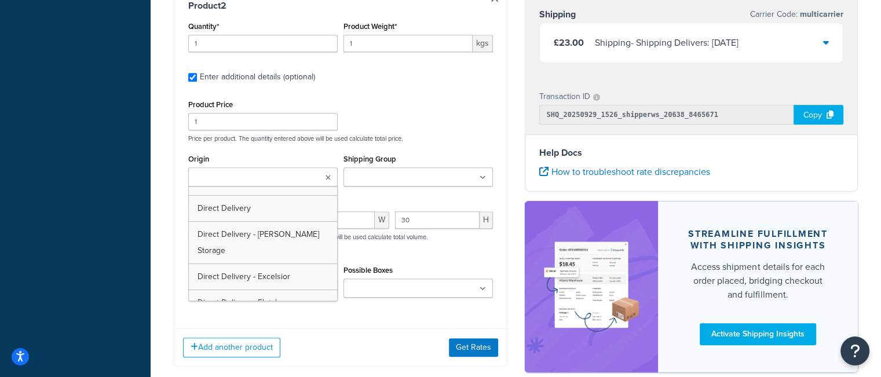
scroll to position [637, 0]
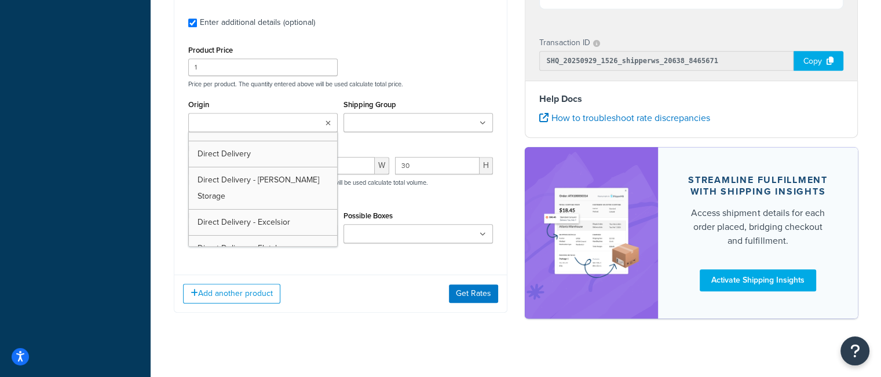
click at [460, 84] on p "Price per product. The quantity entered above will be used calculate total pric…" at bounding box center [340, 84] width 310 height 8
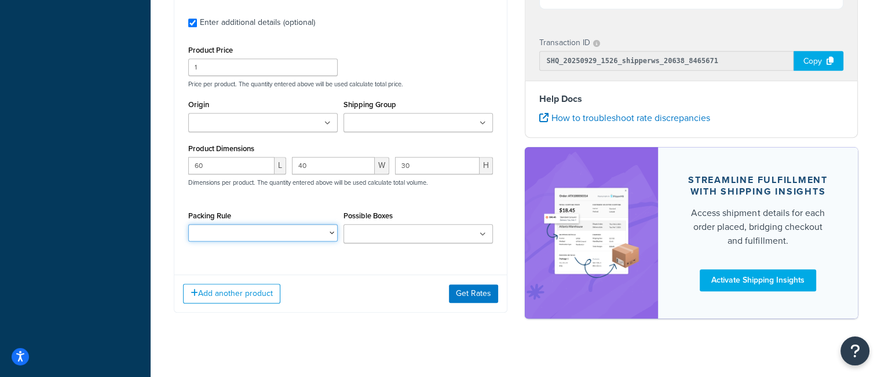
click at [278, 235] on select "DEFAULT BOX RULE DPD FREIGHT PACKING RULE Nesting Product PACK OF 1 BOX PACK OF…" at bounding box center [262, 232] width 149 height 17
select select "87787"
click at [188, 224] on select "DEFAULT BOX RULE DPD FREIGHT PACKING RULE Nesting Product PACK OF 1 BOX PACK OF…" at bounding box center [262, 232] width 149 height 17
click at [346, 254] on div "Product 2 Quantity* 1 Product Weight* 1 kgs Enter additional details (optional)…" at bounding box center [340, 98] width 332 height 335
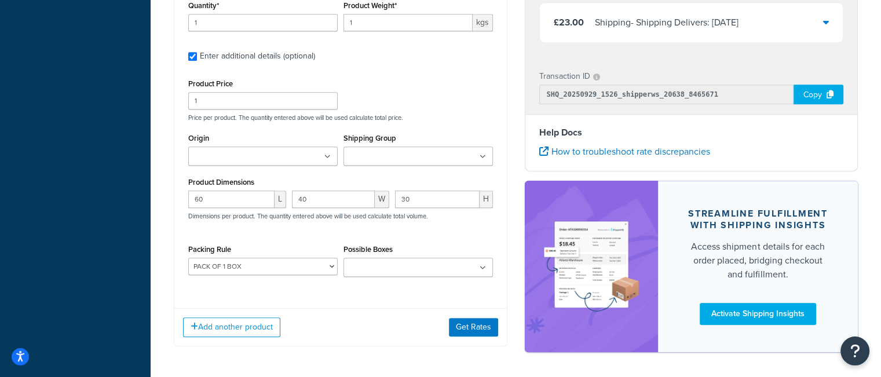
scroll to position [579, 0]
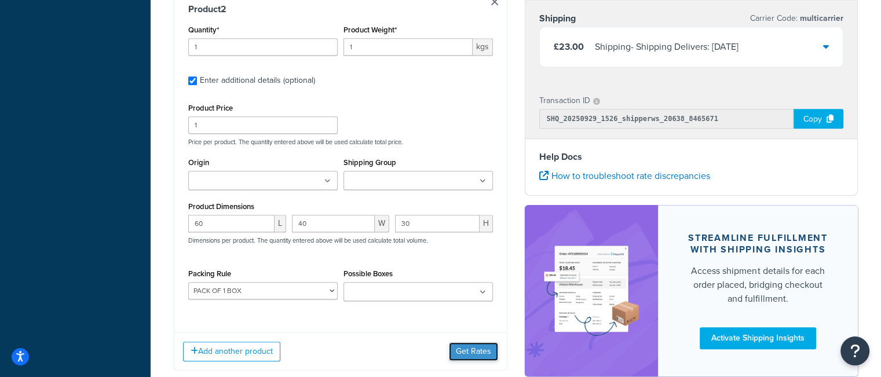
click at [472, 347] on button "Get Rates" at bounding box center [473, 351] width 49 height 19
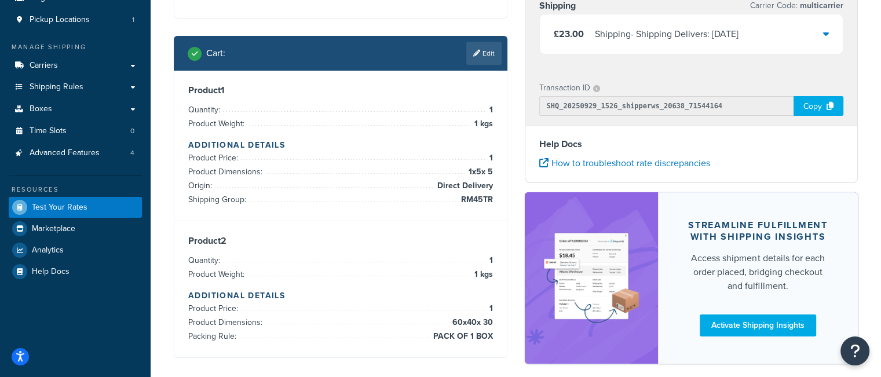
scroll to position [90, 0]
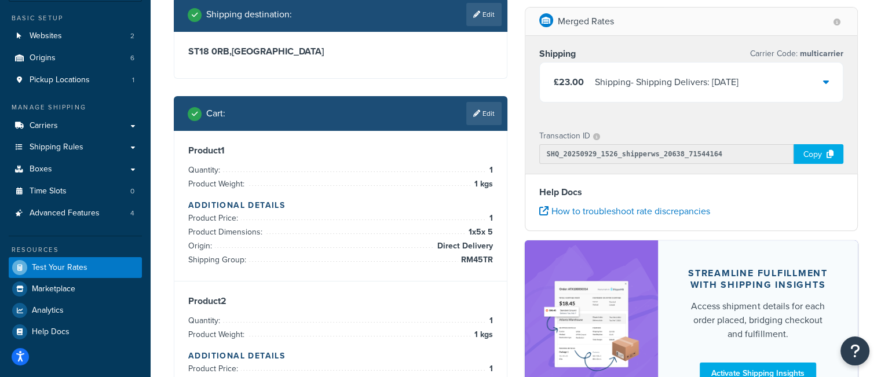
click at [600, 78] on div "Shipping - Shipping Delivers: Wed, 1 Oct" at bounding box center [667, 82] width 144 height 16
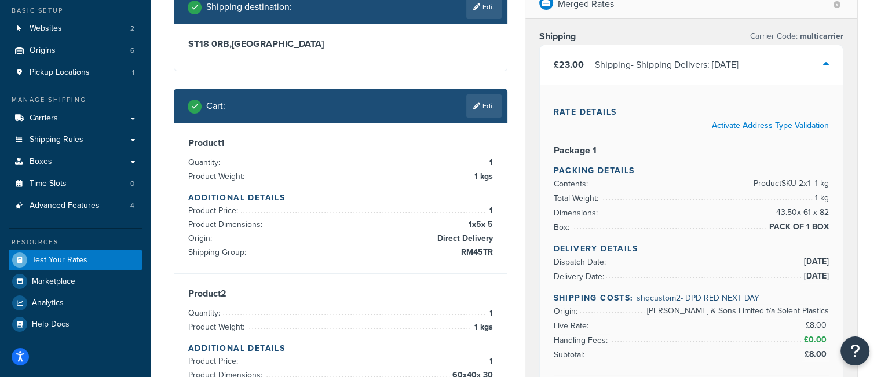
scroll to position [148, 0]
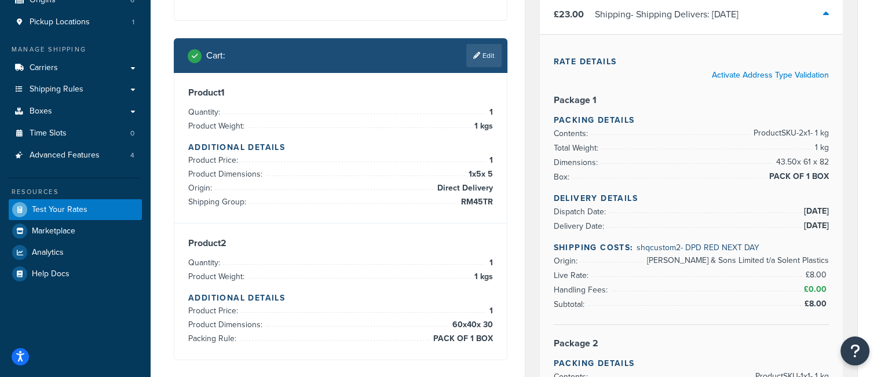
click at [809, 306] on span "£8.00" at bounding box center [816, 304] width 25 height 12
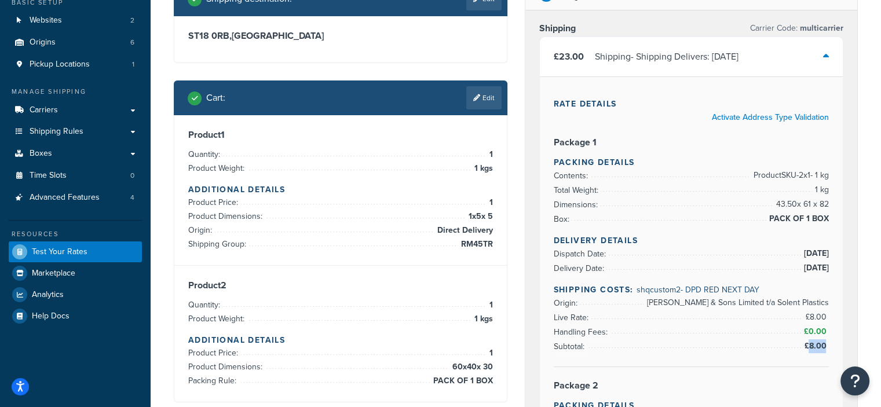
scroll to position [32, 0]
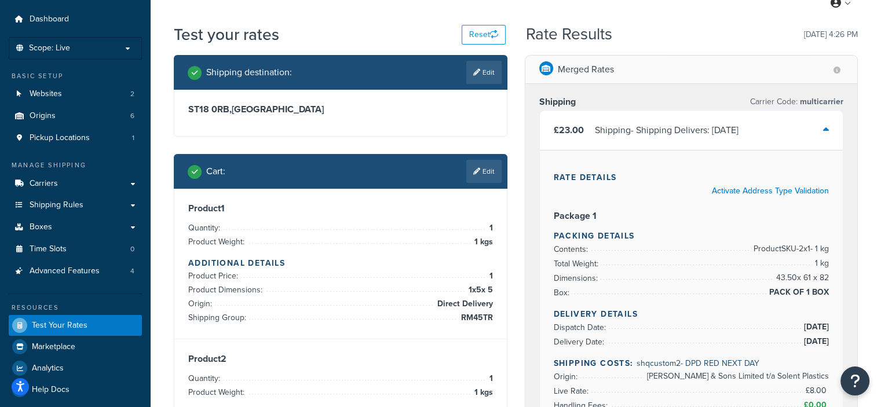
click at [637, 141] on div "£23.00 Shipping - Shipping Delivers: Wed, 1 Oct" at bounding box center [691, 130] width 303 height 39
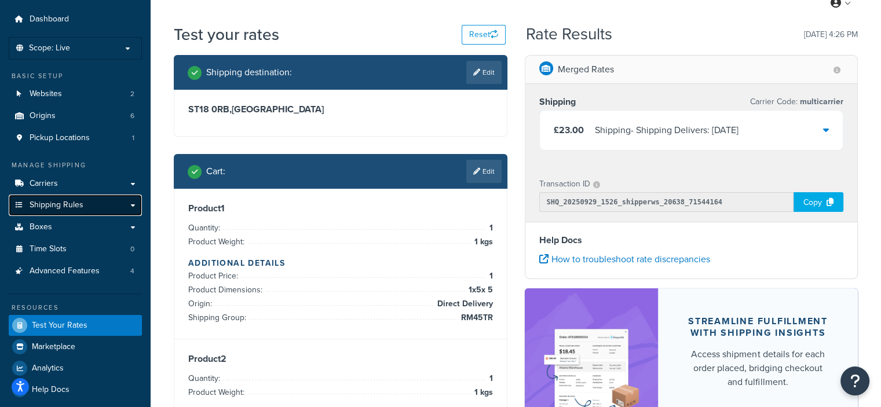
click at [88, 204] on link "Shipping Rules" at bounding box center [75, 205] width 133 height 21
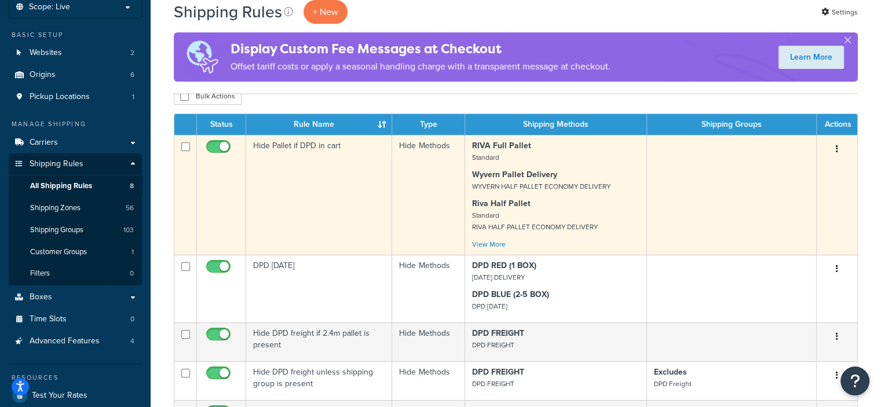
scroll to position [58, 0]
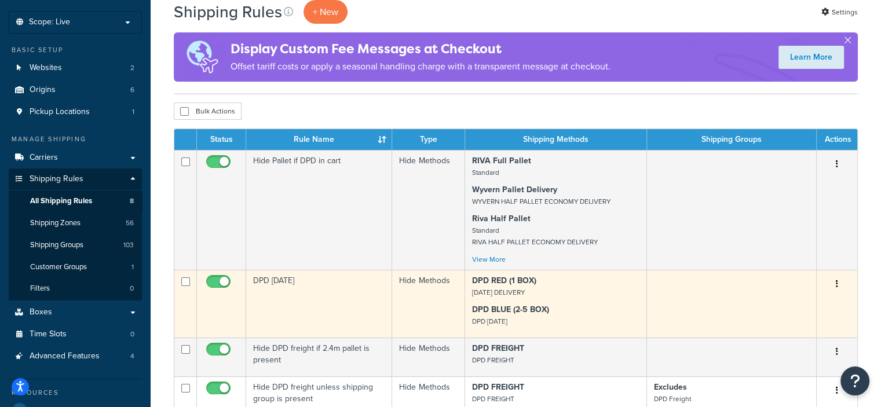
click at [309, 287] on td "DPD [DATE]" at bounding box center [319, 304] width 146 height 68
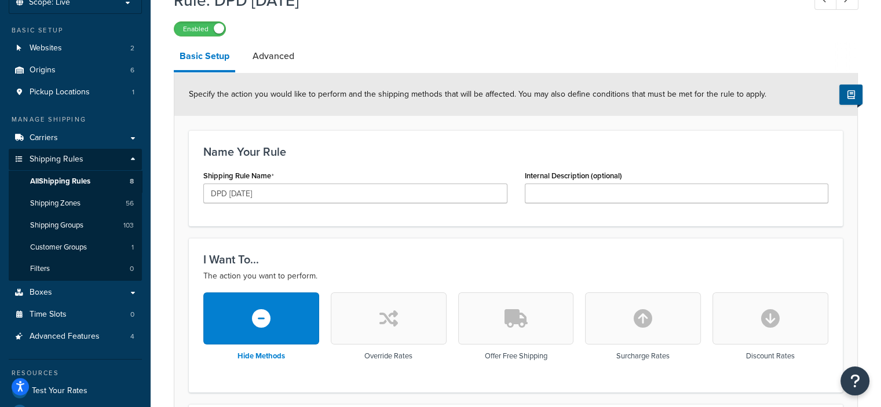
scroll to position [5, 0]
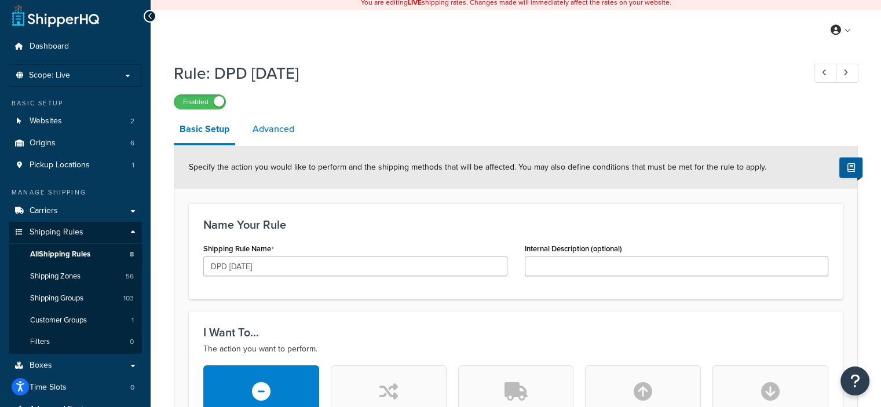
click at [269, 130] on link "Advanced" at bounding box center [273, 129] width 53 height 28
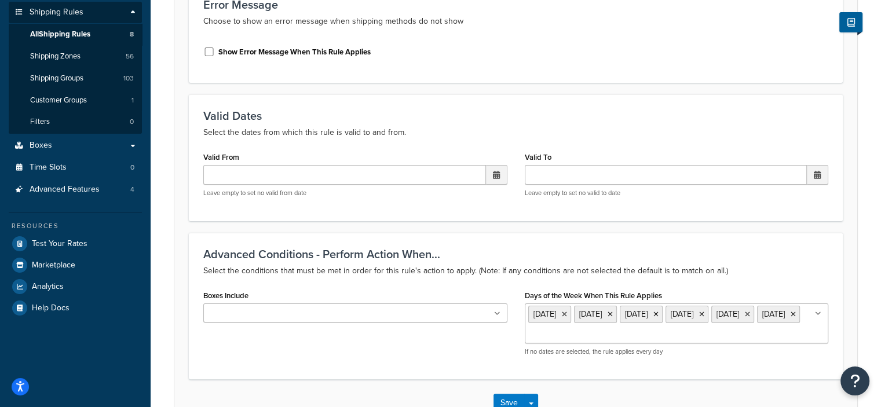
scroll to position [72, 0]
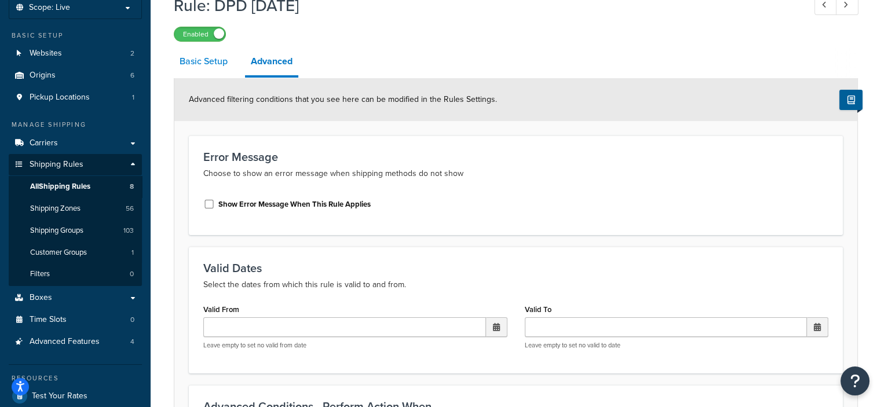
click at [205, 61] on link "Basic Setup" at bounding box center [204, 61] width 60 height 28
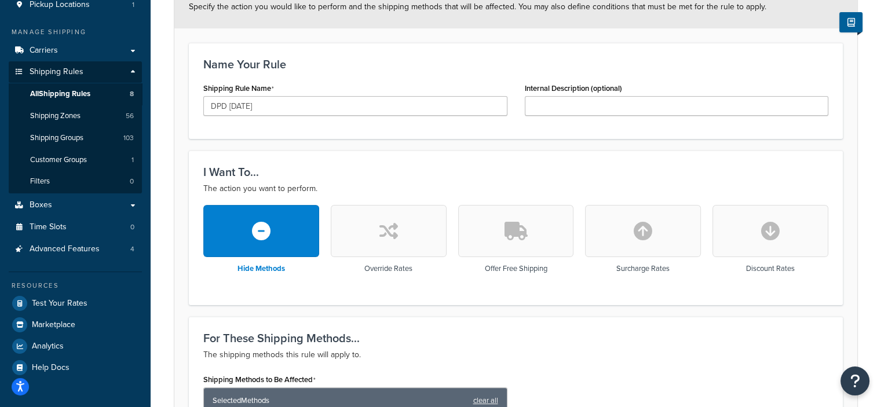
scroll to position [130, 0]
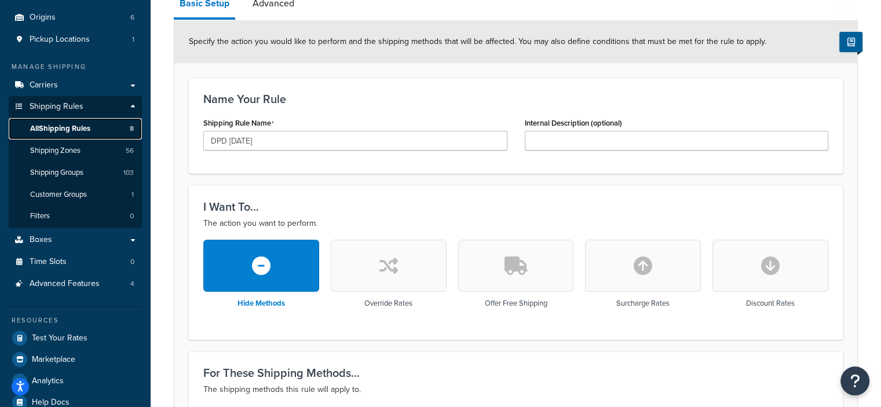
click at [72, 131] on span "All Shipping Rules" at bounding box center [60, 129] width 60 height 10
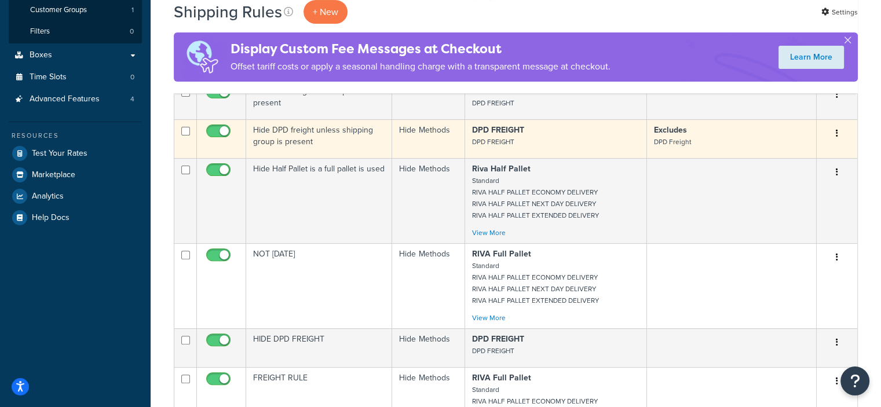
scroll to position [116, 0]
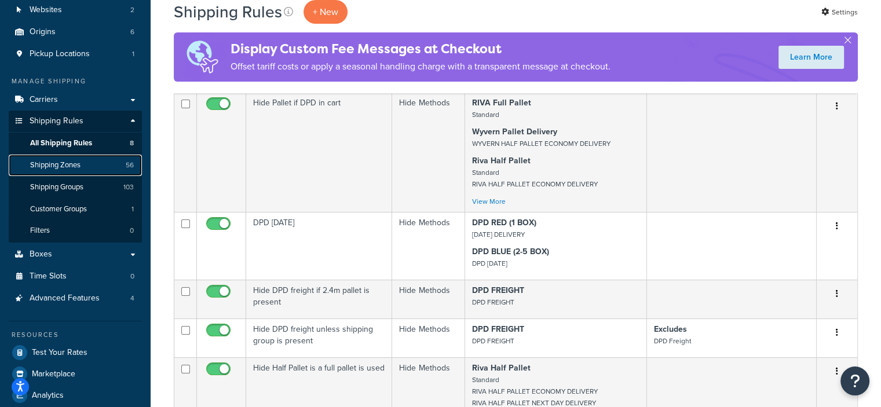
click at [102, 163] on link "Shipping Zones 56" at bounding box center [75, 165] width 133 height 21
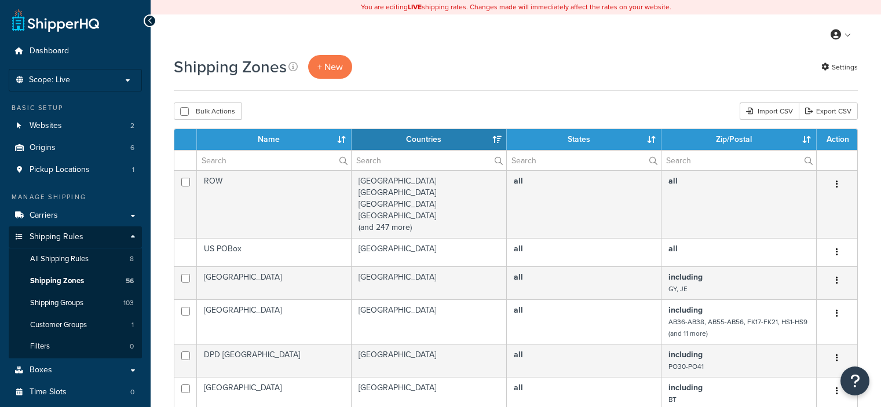
select select "15"
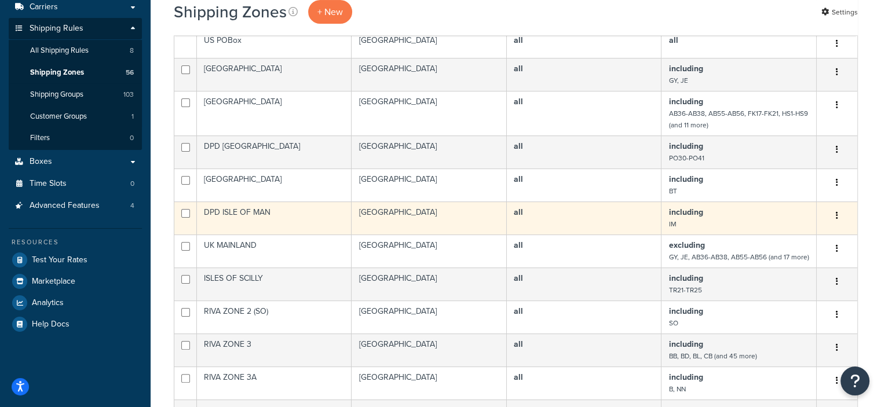
scroll to position [58, 0]
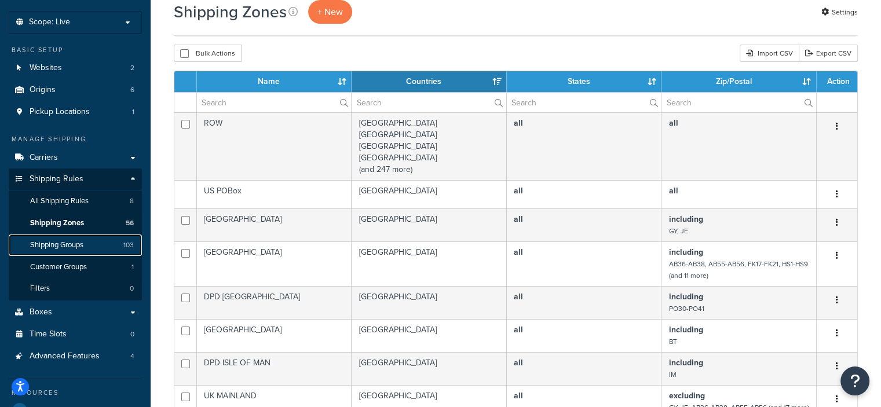
click at [66, 244] on span "Shipping Groups" at bounding box center [56, 245] width 53 height 10
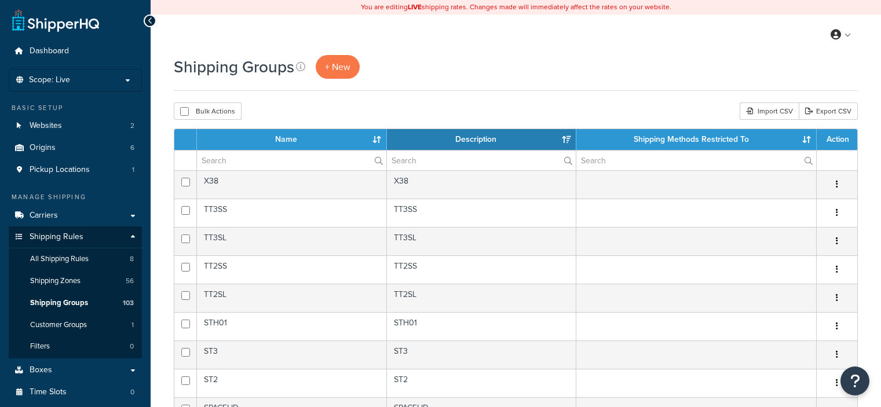
select select "15"
click at [85, 213] on link "Carriers" at bounding box center [75, 215] width 133 height 21
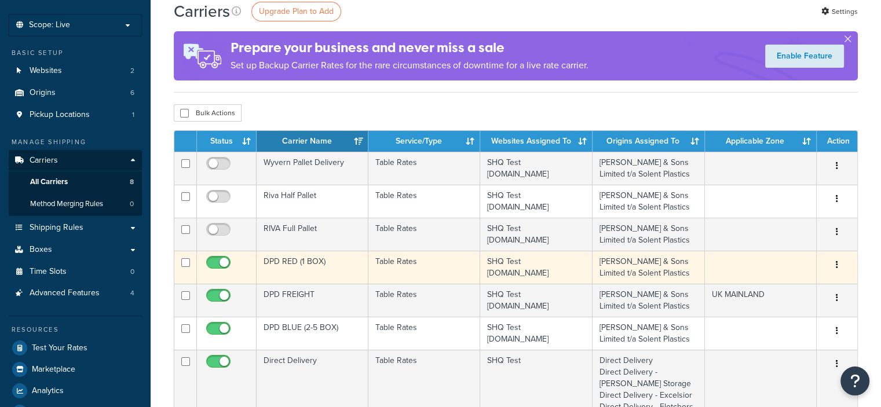
scroll to position [58, 0]
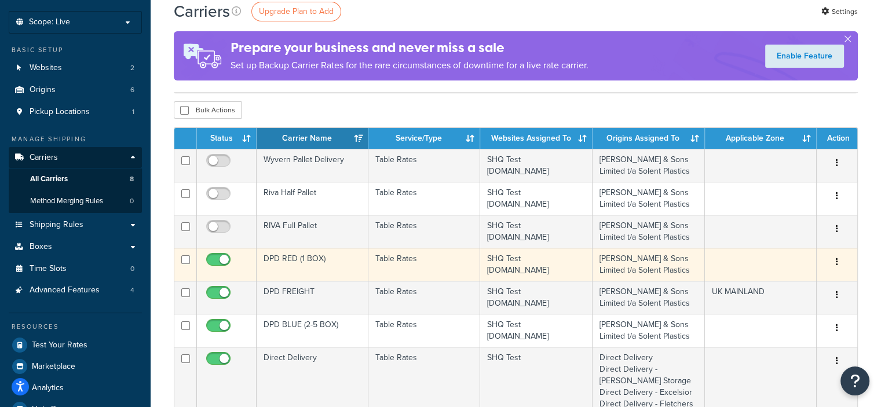
click at [401, 264] on td "Table Rates" at bounding box center [424, 264] width 112 height 33
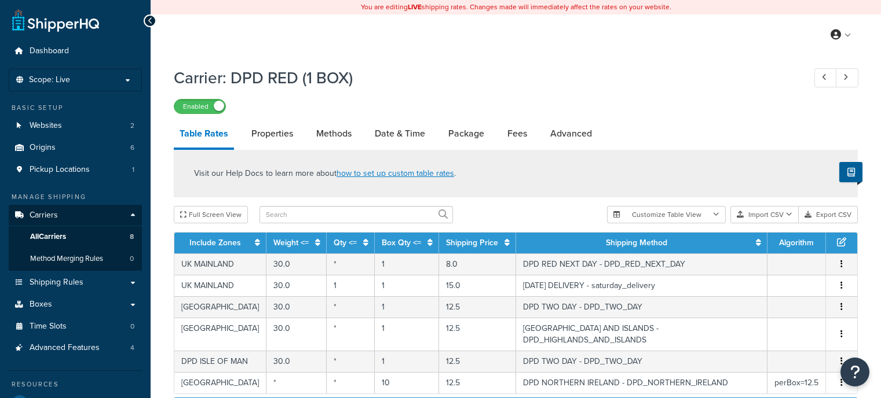
select select "25"
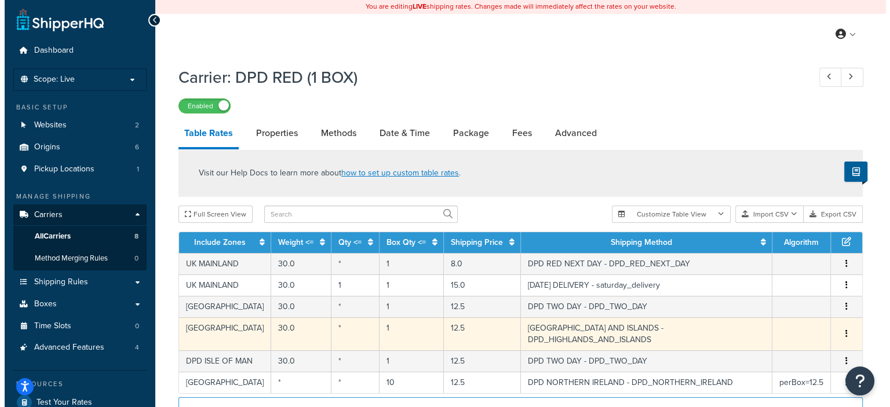
scroll to position [58, 0]
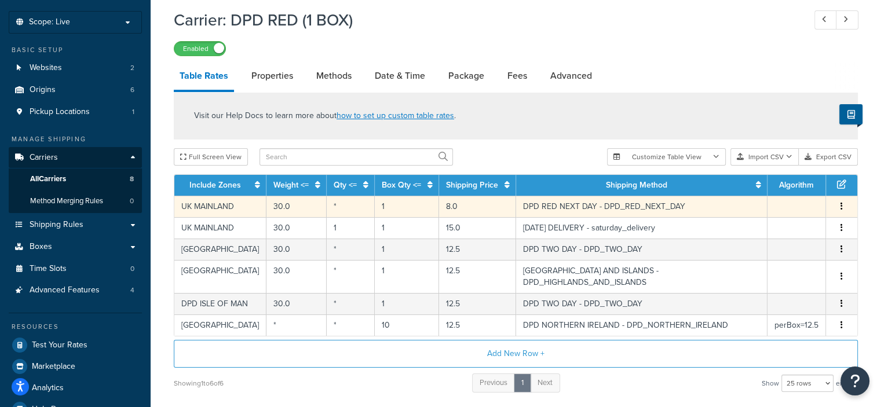
click at [563, 208] on td "DPD RED NEXT DAY - DPD_RED_NEXT_DAY" at bounding box center [641, 206] width 251 height 21
select select "182468"
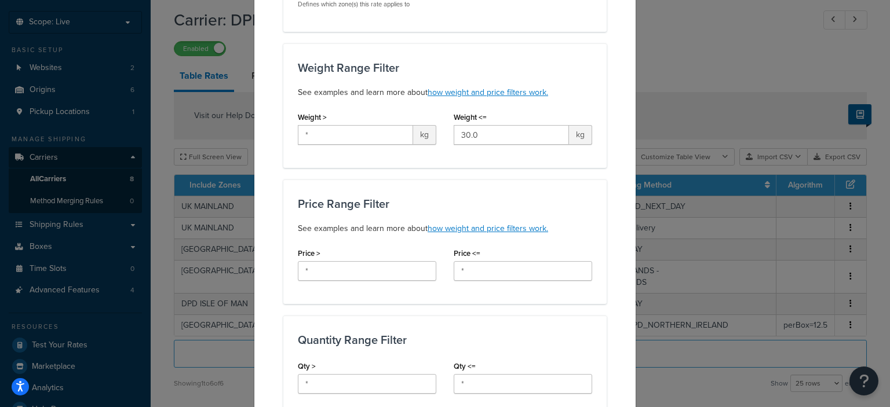
scroll to position [0, 0]
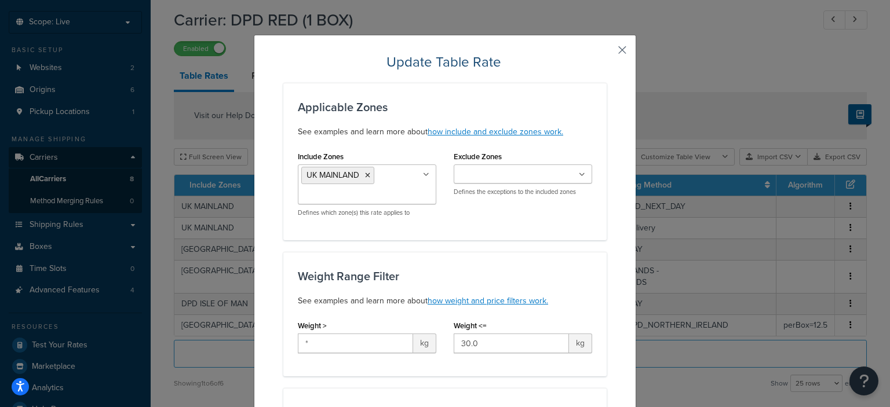
click at [606, 53] on button "button" at bounding box center [604, 54] width 3 height 3
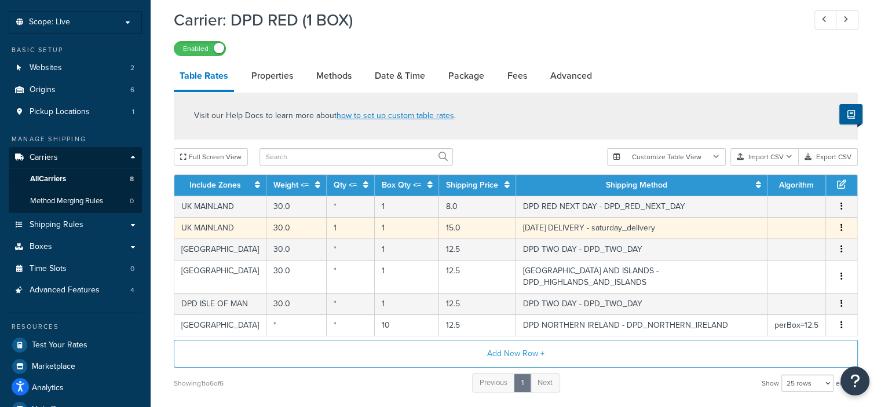
click at [609, 231] on td "SATURDAY DELIVERY - saturday_delivery" at bounding box center [641, 227] width 251 height 21
select select "182474"
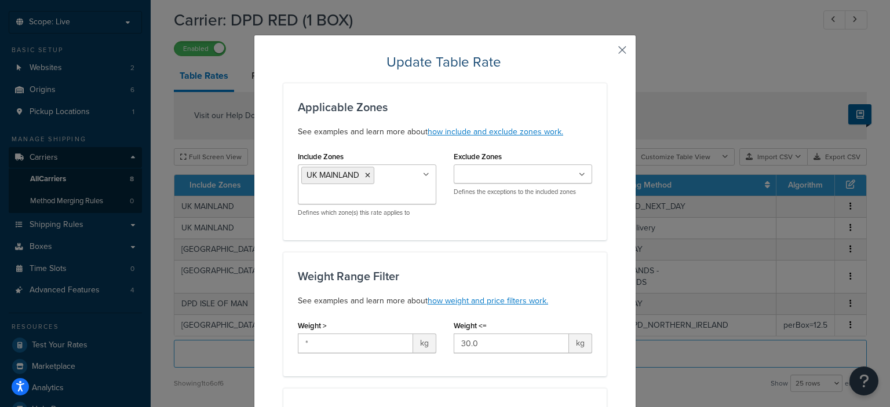
click at [606, 53] on button "button" at bounding box center [604, 54] width 3 height 3
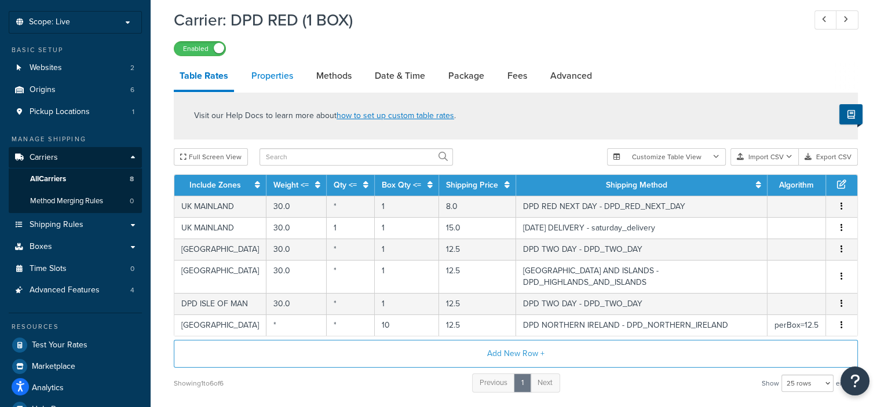
click at [295, 75] on link "Properties" at bounding box center [272, 76] width 53 height 28
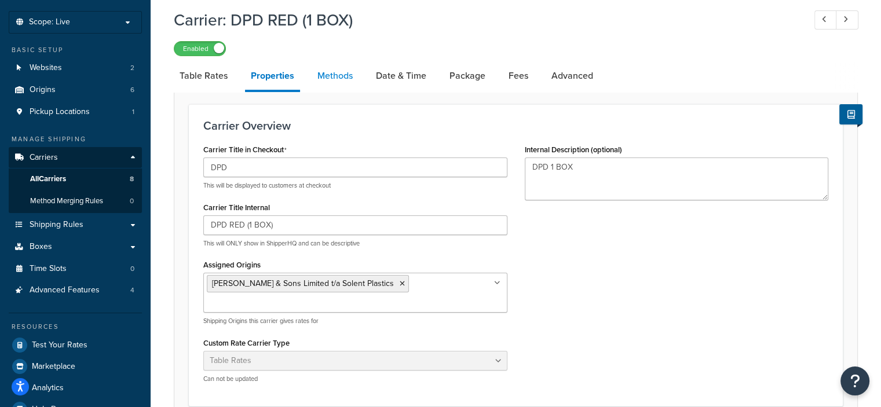
click at [334, 76] on link "Methods" at bounding box center [335, 76] width 47 height 28
select select "25"
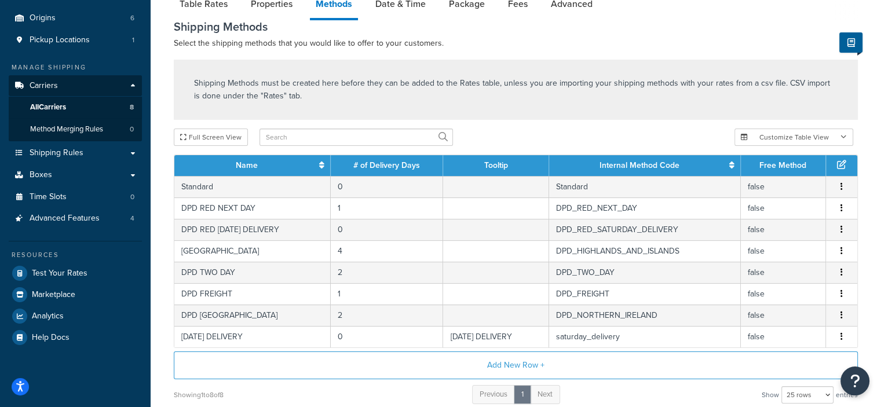
scroll to position [174, 0]
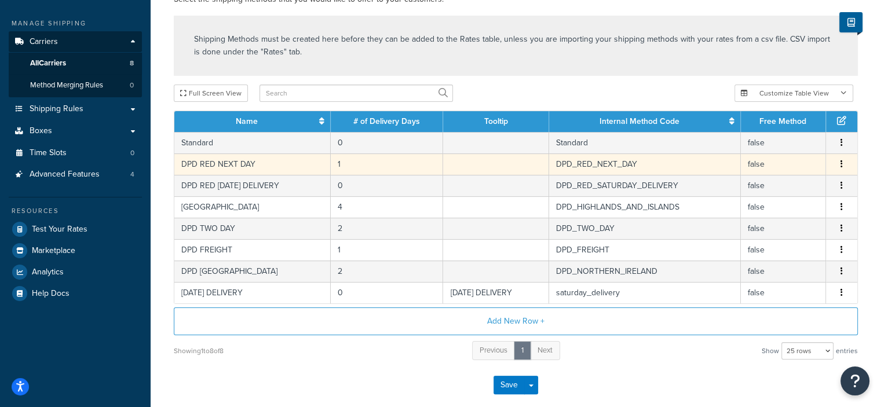
click at [257, 164] on td "DPD RED NEXT DAY" at bounding box center [252, 163] width 156 height 21
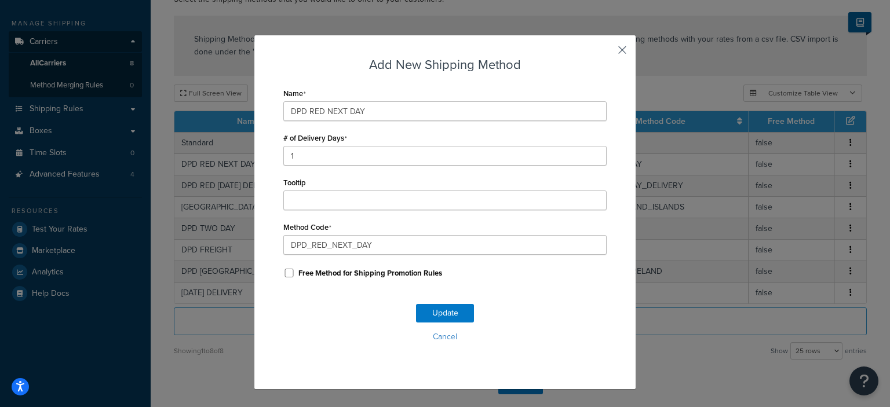
click at [606, 53] on button "button" at bounding box center [604, 54] width 3 height 3
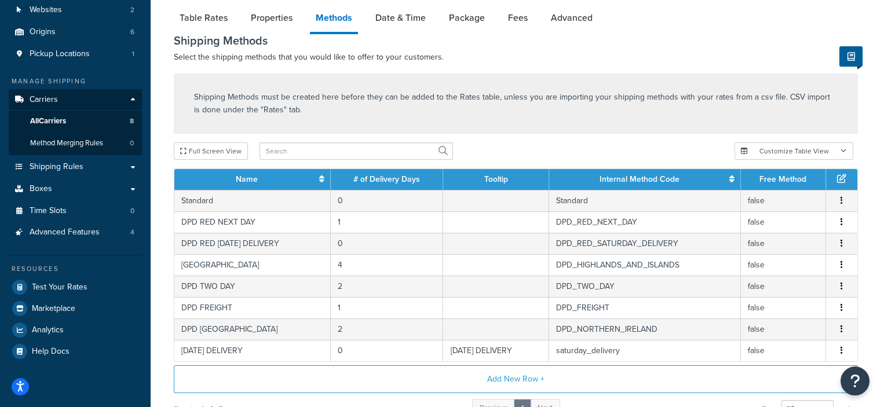
scroll to position [0, 0]
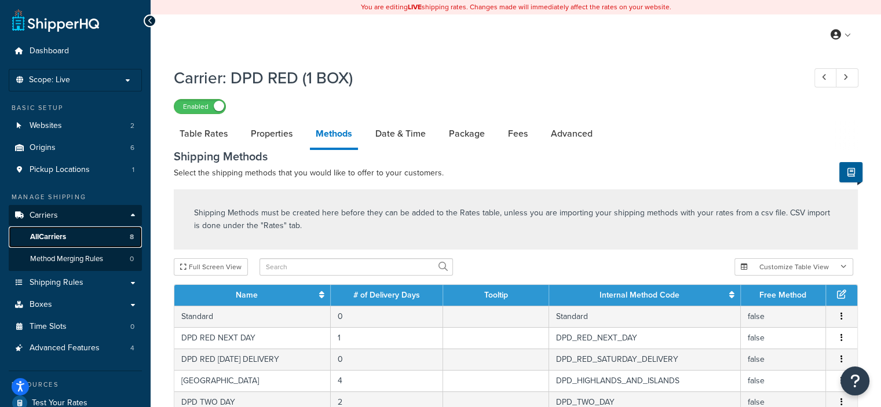
click at [65, 238] on span "All Carriers" at bounding box center [48, 237] width 36 height 10
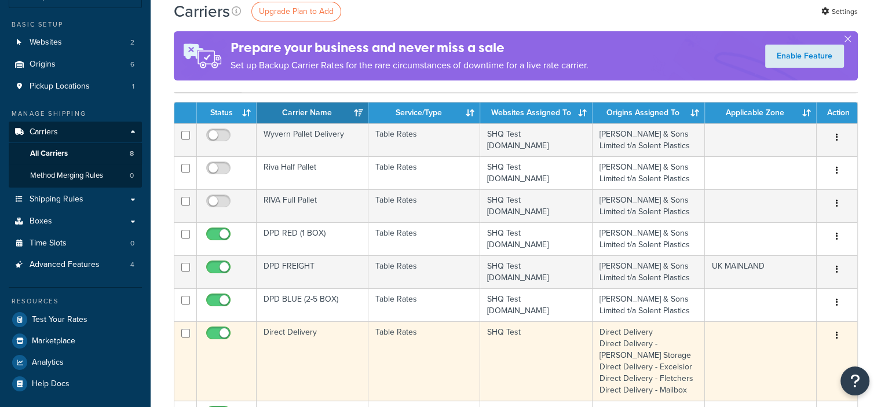
scroll to position [116, 0]
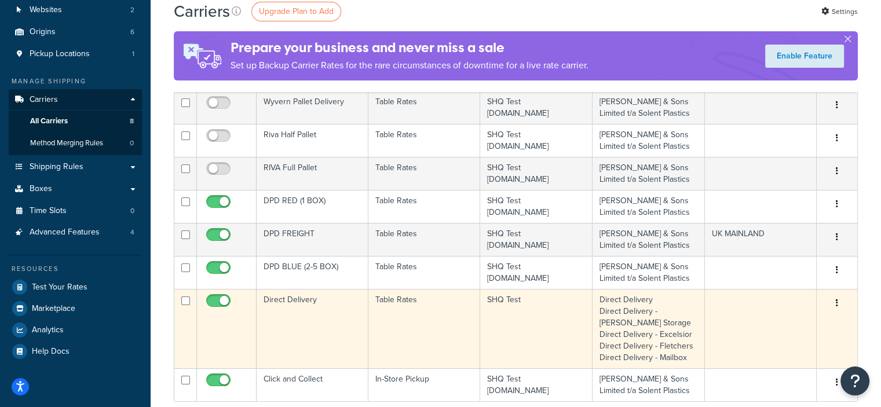
click at [394, 301] on td "Table Rates" at bounding box center [424, 328] width 112 height 79
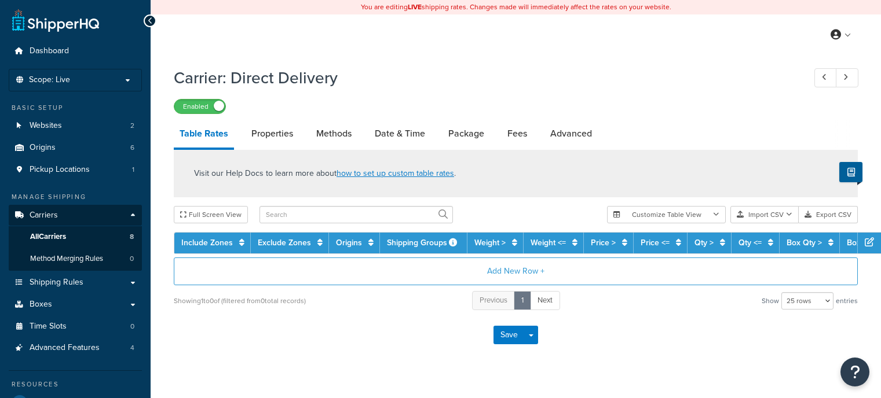
select select "25"
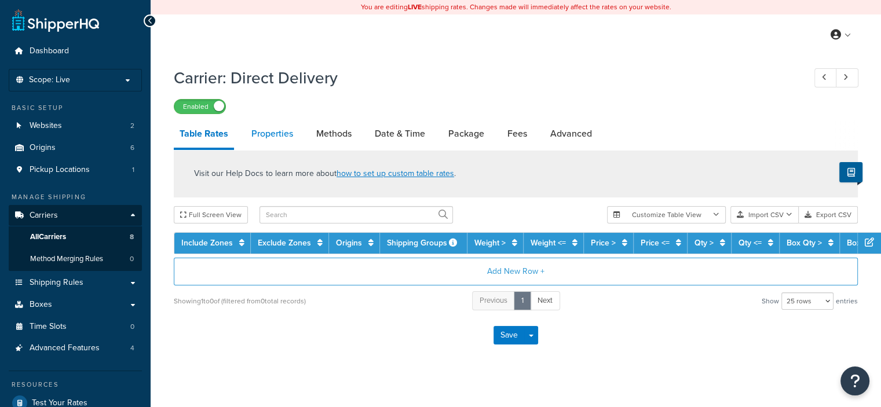
click at [262, 134] on link "Properties" at bounding box center [272, 134] width 53 height 28
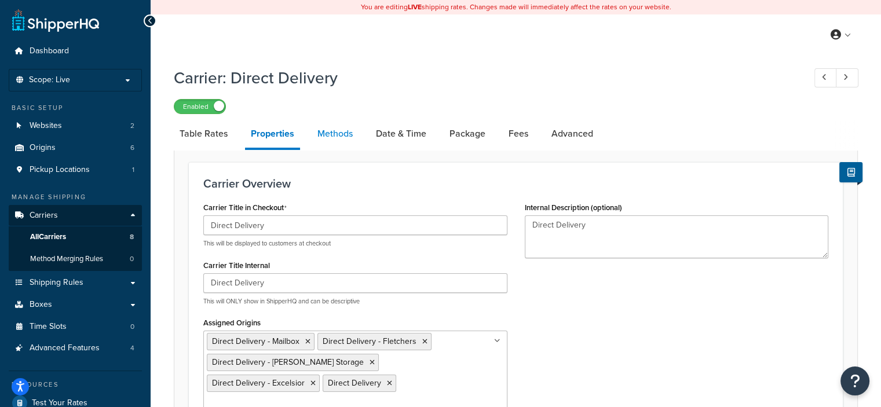
click at [340, 136] on link "Methods" at bounding box center [335, 134] width 47 height 28
select select "25"
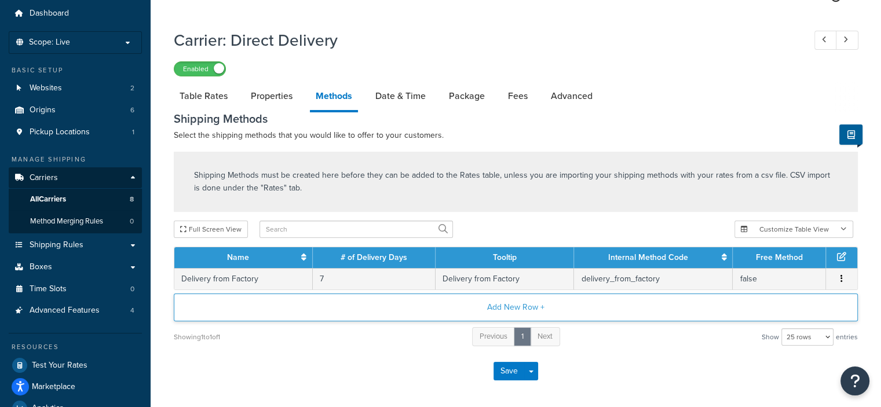
scroll to position [58, 0]
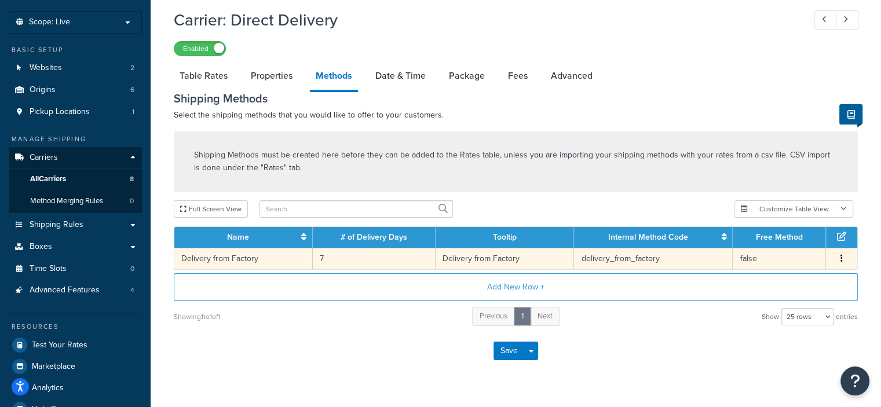
click at [589, 268] on td "delivery_from_factory" at bounding box center [653, 258] width 159 height 21
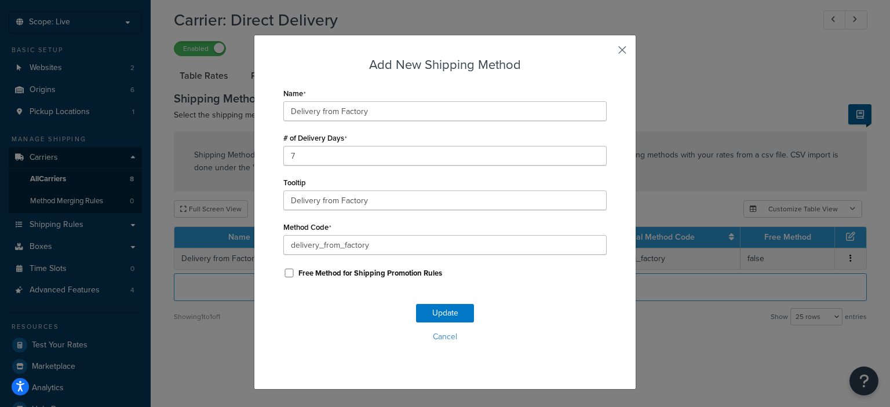
click at [606, 53] on button "button" at bounding box center [604, 54] width 3 height 3
